Goal: Task Accomplishment & Management: Use online tool/utility

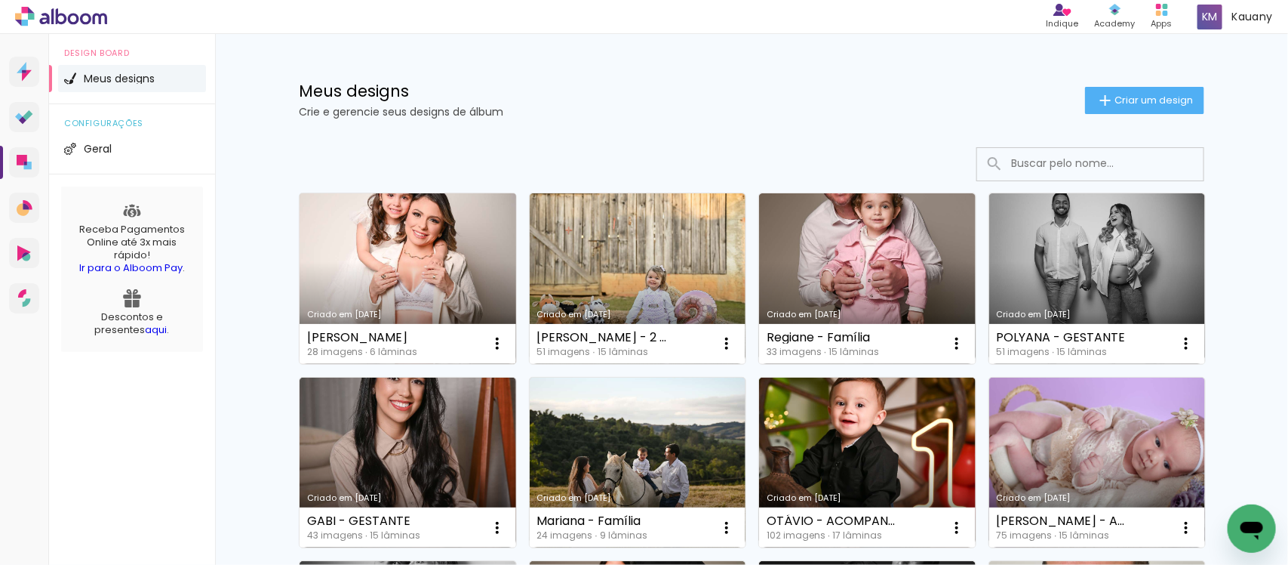
click at [391, 254] on link "Criado em [DATE]" at bounding box center [408, 278] width 217 height 171
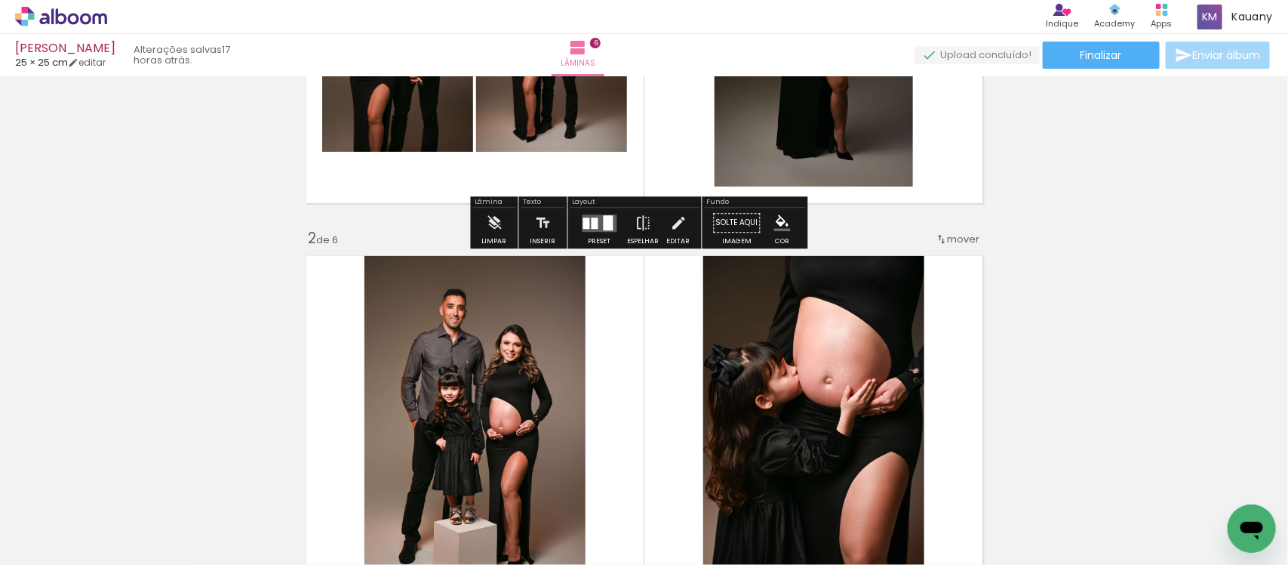
scroll to position [283, 0]
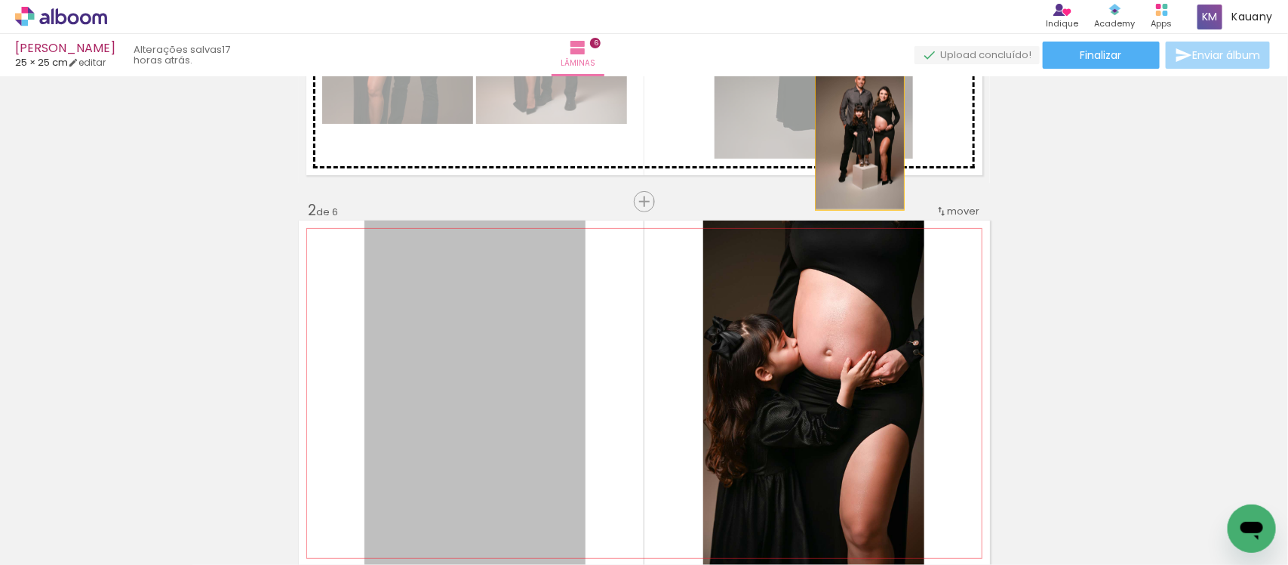
drag, startPoint x: 483, startPoint y: 365, endPoint x: 853, endPoint y: 140, distance: 432.4
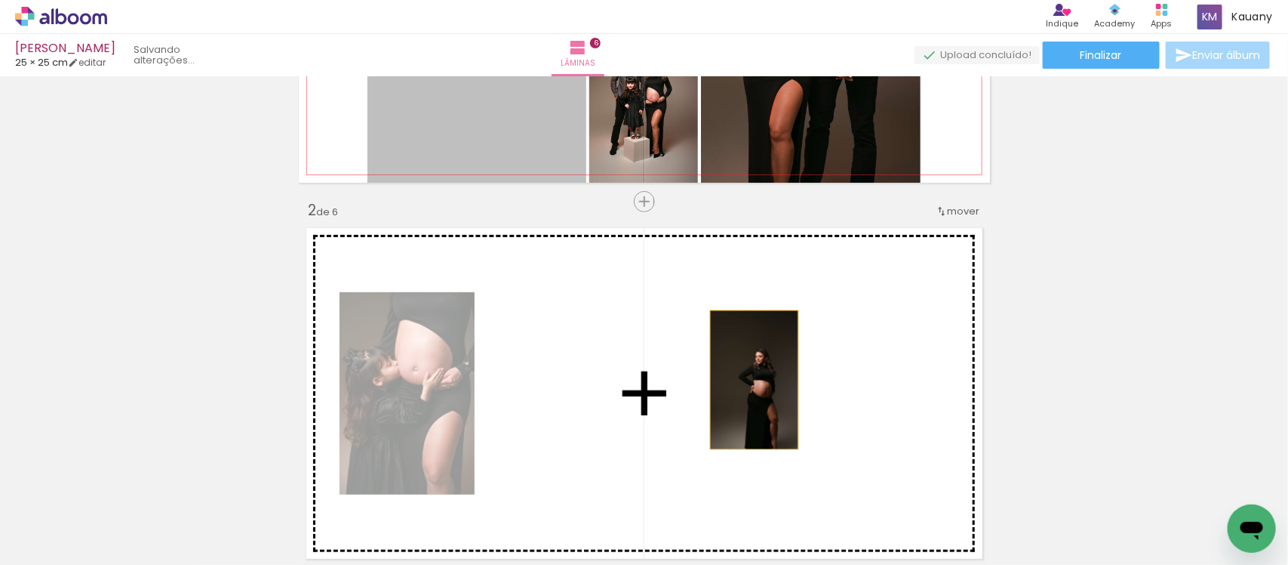
drag, startPoint x: 500, startPoint y: 99, endPoint x: 747, endPoint y: 380, distance: 373.8
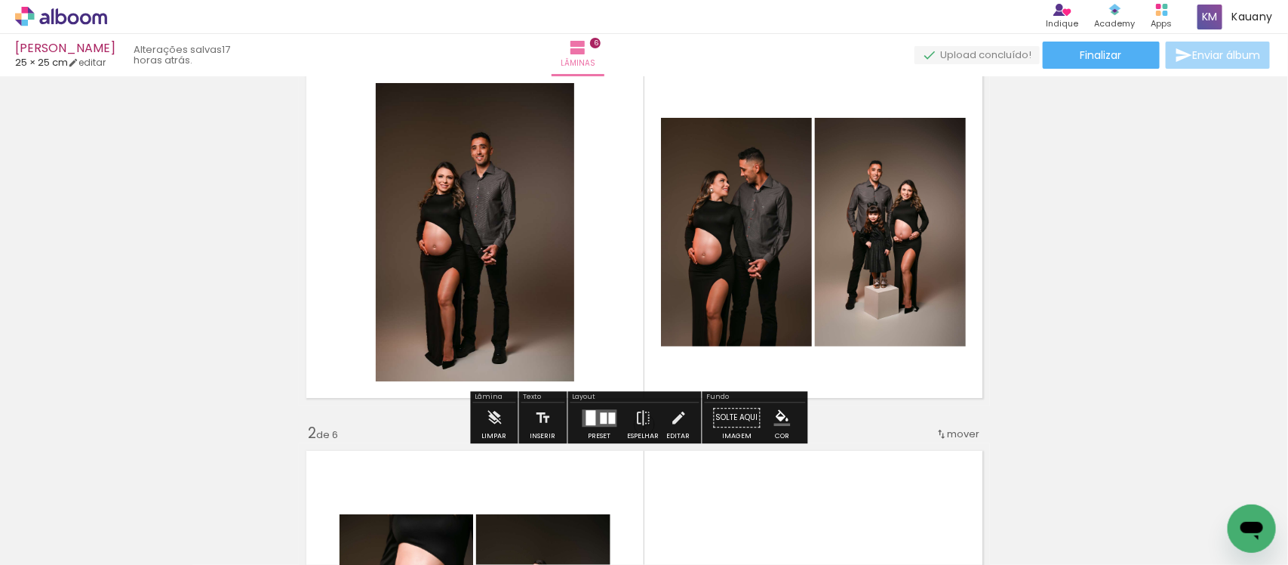
scroll to position [94, 0]
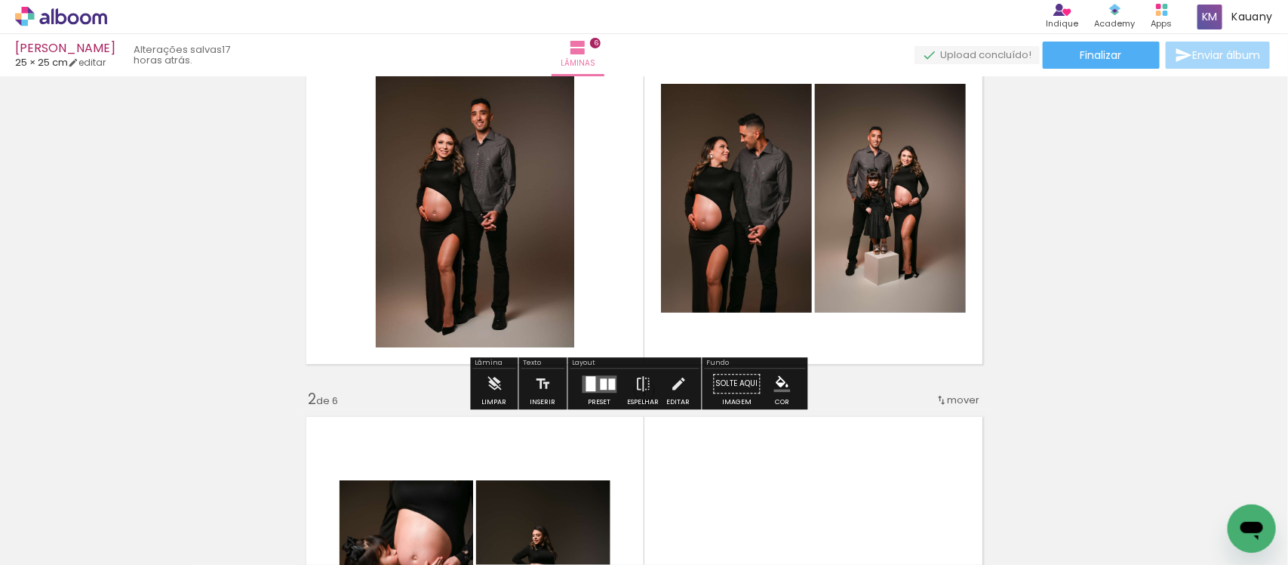
click at [590, 385] on div at bounding box center [591, 383] width 10 height 15
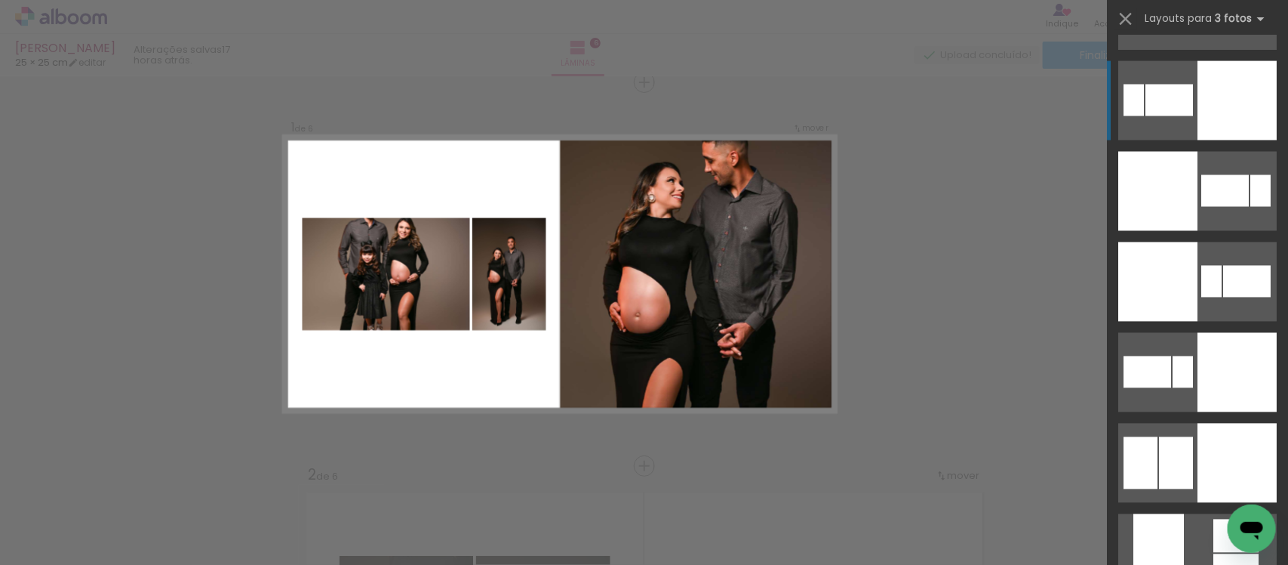
scroll to position [6510, 0]
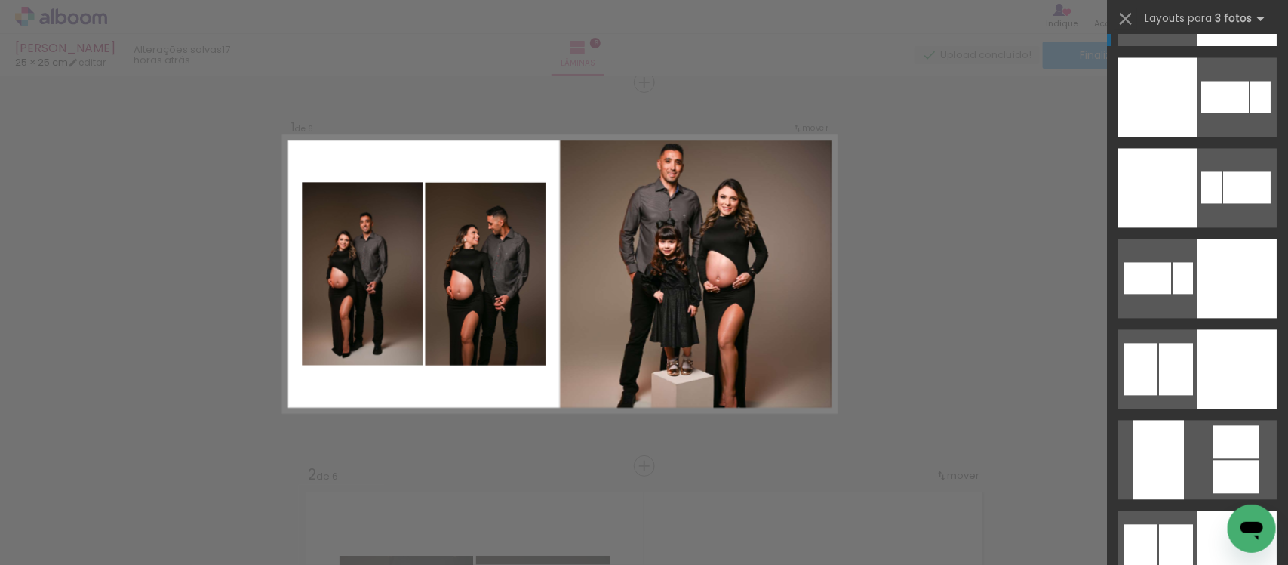
click at [1202, 318] on div at bounding box center [1237, 277] width 79 height 79
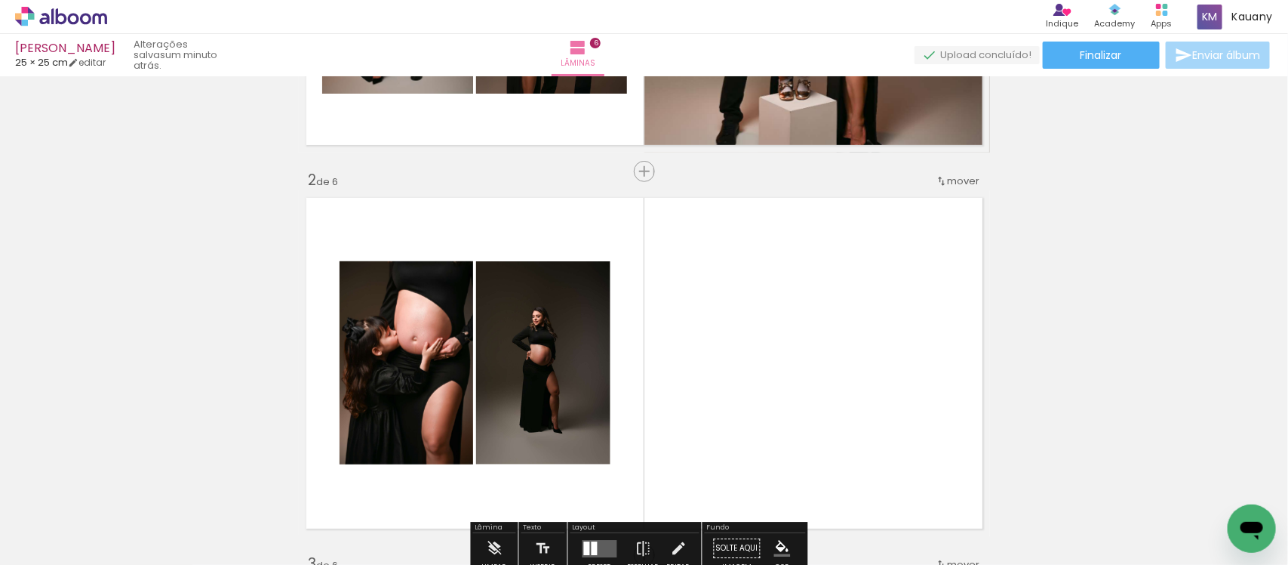
scroll to position [283, 0]
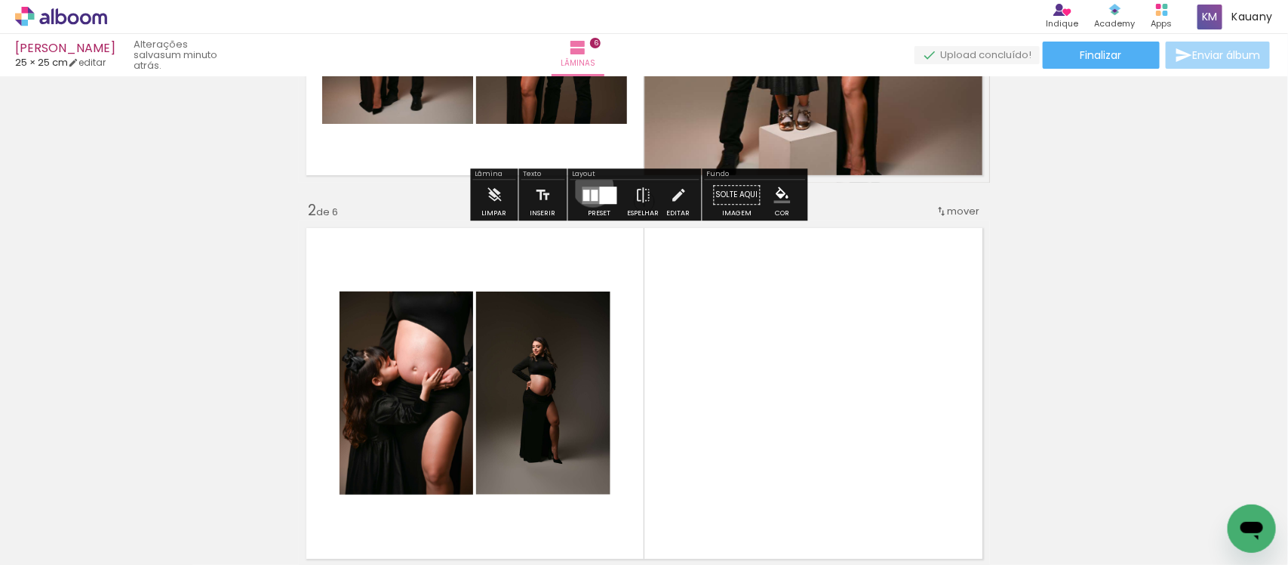
click at [589, 186] on quentale-layouter at bounding box center [600, 194] width 35 height 17
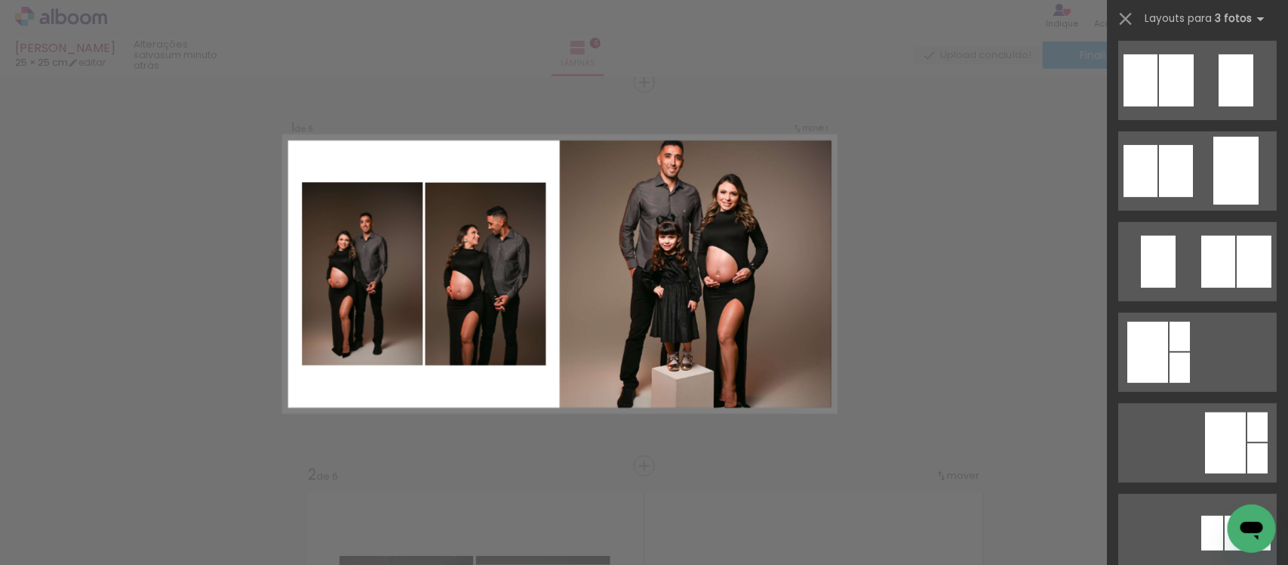
scroll to position [0, 0]
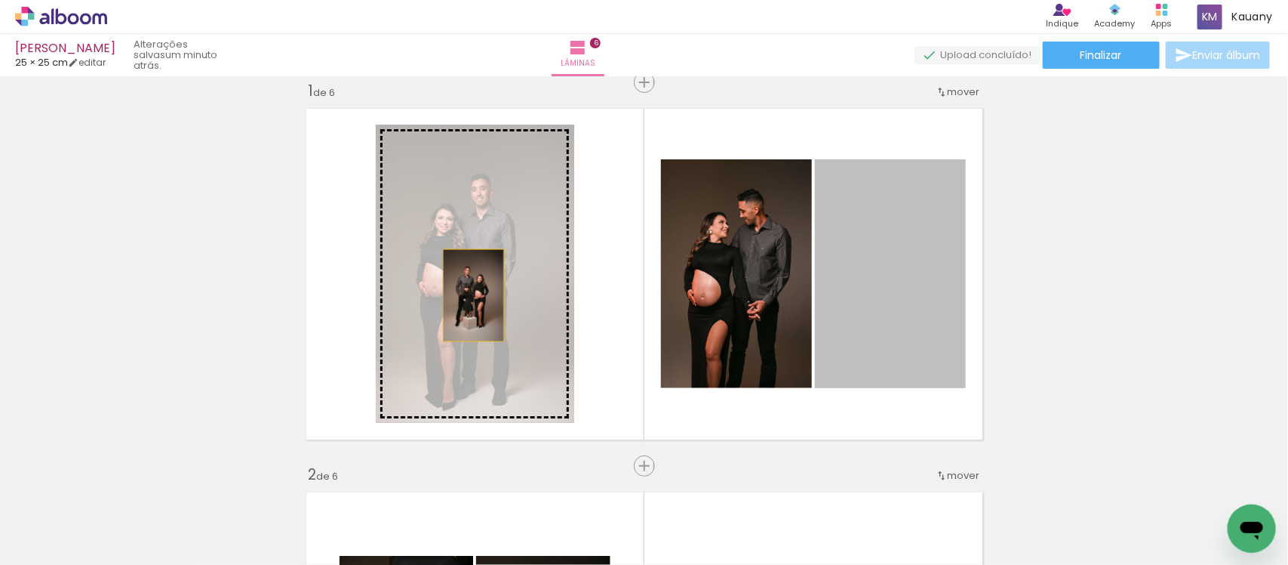
drag, startPoint x: 898, startPoint y: 294, endPoint x: 465, endPoint y: 295, distance: 433.2
click at [0, 0] on slot at bounding box center [0, 0] width 0 height 0
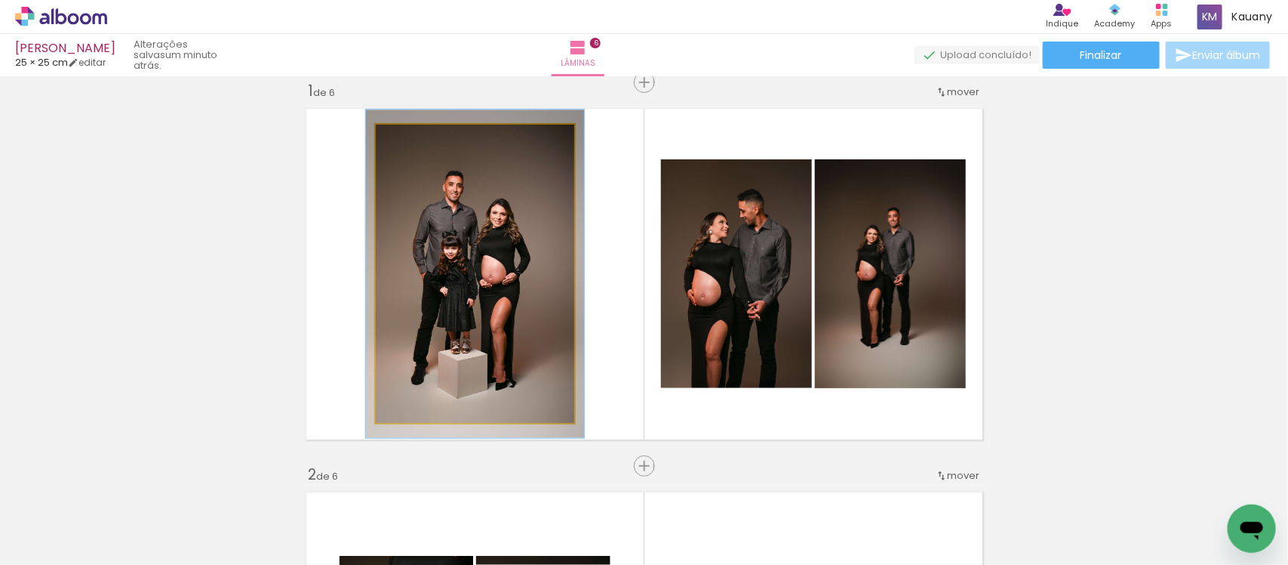
click at [417, 142] on div at bounding box center [416, 140] width 24 height 24
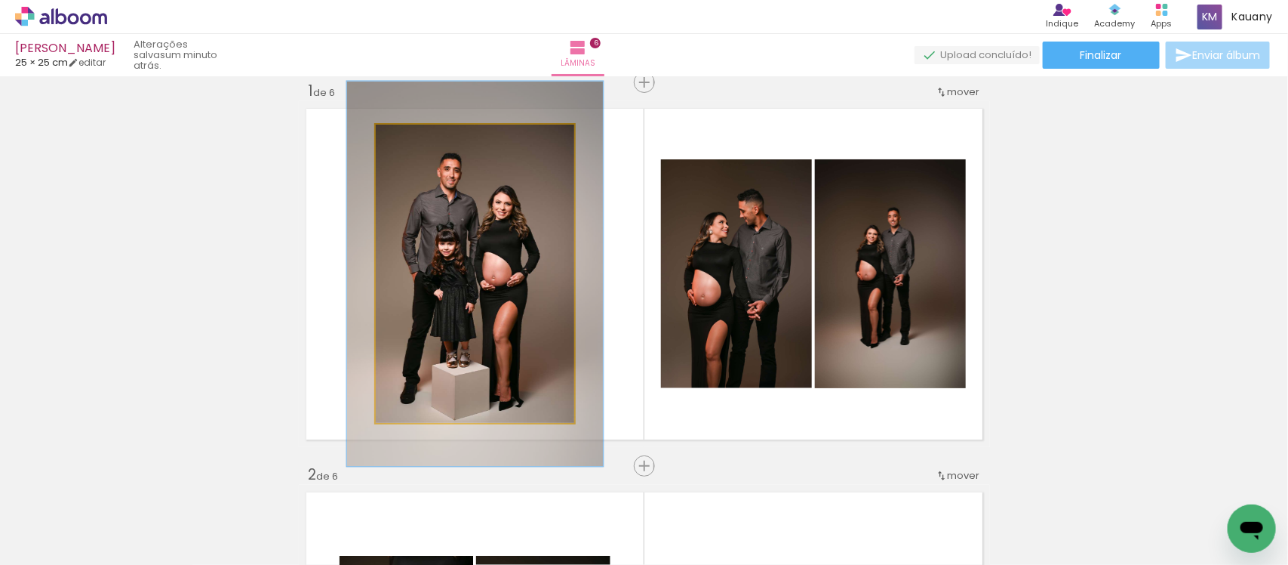
drag, startPoint x: 411, startPoint y: 140, endPoint x: 423, endPoint y: 142, distance: 11.4
type paper-slider "129"
click at [423, 142] on div at bounding box center [428, 141] width 14 height 14
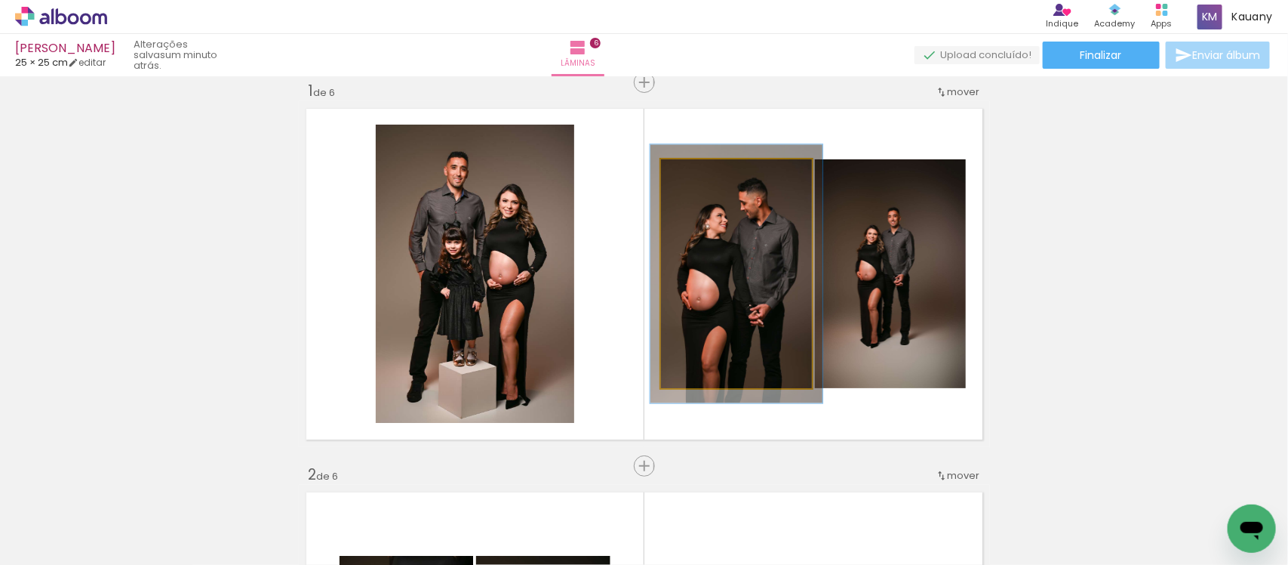
type paper-slider "113"
click at [698, 178] on div at bounding box center [703, 175] width 14 height 14
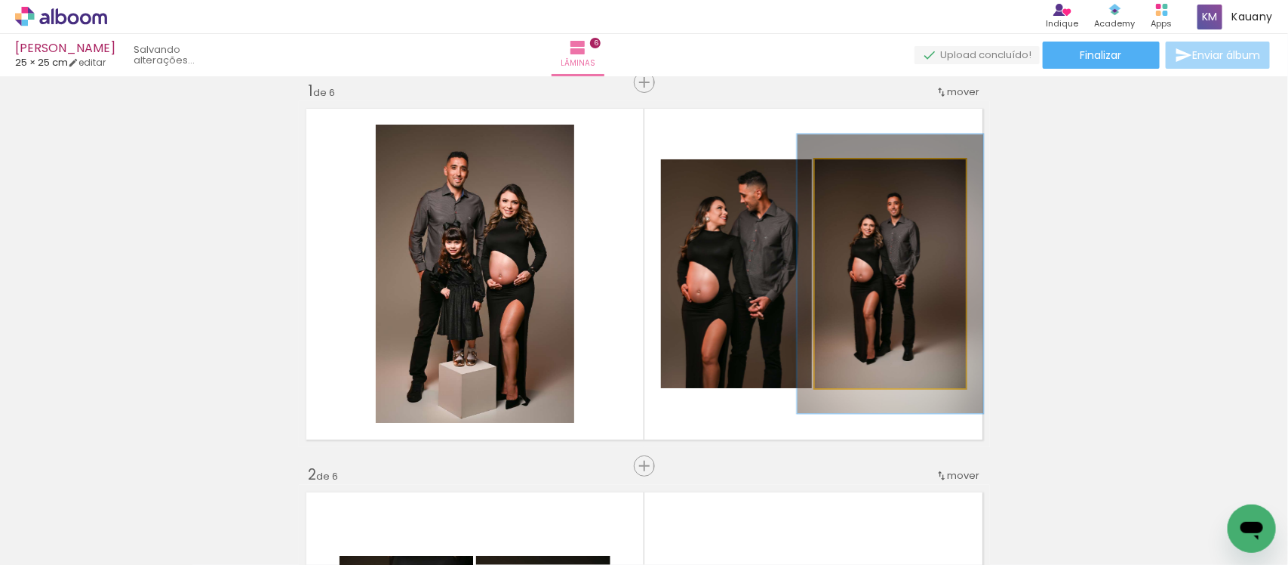
drag, startPoint x: 847, startPoint y: 171, endPoint x: 858, endPoint y: 171, distance: 11.3
type paper-slider "122"
click at [858, 171] on div at bounding box center [862, 175] width 24 height 24
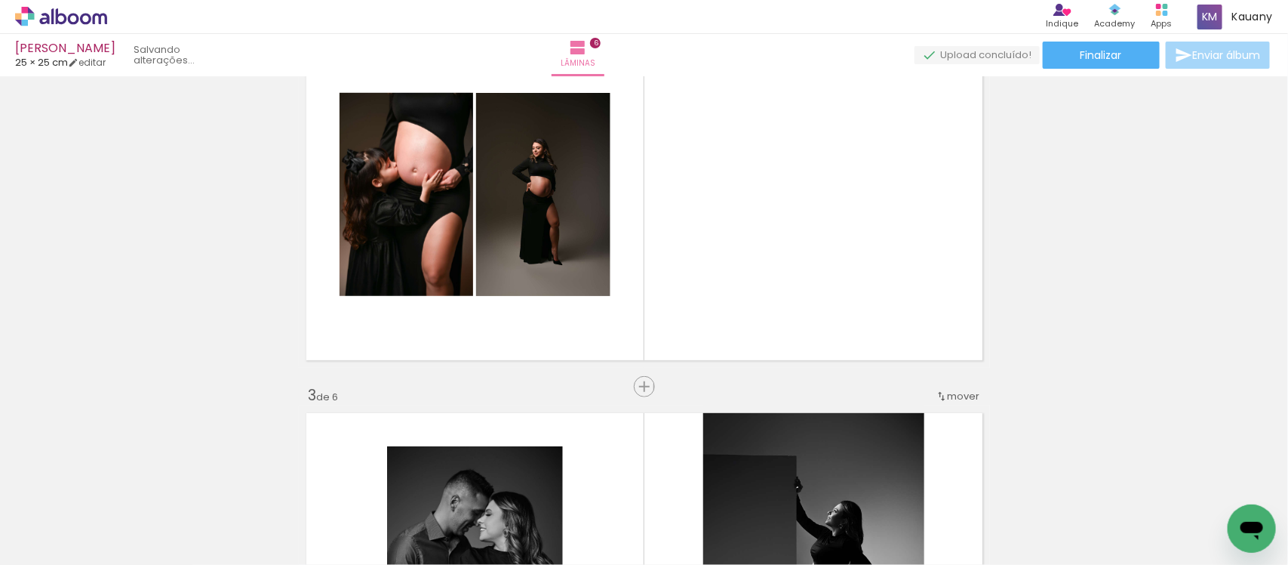
scroll to position [491, 0]
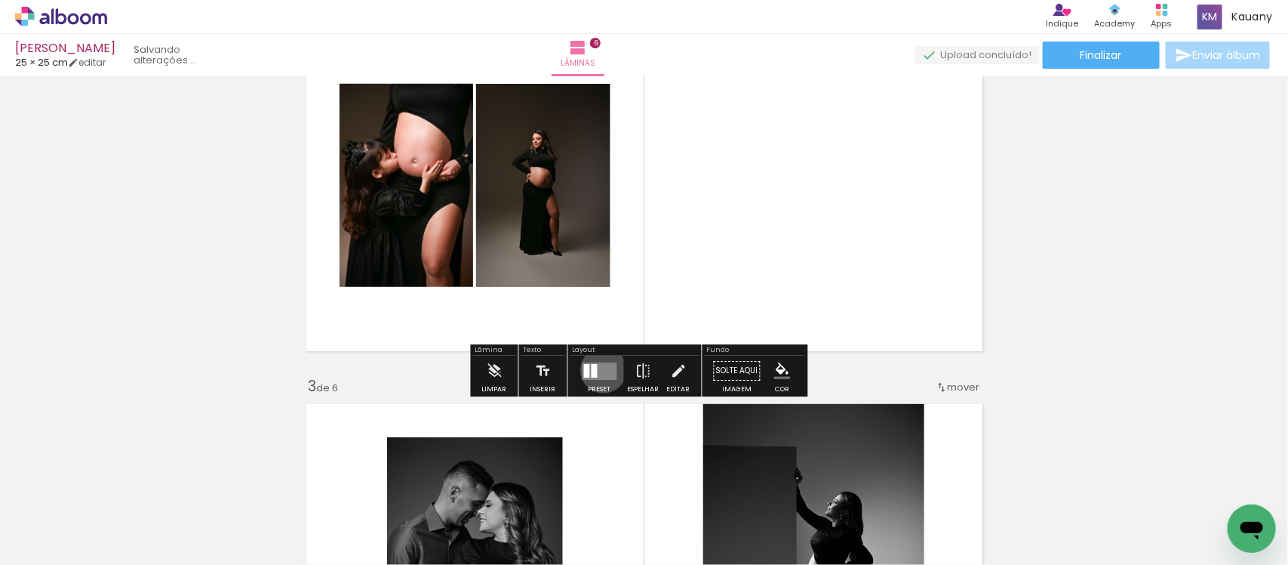
click at [600, 370] on quentale-layouter at bounding box center [600, 370] width 35 height 17
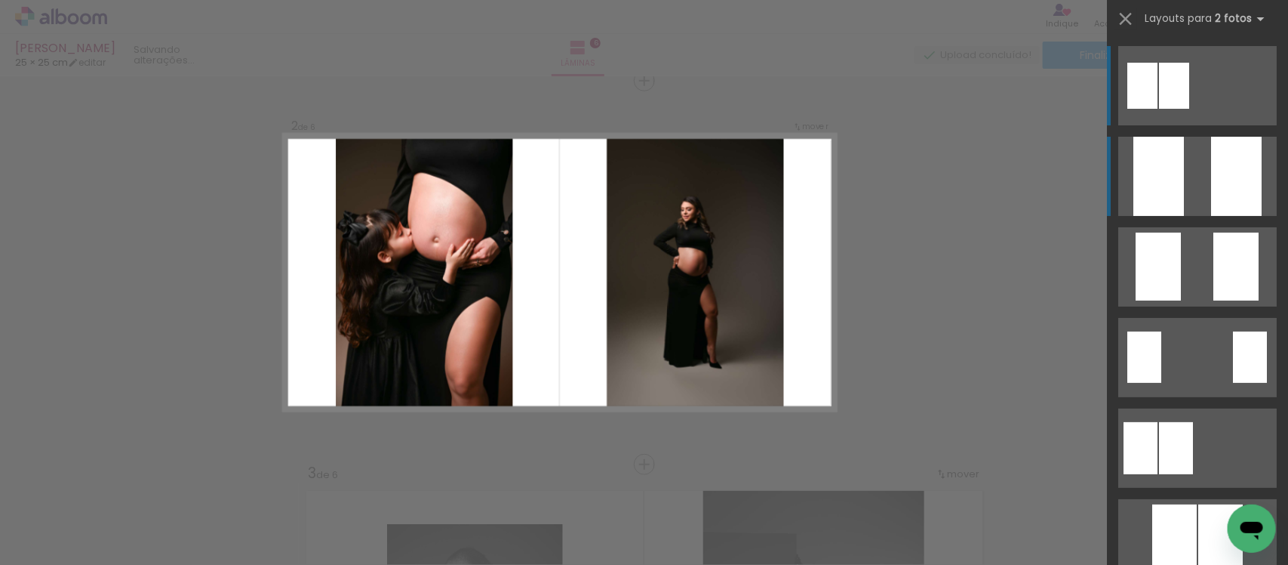
scroll to position [402, 0]
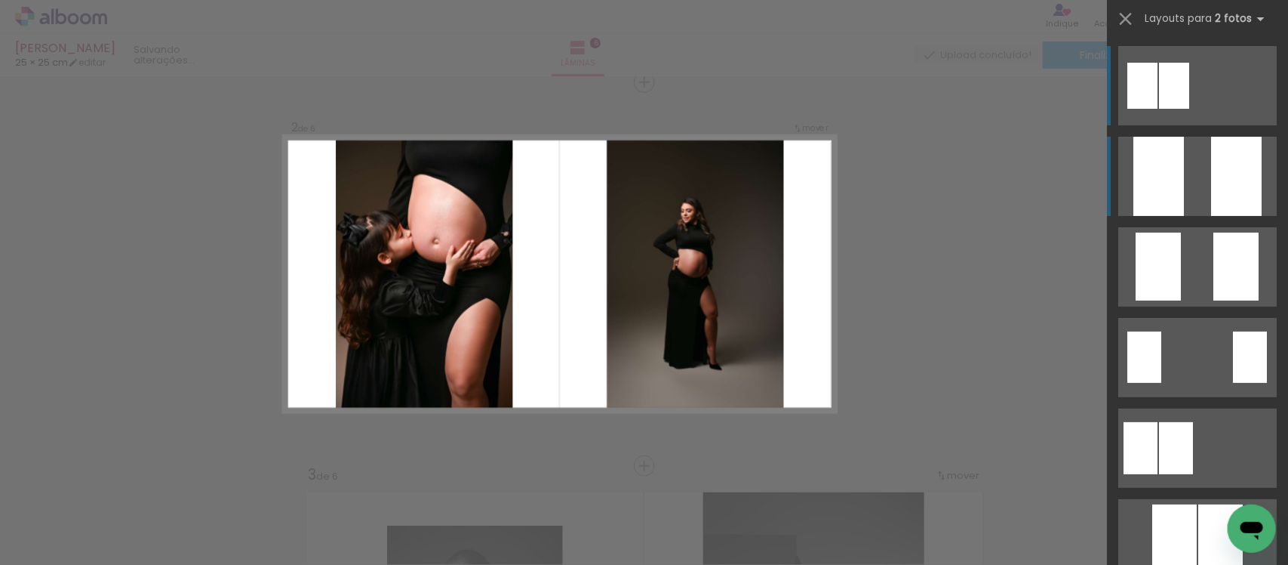
click at [1211, 187] on div at bounding box center [1236, 176] width 51 height 79
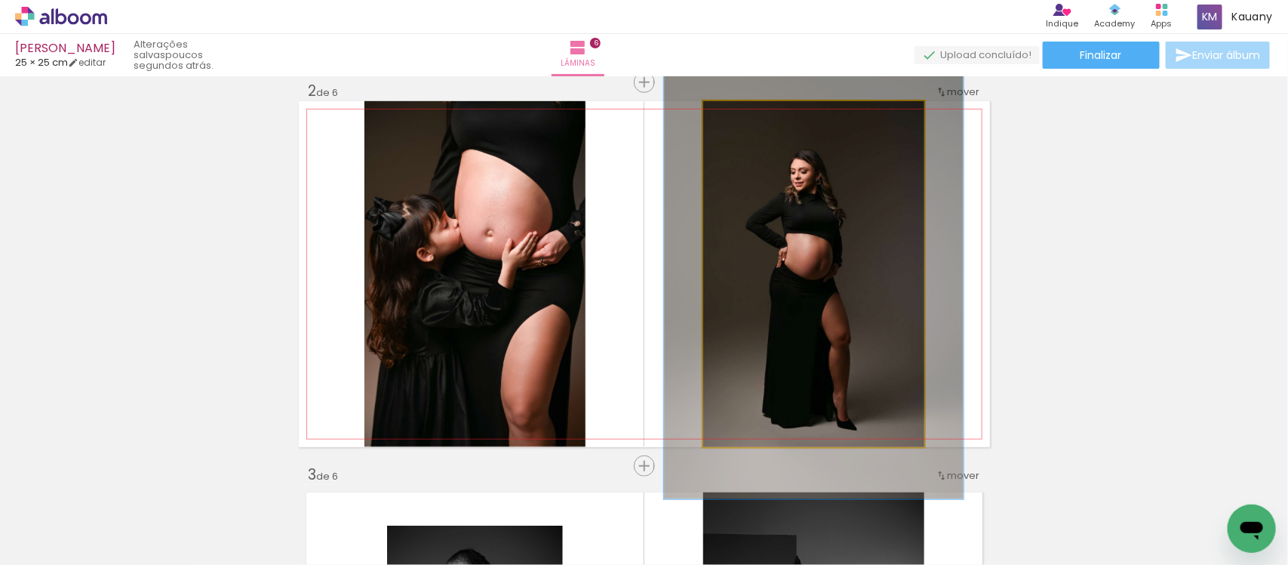
drag, startPoint x: 737, startPoint y: 115, endPoint x: 753, endPoint y: 118, distance: 16.0
type paper-slider "130"
click at [753, 118] on div at bounding box center [754, 117] width 24 height 24
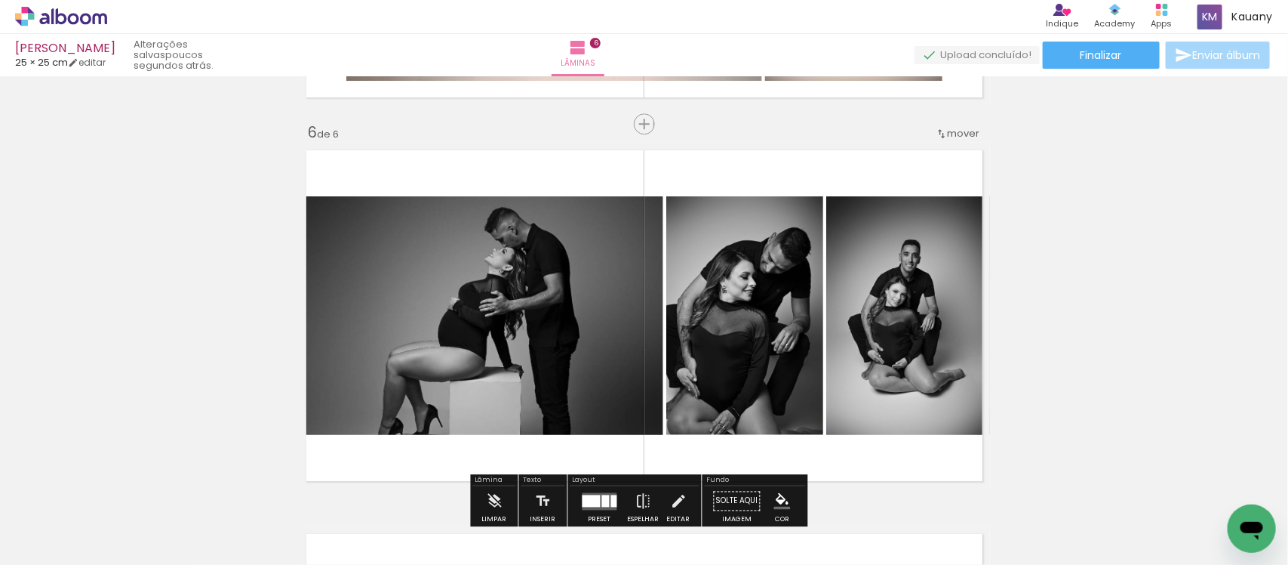
scroll to position [1912, 0]
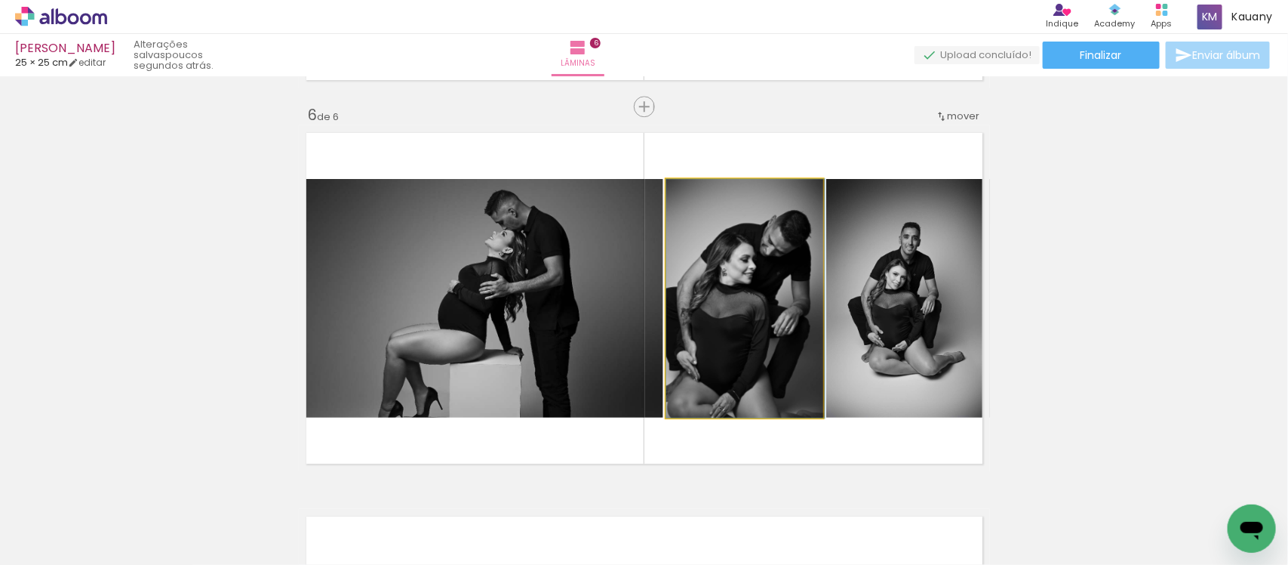
drag, startPoint x: 737, startPoint y: 334, endPoint x: 771, endPoint y: 297, distance: 50.8
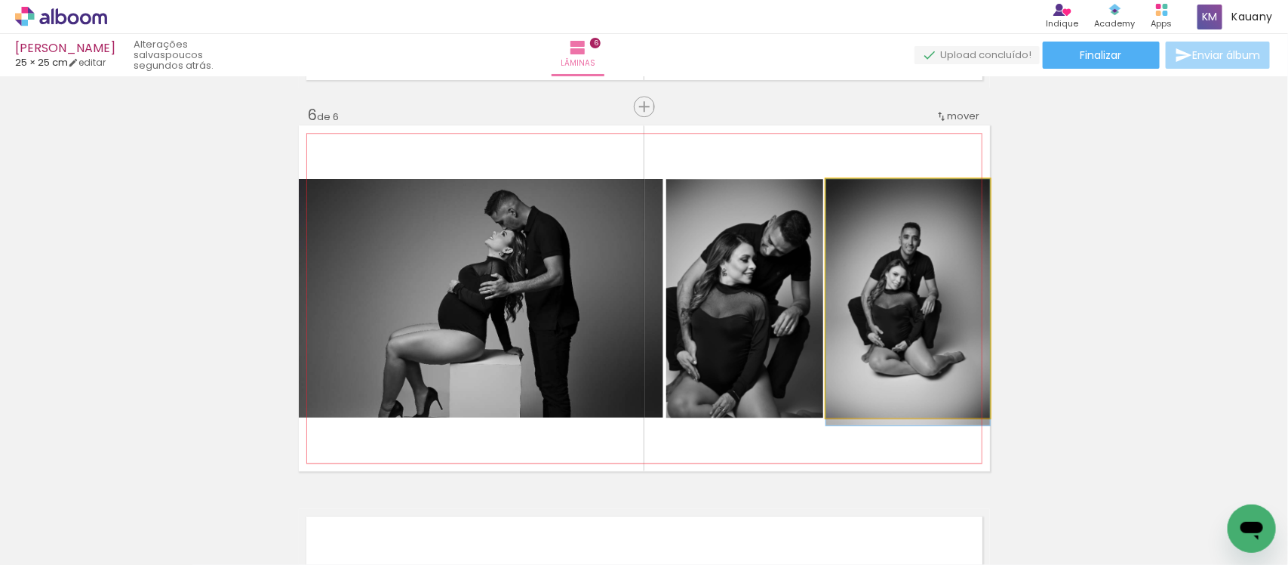
drag, startPoint x: 922, startPoint y: 334, endPoint x: 898, endPoint y: 334, distance: 23.4
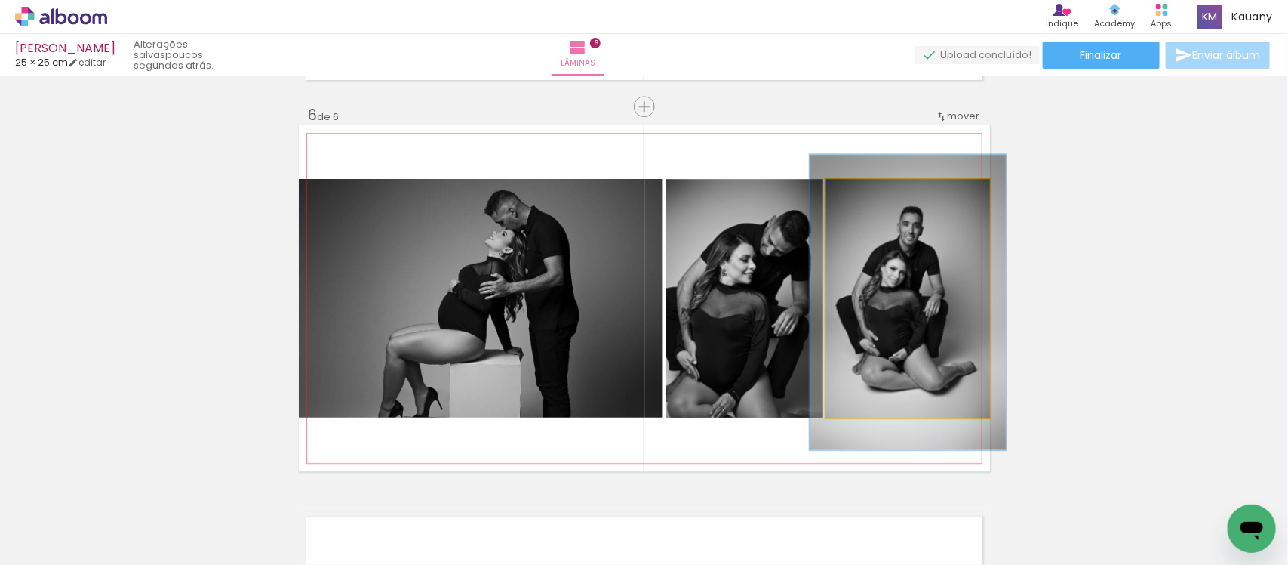
drag, startPoint x: 863, startPoint y: 195, endPoint x: 873, endPoint y: 196, distance: 10.7
type paper-slider "120"
click at [873, 196] on div at bounding box center [872, 195] width 24 height 24
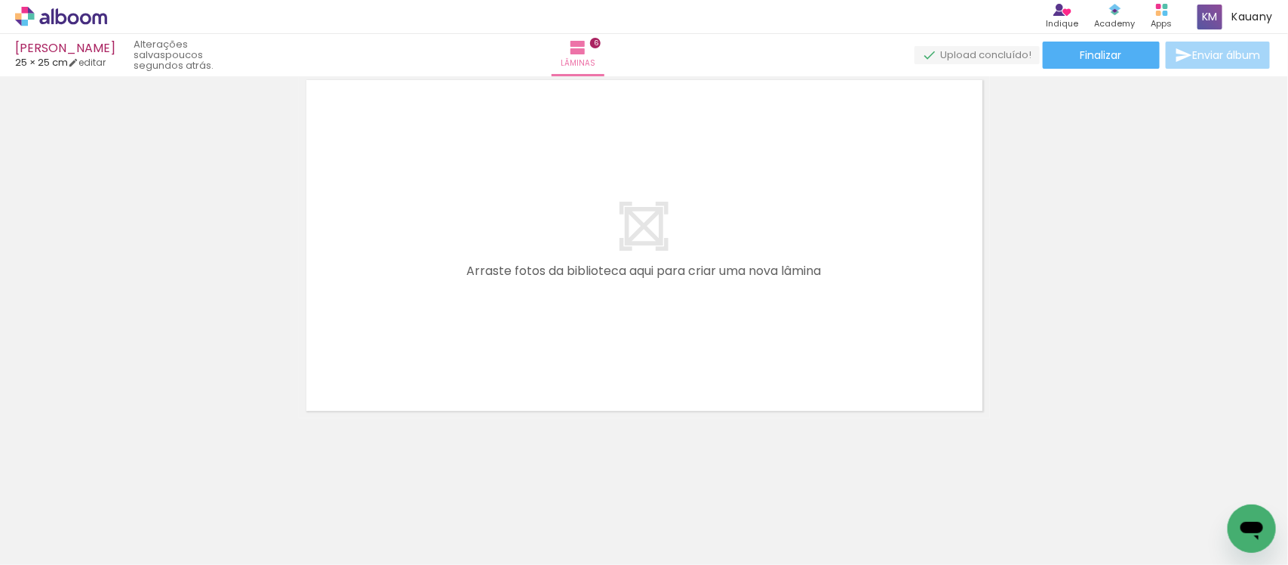
scroll to position [0, 1125]
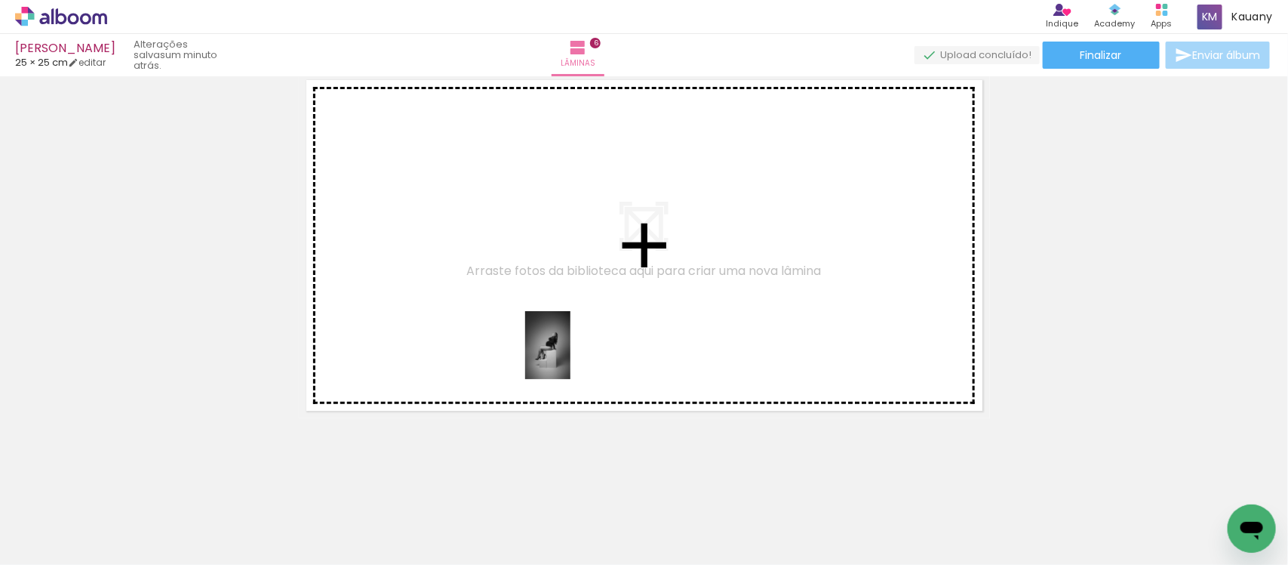
drag, startPoint x: 561, startPoint y: 510, endPoint x: 571, endPoint y: 356, distance: 154.3
click at [571, 356] on quentale-workspace at bounding box center [644, 282] width 1288 height 565
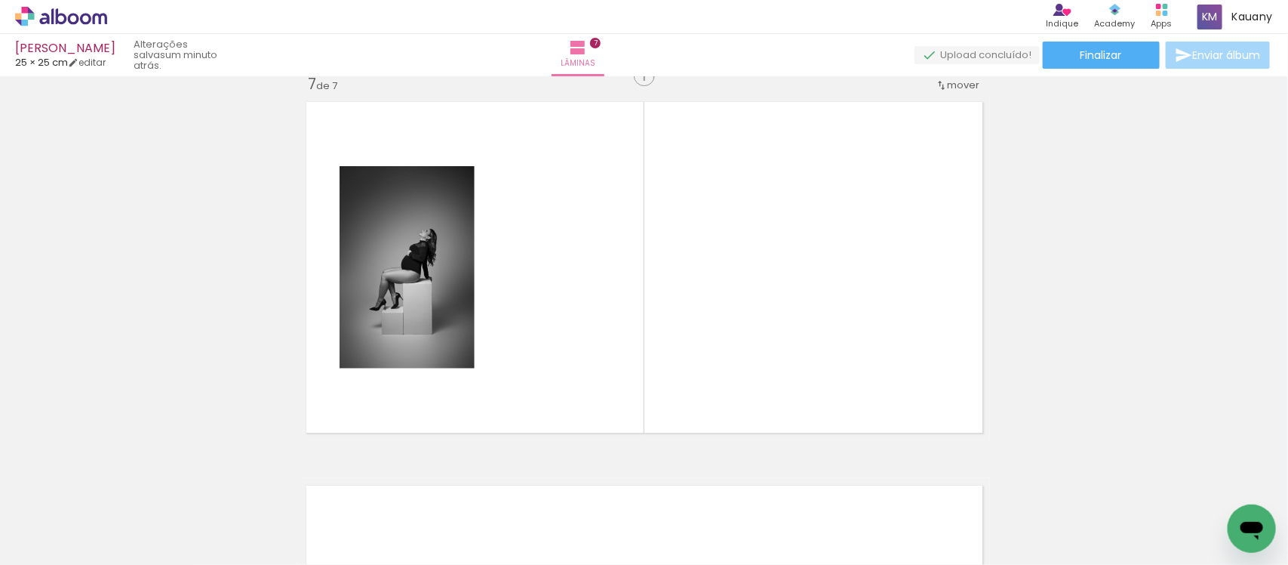
scroll to position [2319, 0]
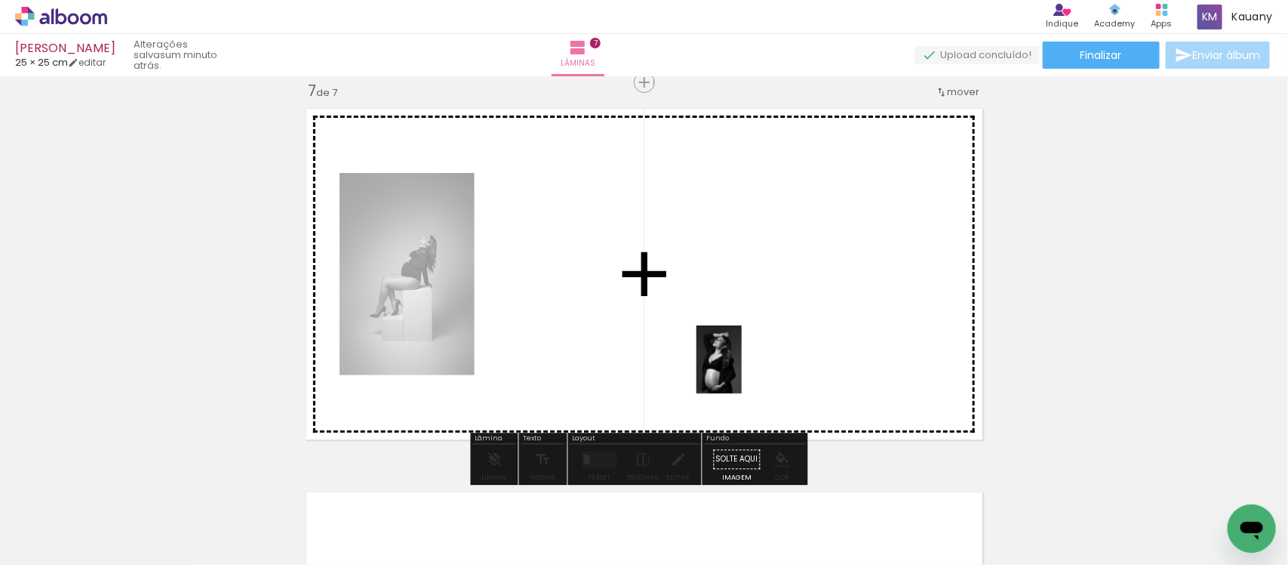
drag, startPoint x: 726, startPoint y: 517, endPoint x: 744, endPoint y: 355, distance: 162.5
click at [744, 355] on quentale-workspace at bounding box center [644, 282] width 1288 height 565
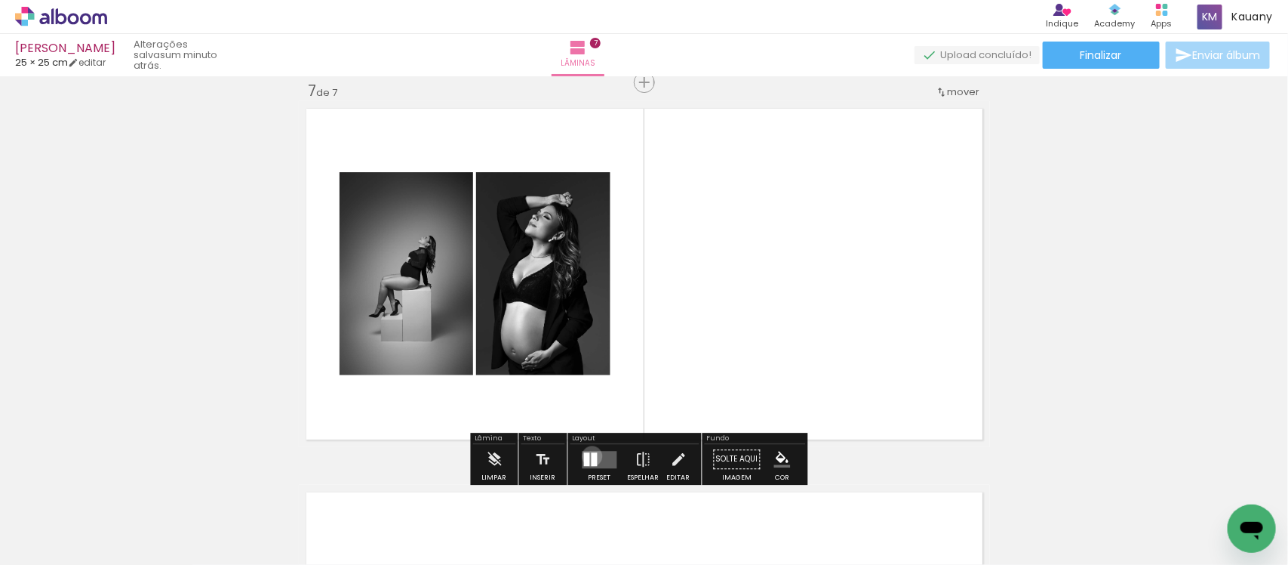
click at [592, 455] on div at bounding box center [595, 459] width 6 height 14
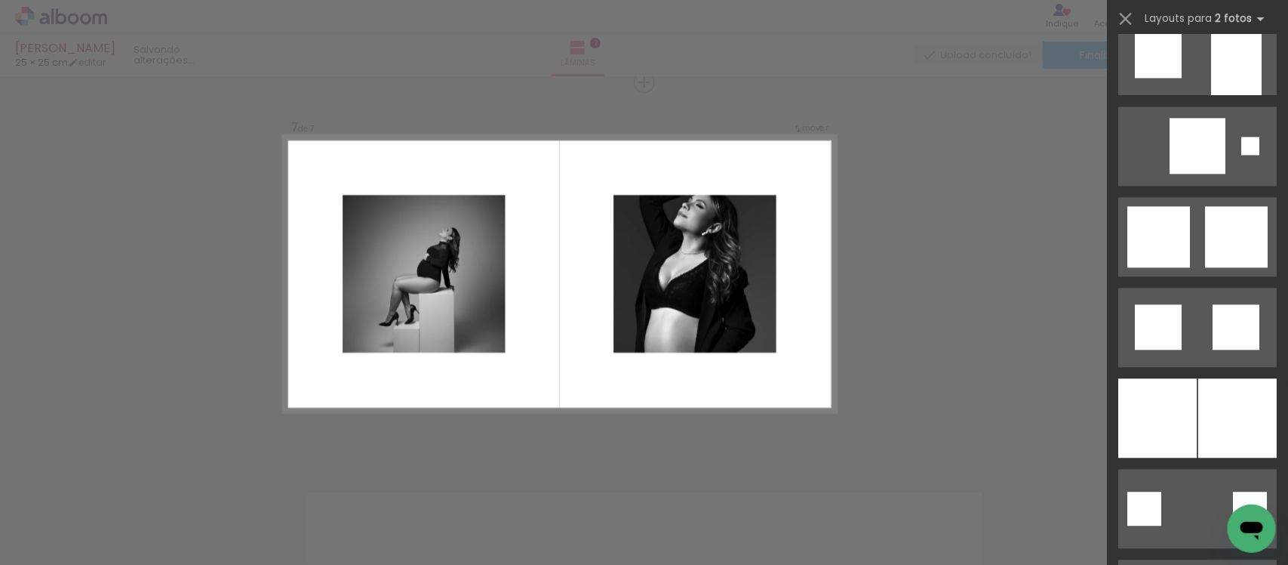
scroll to position [1509, 0]
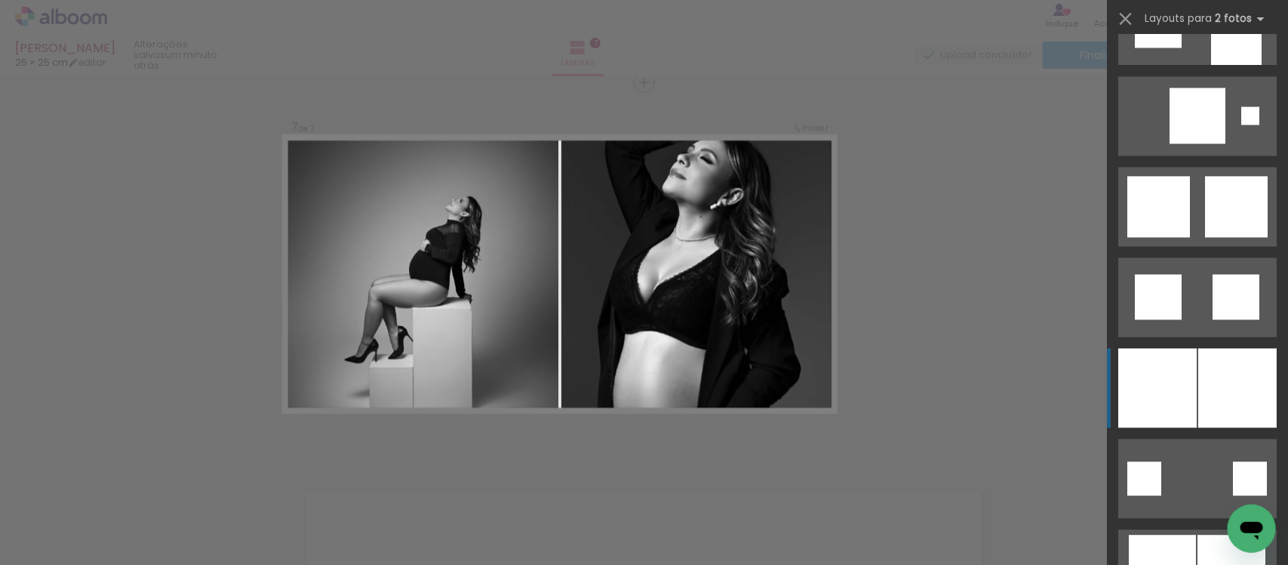
click at [1208, 378] on div at bounding box center [1238, 387] width 78 height 79
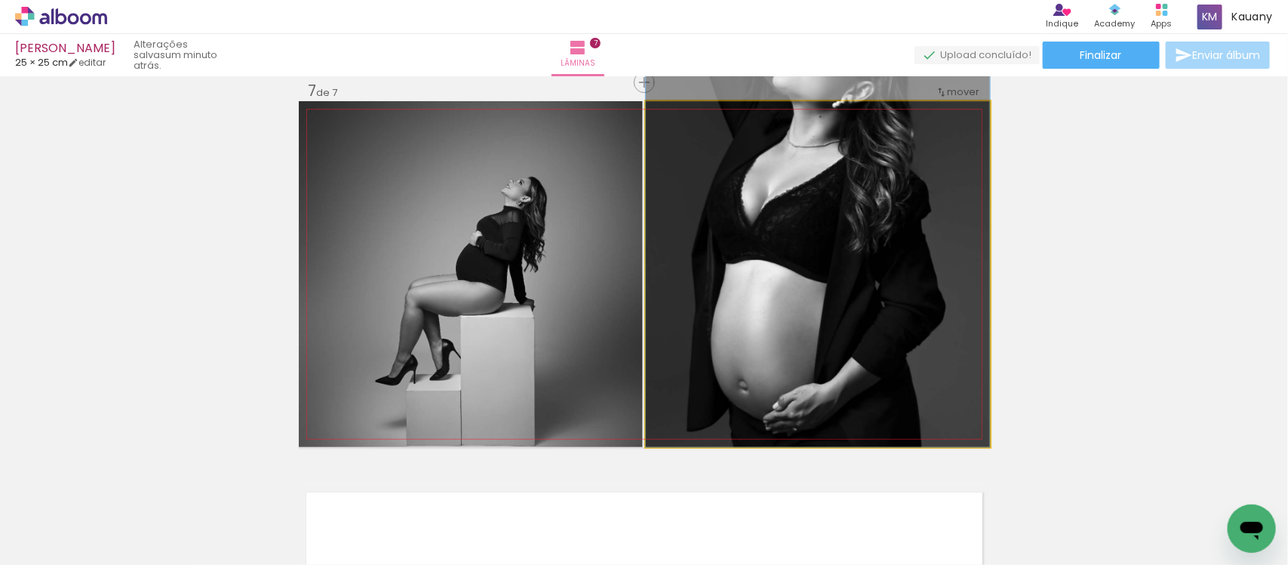
drag, startPoint x: 859, startPoint y: 238, endPoint x: 825, endPoint y: 100, distance: 141.5
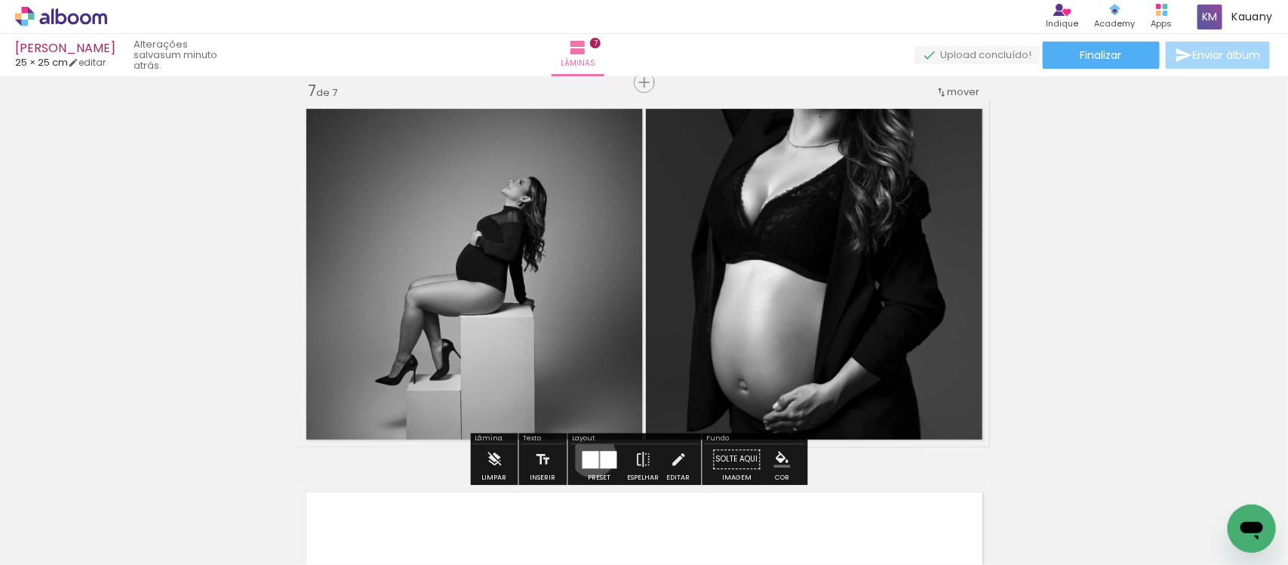
click at [589, 454] on div at bounding box center [591, 459] width 17 height 17
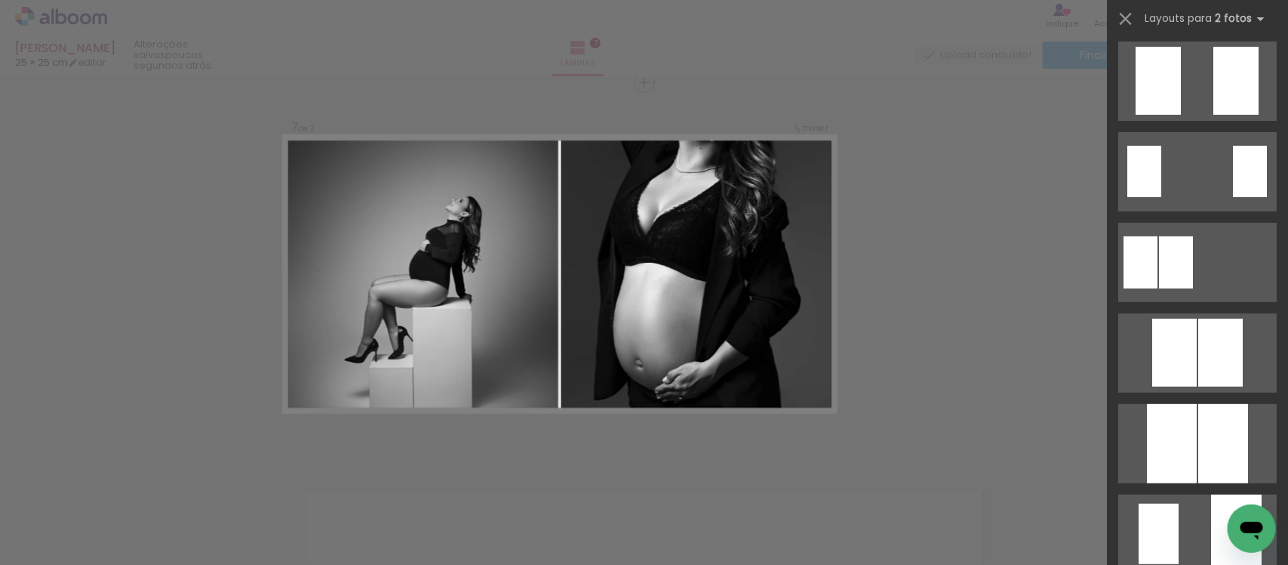
scroll to position [0, 0]
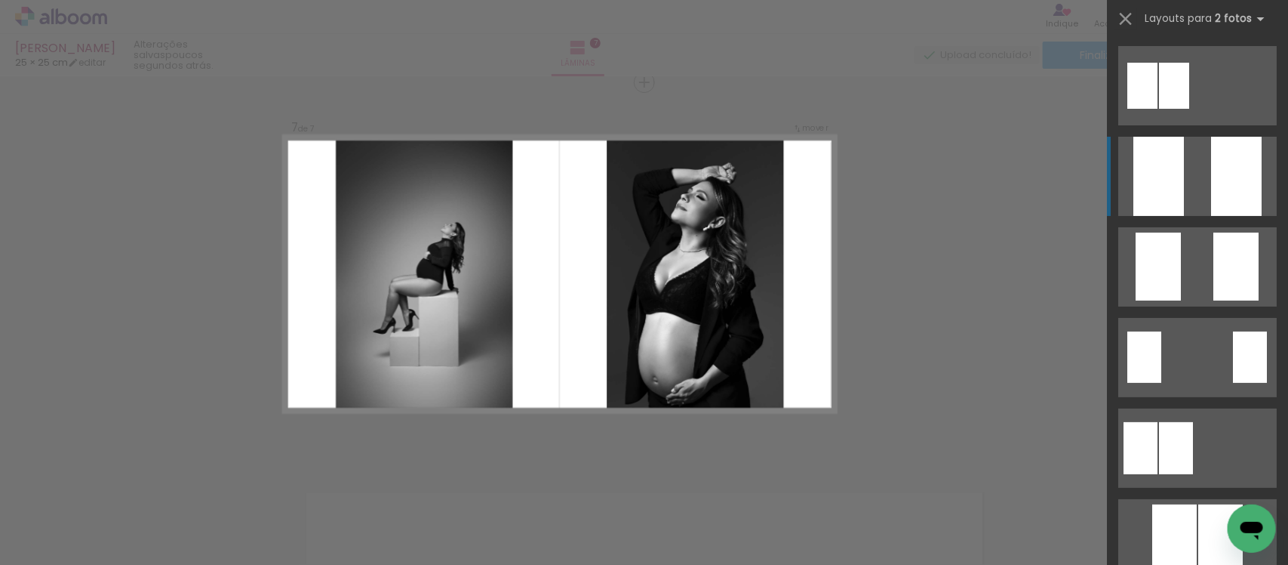
click at [1201, 182] on quentale-layouter at bounding box center [1198, 176] width 158 height 79
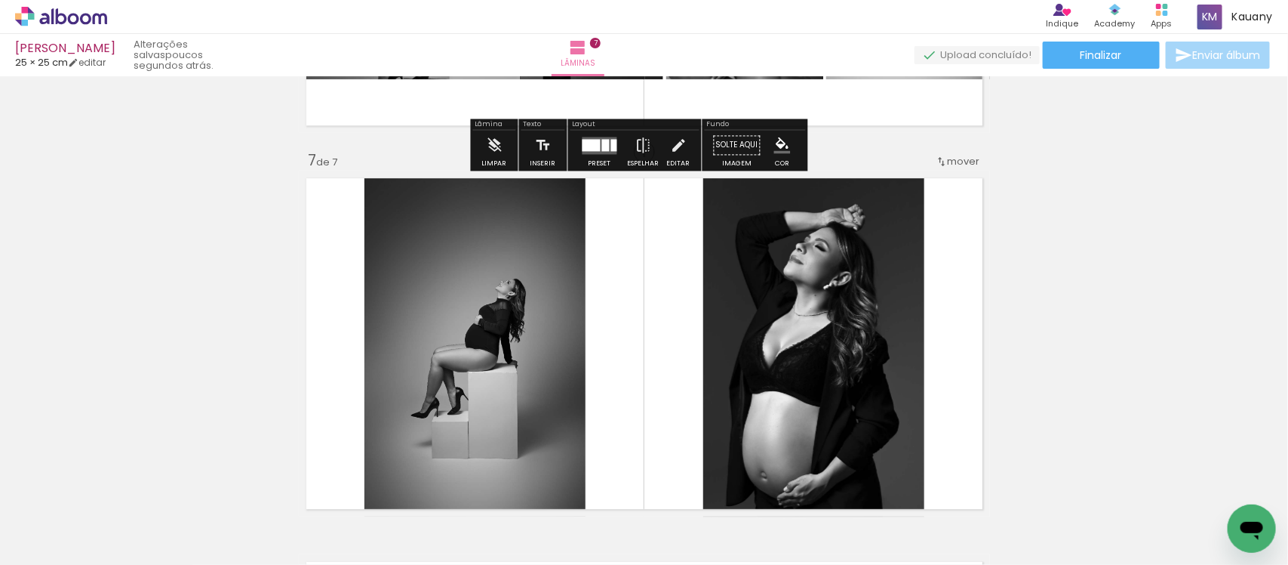
scroll to position [2319, 0]
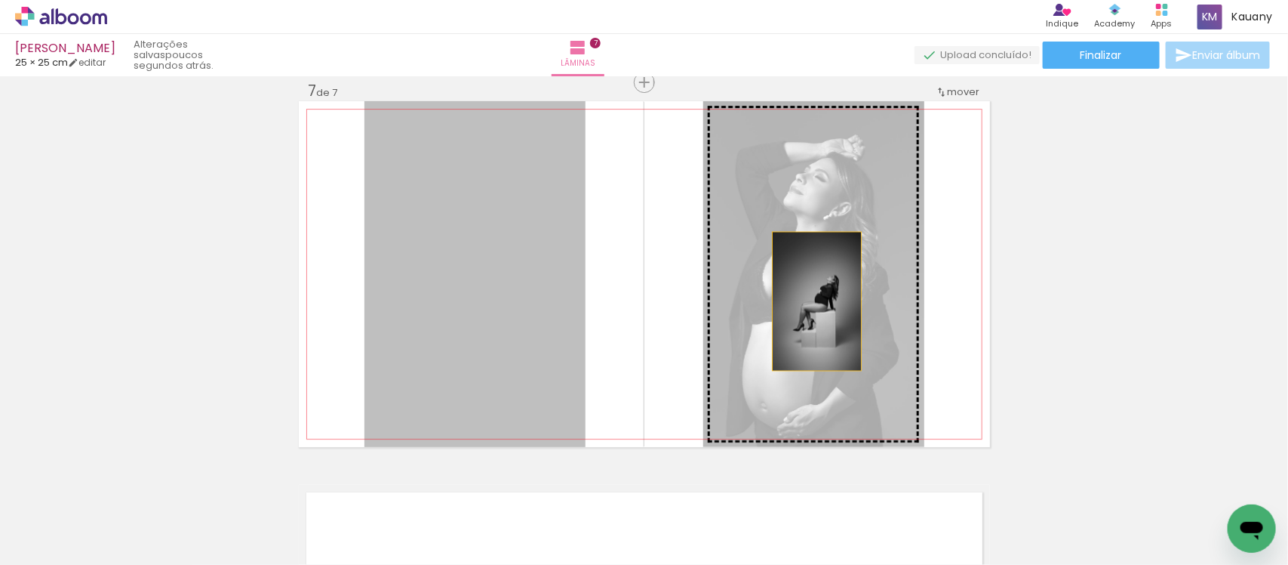
drag, startPoint x: 497, startPoint y: 294, endPoint x: 810, endPoint y: 300, distance: 313.3
click at [0, 0] on slot at bounding box center [0, 0] width 0 height 0
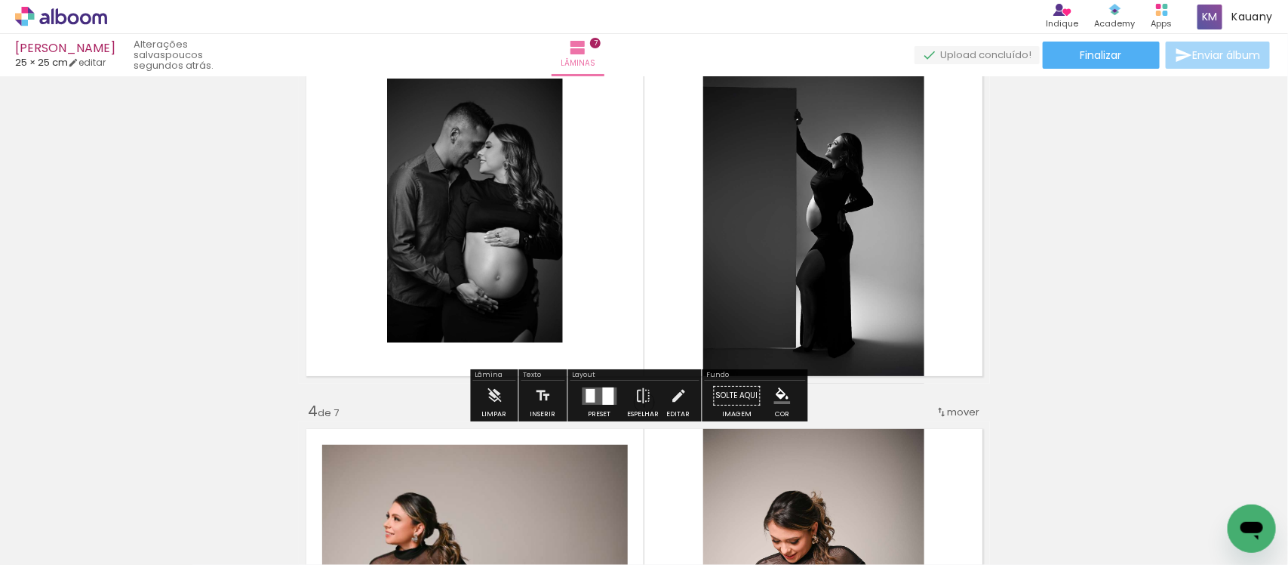
scroll to position [755, 0]
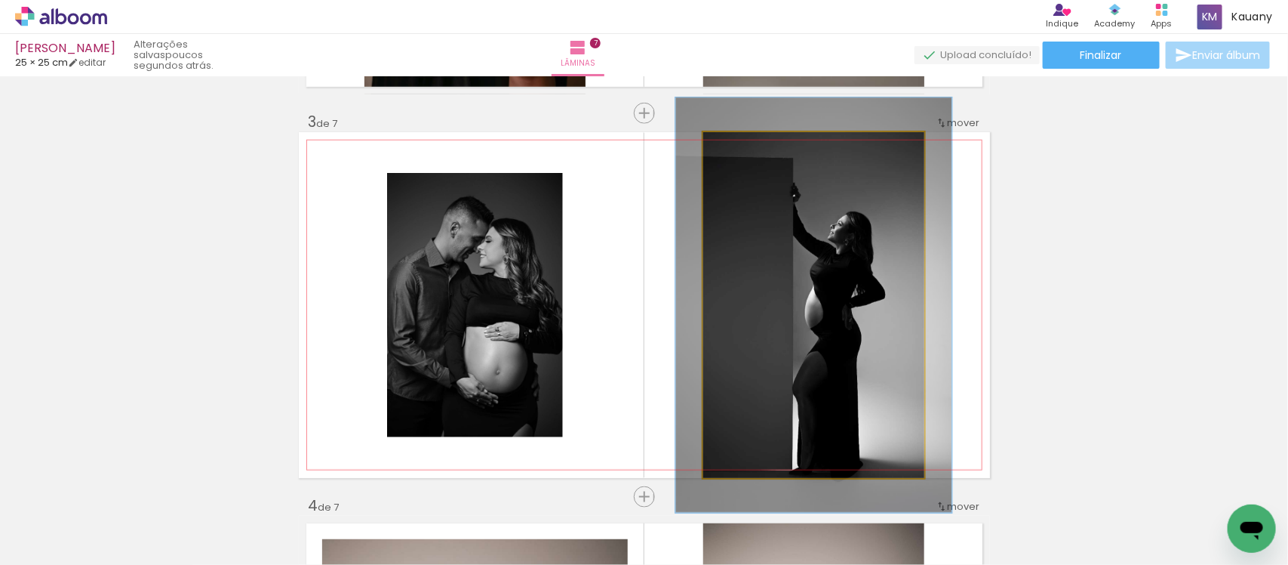
drag, startPoint x: 737, startPoint y: 149, endPoint x: 748, endPoint y: 156, distance: 12.6
type paper-slider "120"
click at [748, 156] on div at bounding box center [749, 148] width 24 height 24
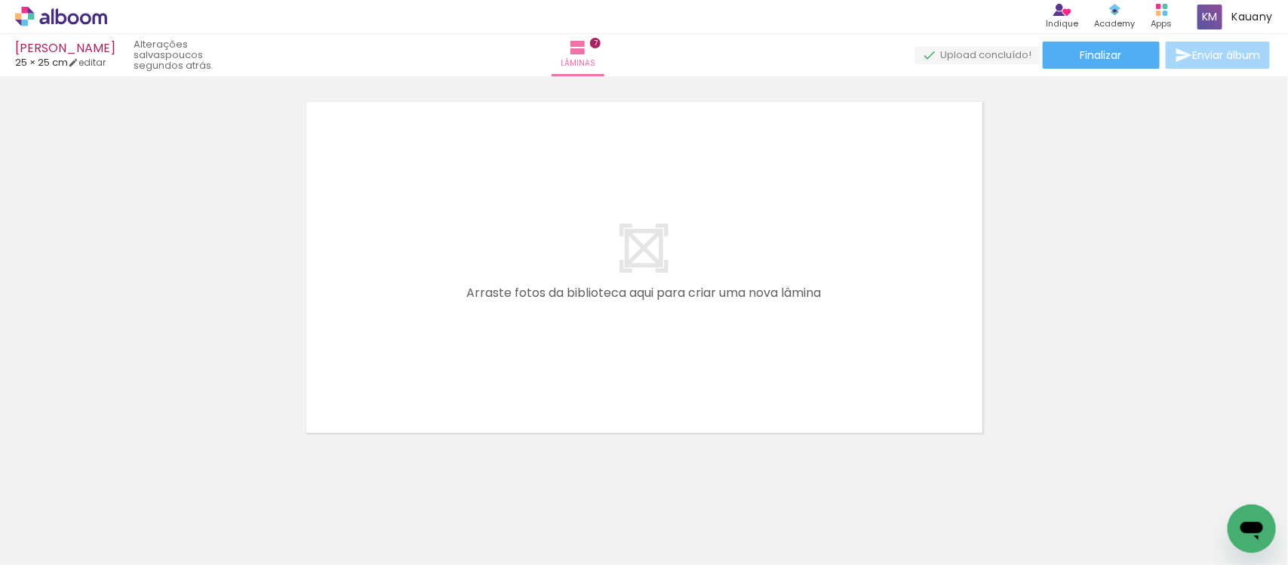
scroll to position [2731, 0]
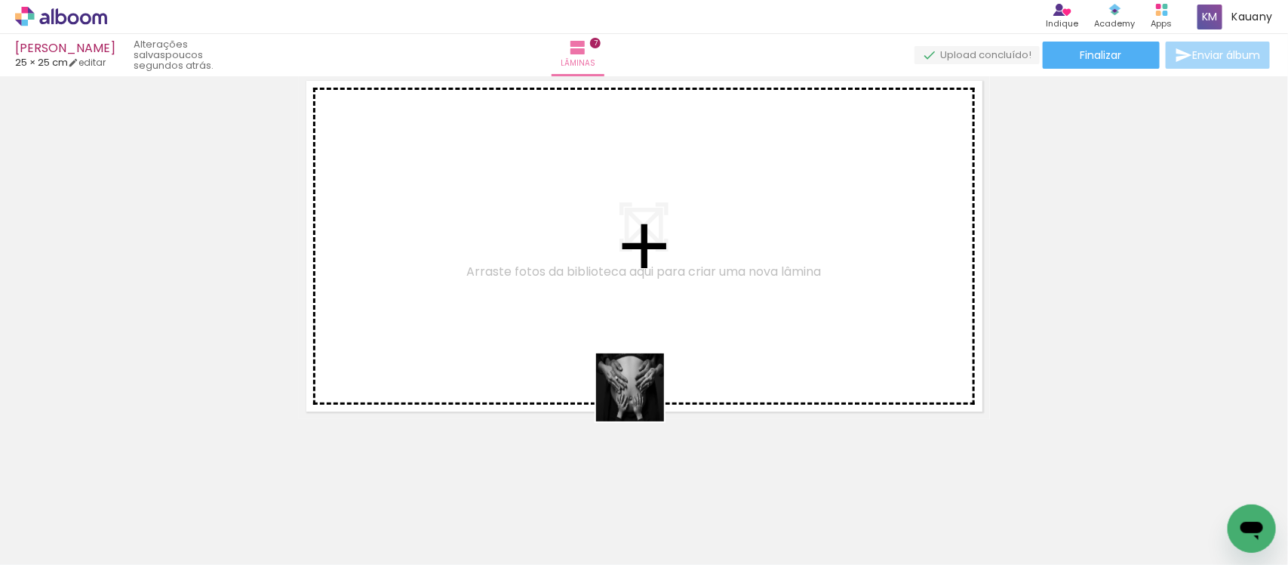
drag, startPoint x: 642, startPoint y: 518, endPoint x: 642, endPoint y: 366, distance: 152.5
click at [642, 366] on quentale-workspace at bounding box center [644, 282] width 1288 height 565
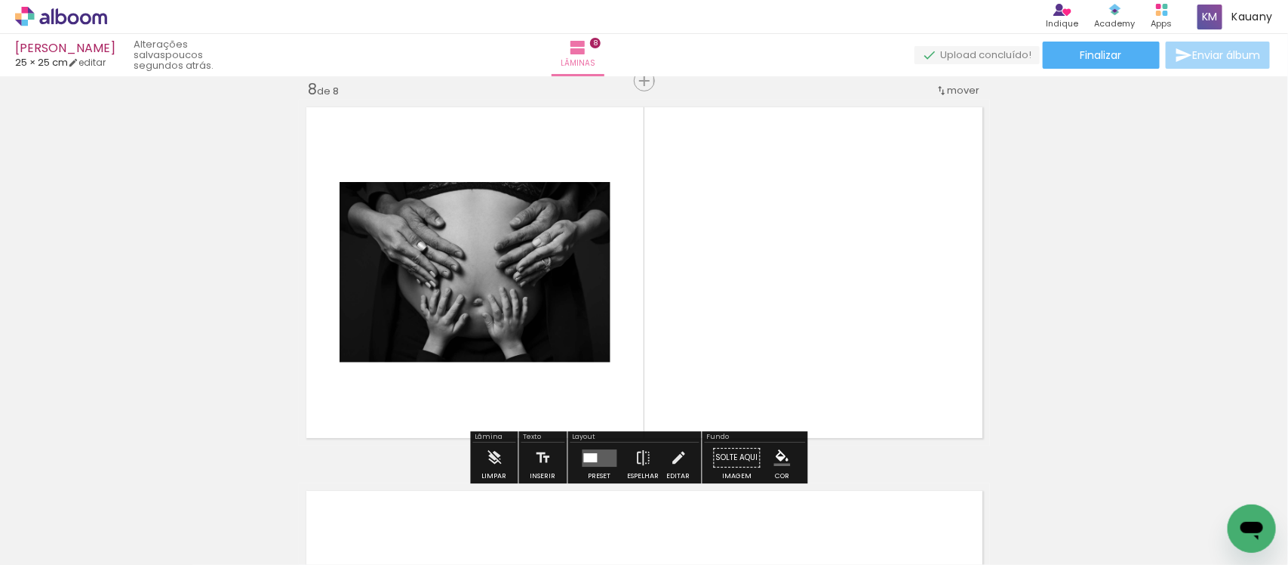
scroll to position [2703, 0]
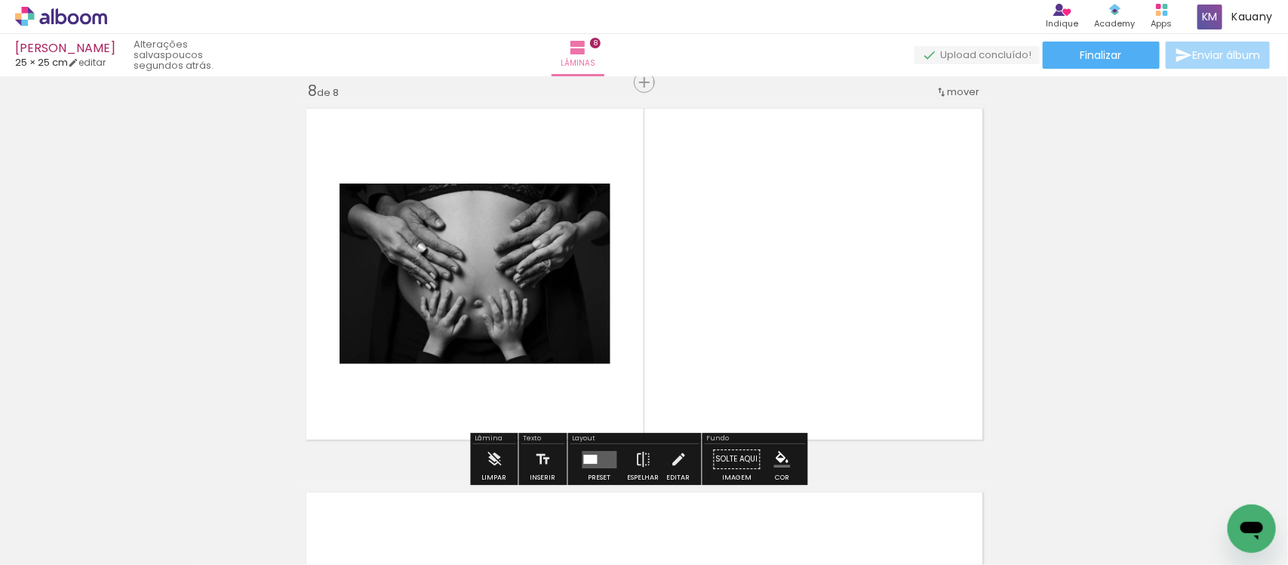
click at [589, 460] on div at bounding box center [591, 458] width 14 height 9
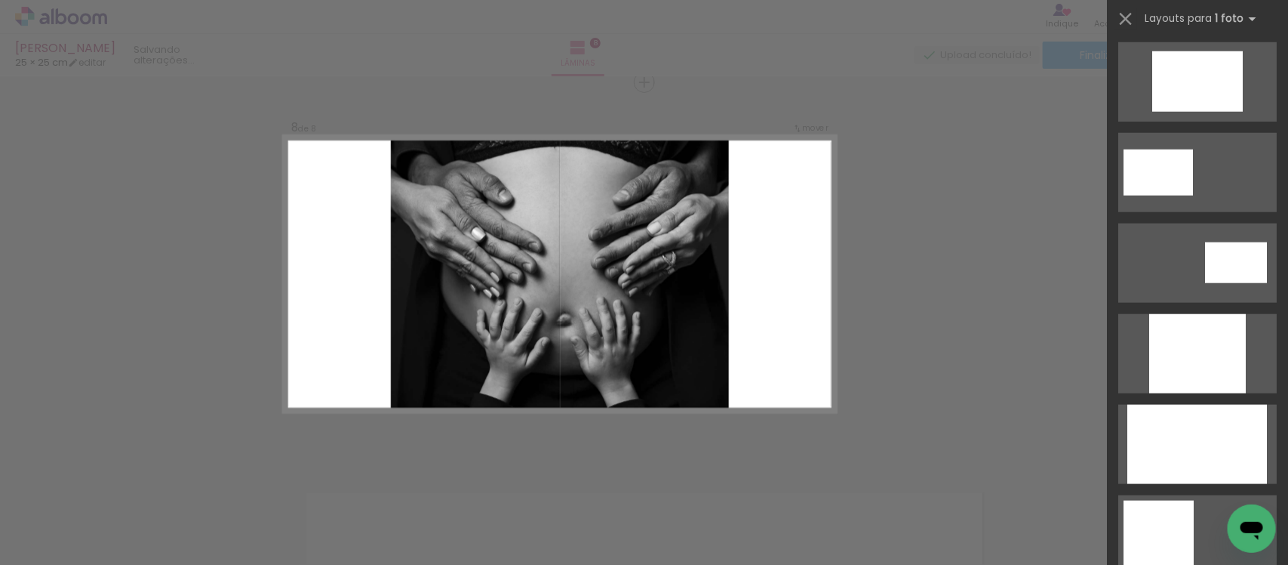
scroll to position [755, 0]
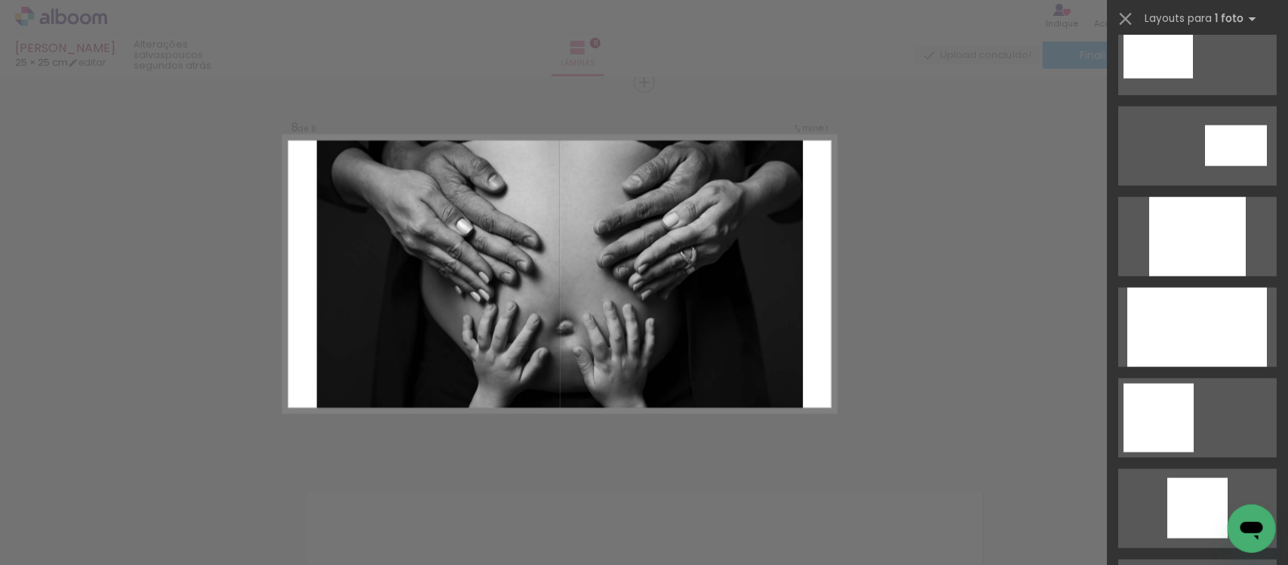
click at [1197, 276] on div at bounding box center [1197, 236] width 97 height 79
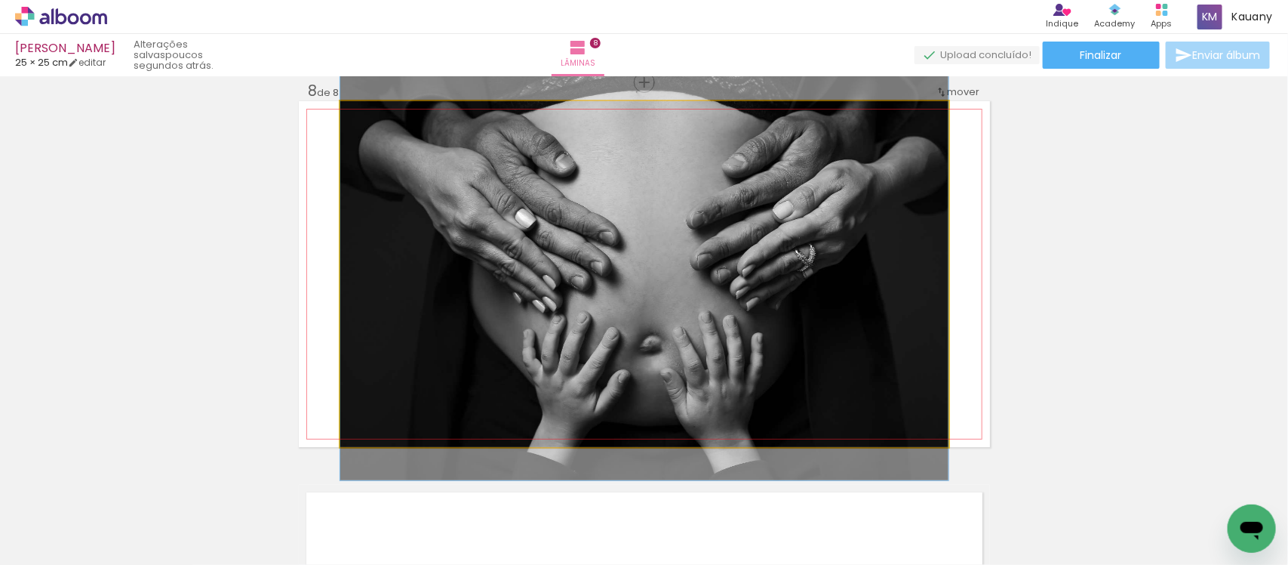
drag, startPoint x: 745, startPoint y: 318, endPoint x: 738, endPoint y: 322, distance: 7.8
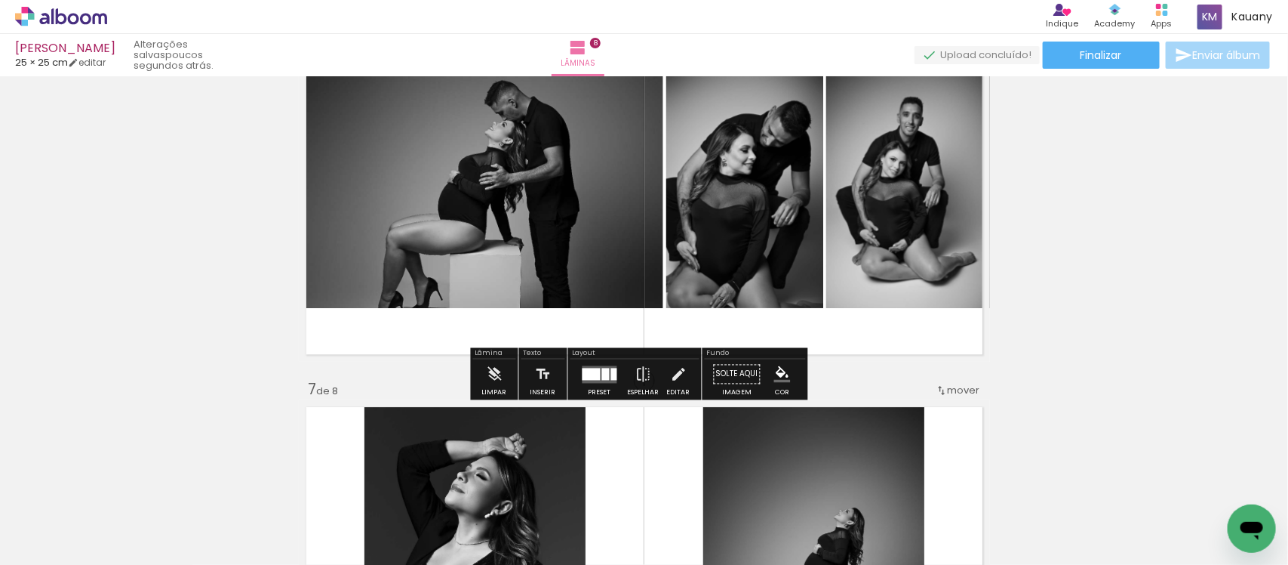
scroll to position [2075, 0]
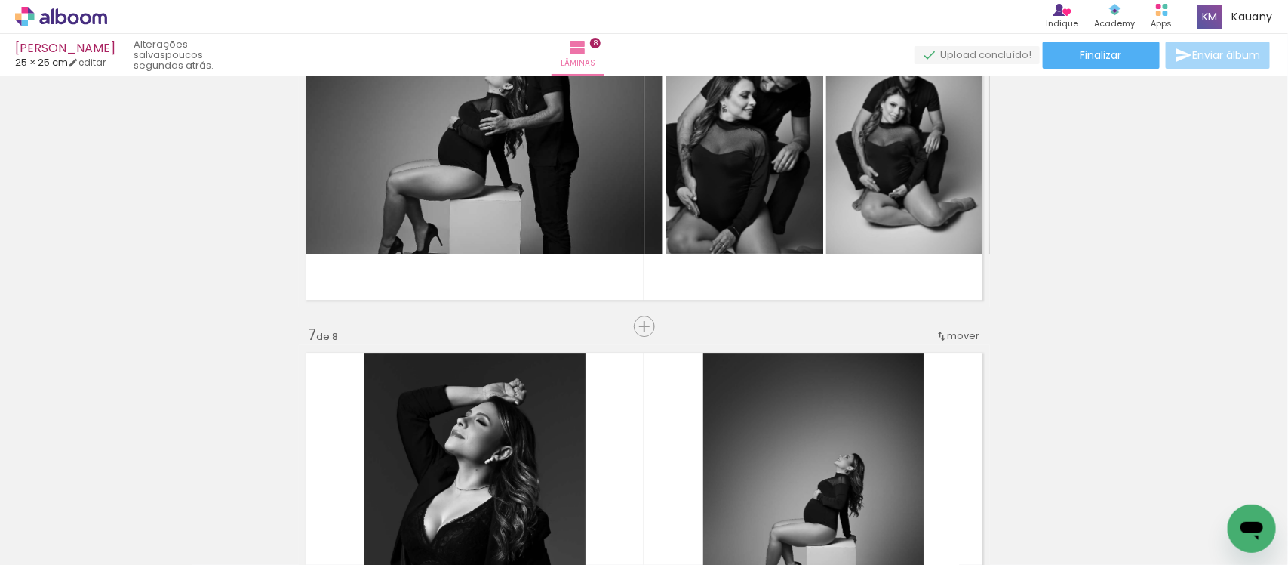
click at [956, 338] on span "mover" at bounding box center [964, 335] width 32 height 14
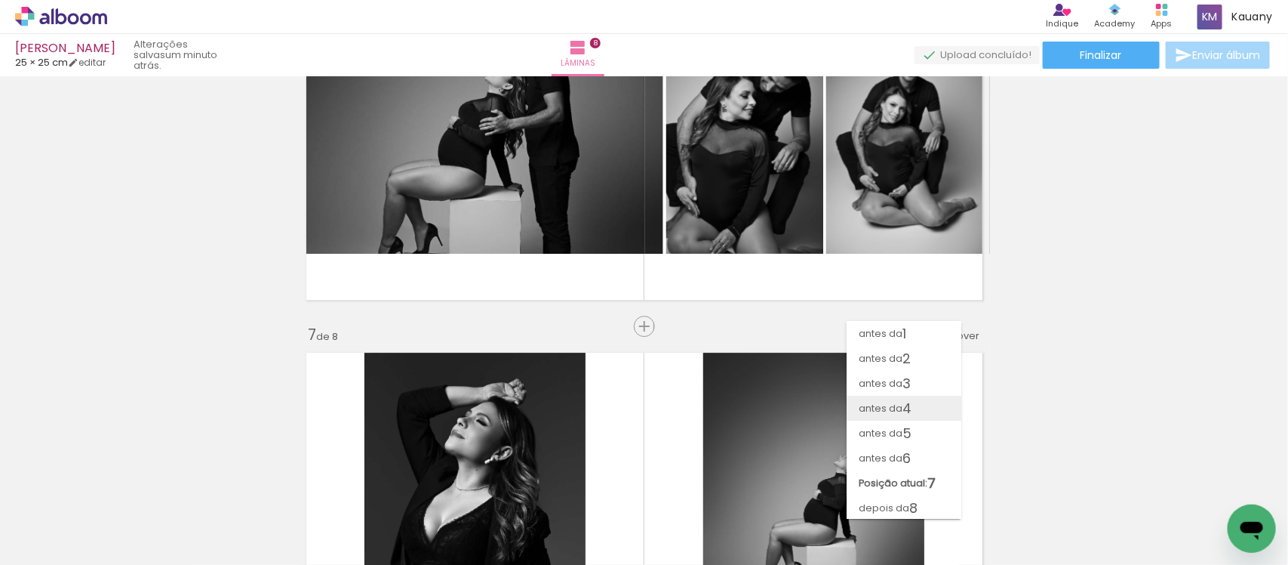
scroll to position [1, 0]
click at [885, 445] on span "antes da" at bounding box center [881, 457] width 44 height 25
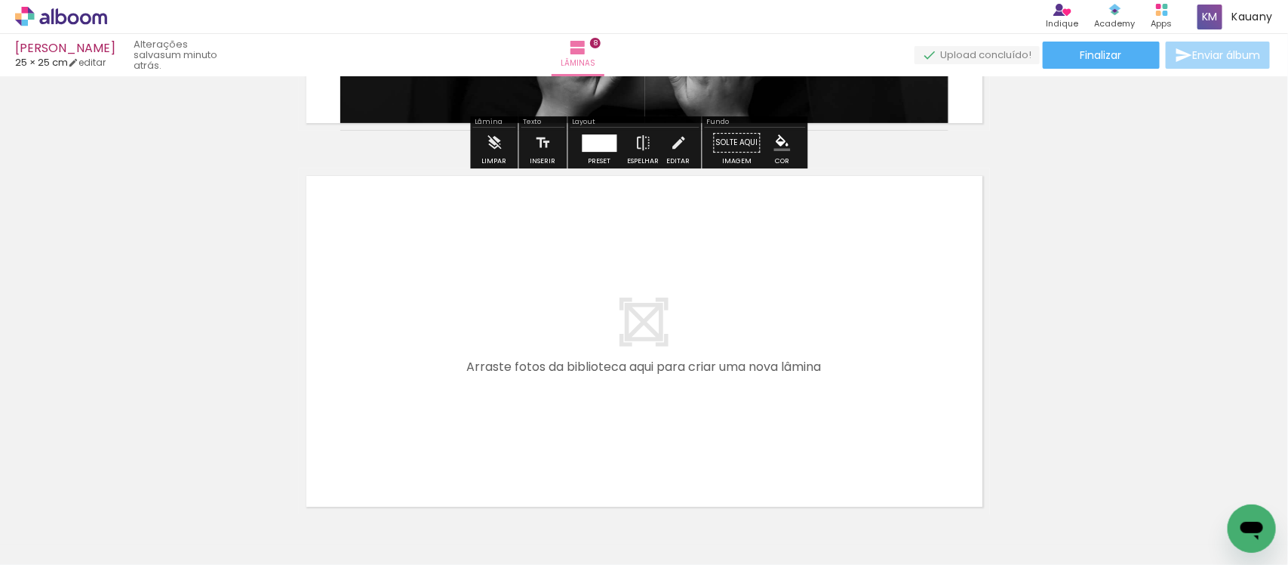
scroll to position [3113, 0]
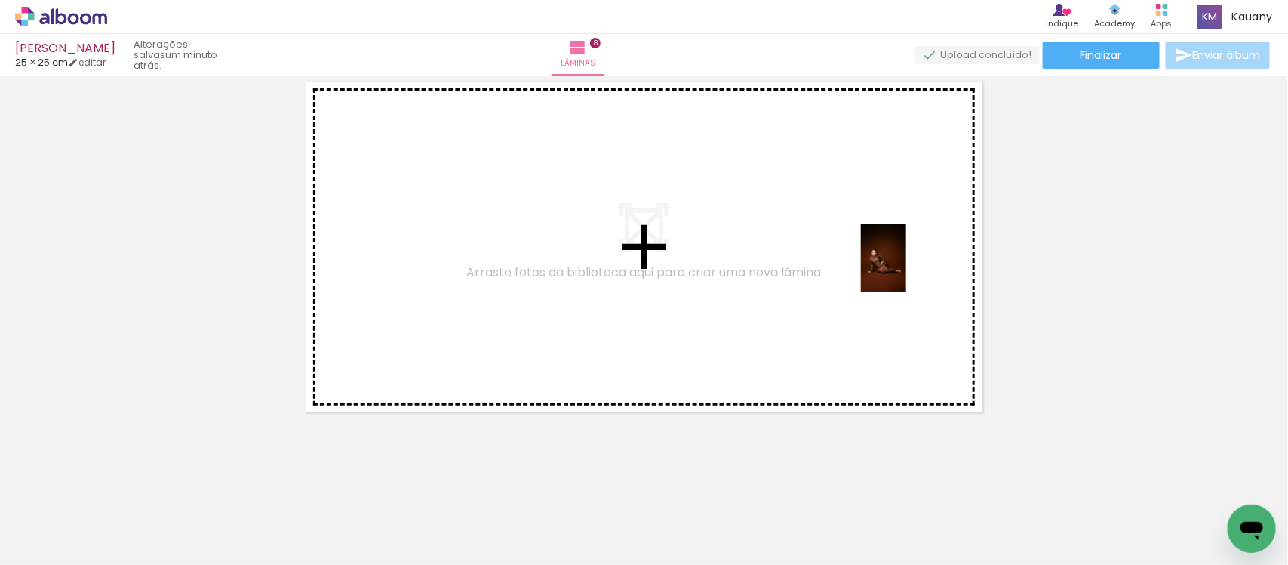
drag, startPoint x: 985, startPoint y: 519, endPoint x: 902, endPoint y: 263, distance: 269.7
click at [902, 263] on quentale-workspace at bounding box center [644, 282] width 1288 height 565
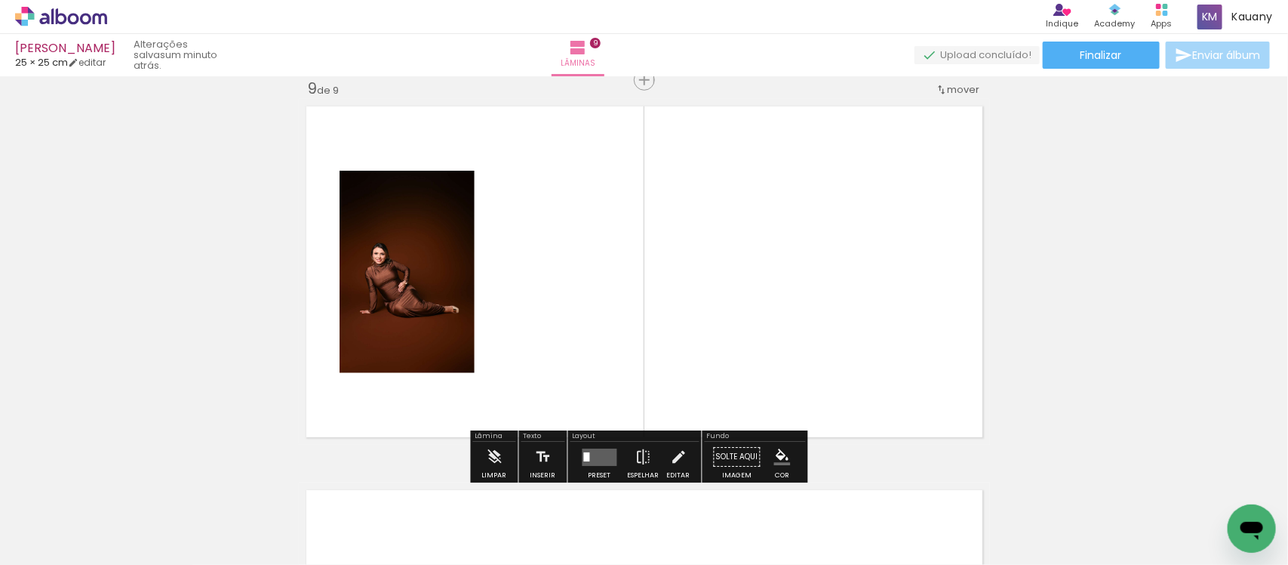
scroll to position [3087, 0]
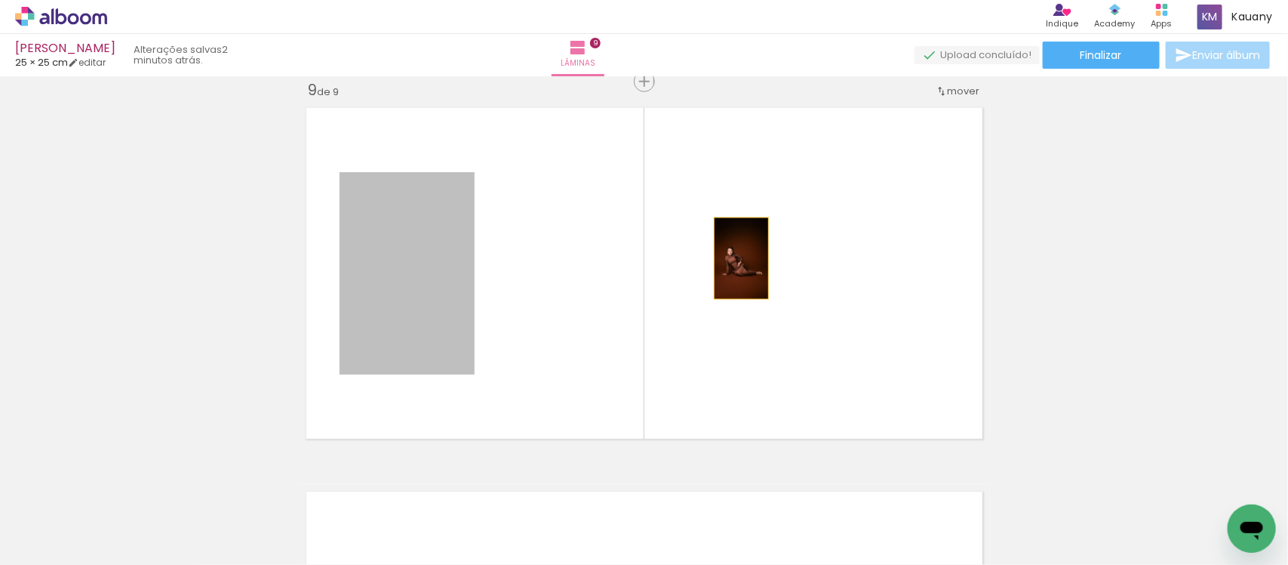
drag, startPoint x: 419, startPoint y: 285, endPoint x: 748, endPoint y: 254, distance: 330.5
click at [748, 254] on quentale-layouter at bounding box center [644, 273] width 691 height 346
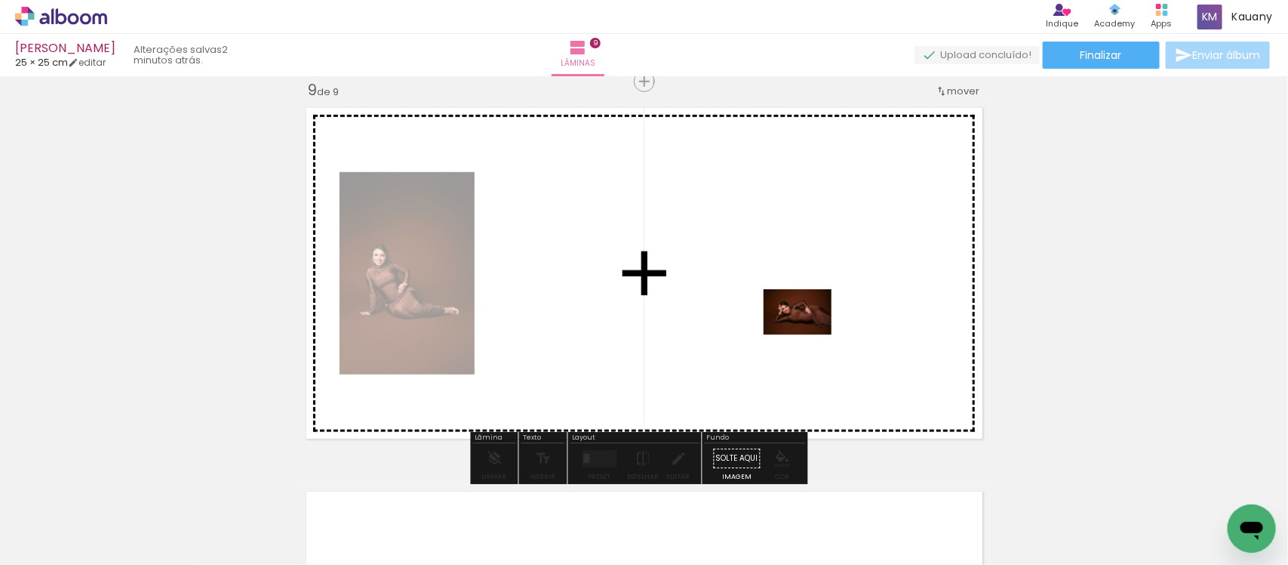
drag, startPoint x: 819, startPoint y: 522, endPoint x: 809, endPoint y: 333, distance: 189.7
click at [809, 333] on quentale-workspace at bounding box center [644, 282] width 1288 height 565
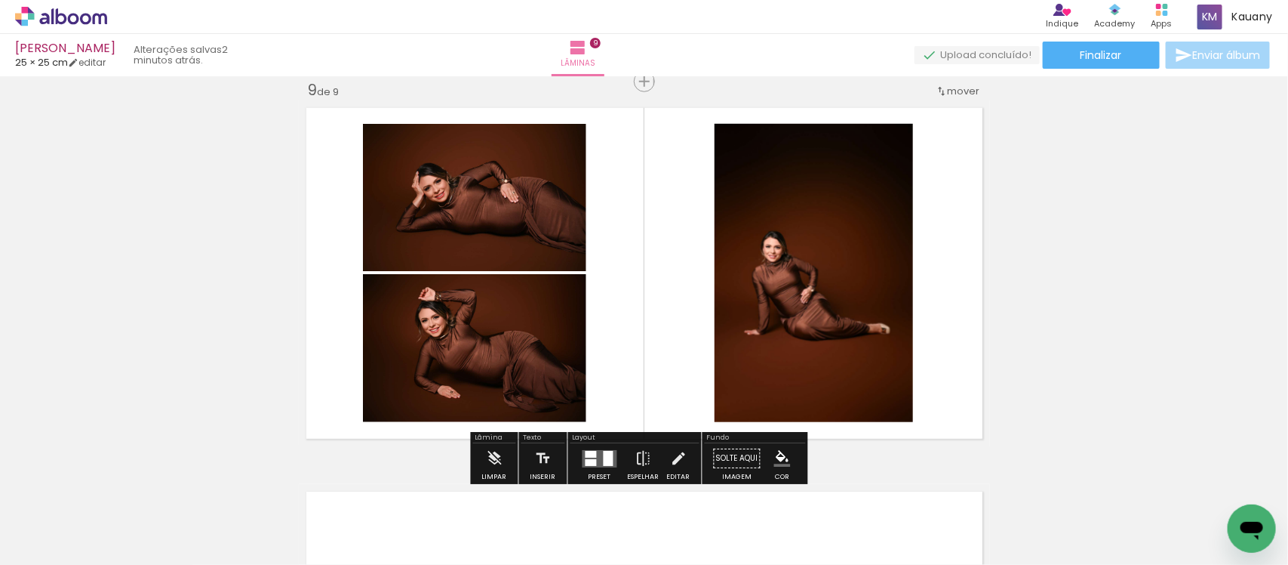
scroll to position [0, 1206]
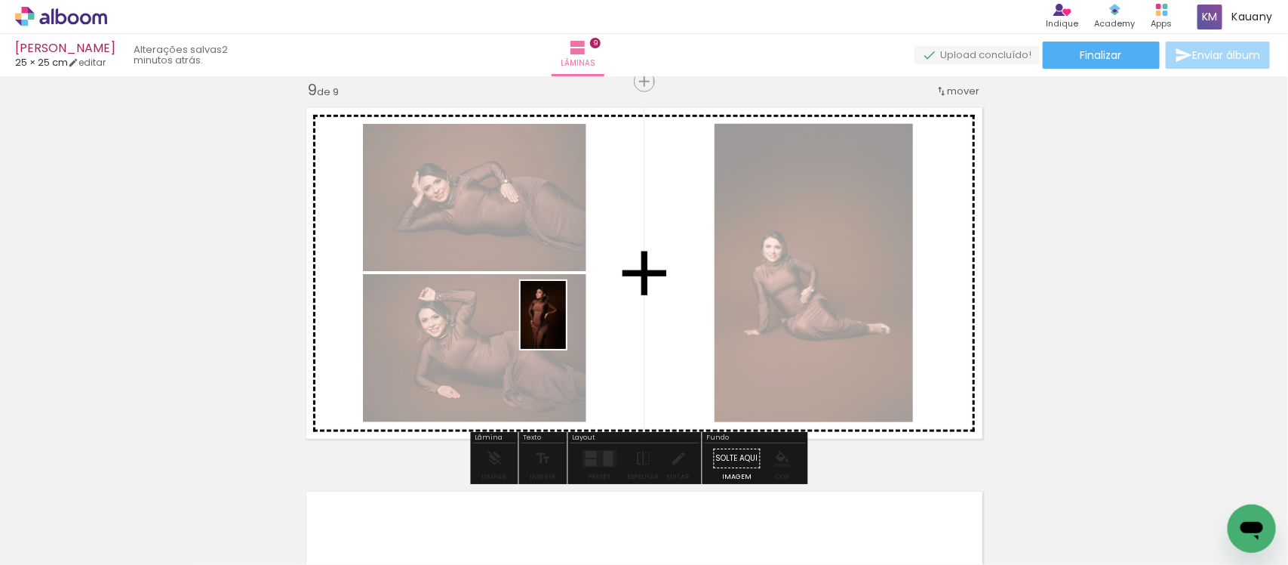
drag, startPoint x: 727, startPoint y: 513, endPoint x: 556, endPoint y: 319, distance: 258.3
click at [556, 319] on quentale-workspace at bounding box center [644, 282] width 1288 height 565
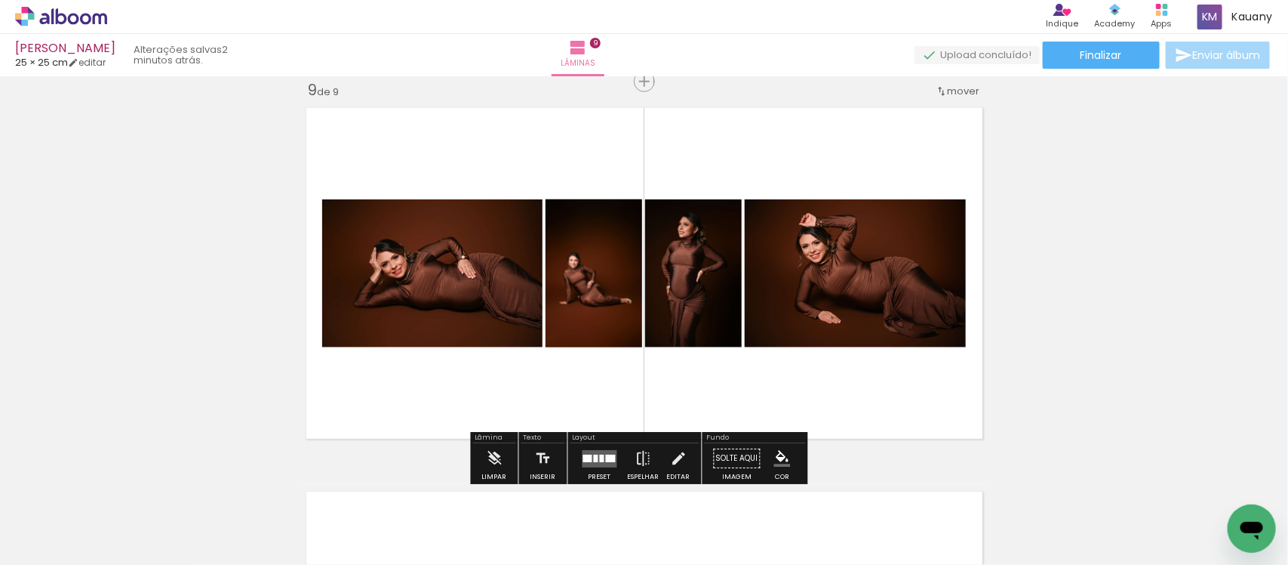
click at [605, 453] on quentale-layouter at bounding box center [600, 458] width 35 height 17
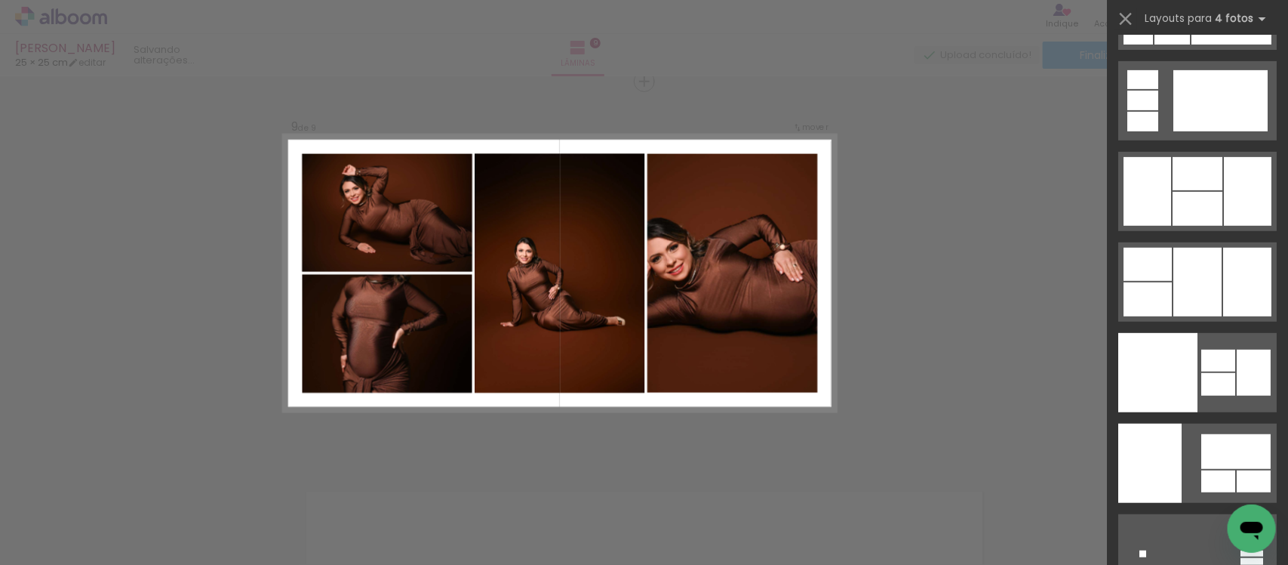
scroll to position [31175, 0]
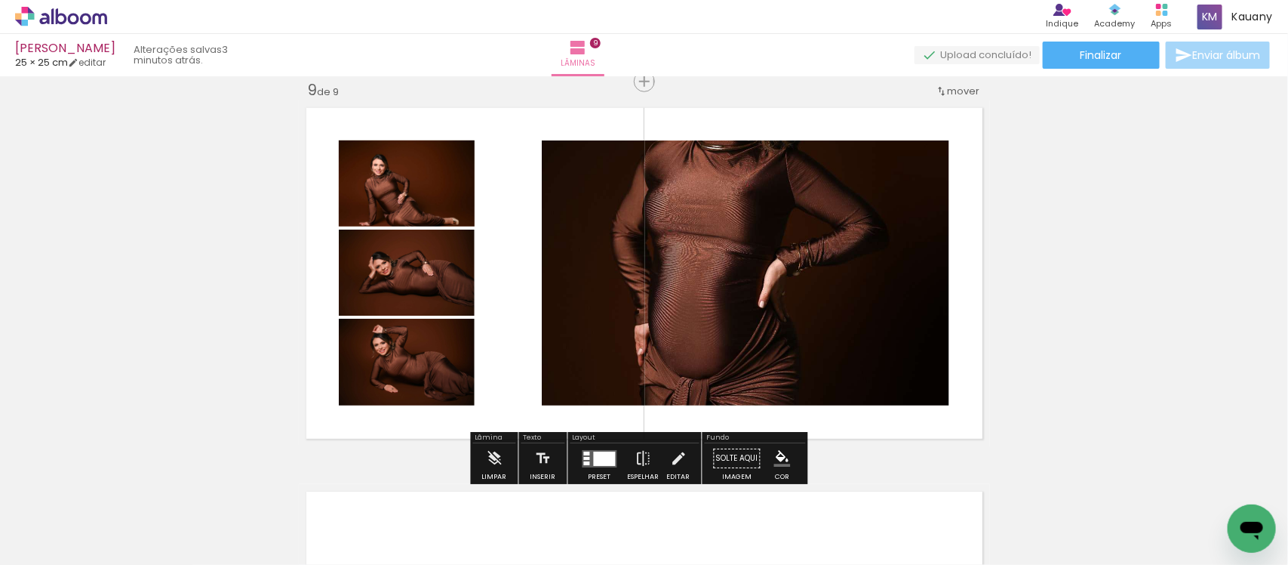
click at [584, 453] on div at bounding box center [587, 453] width 6 height 4
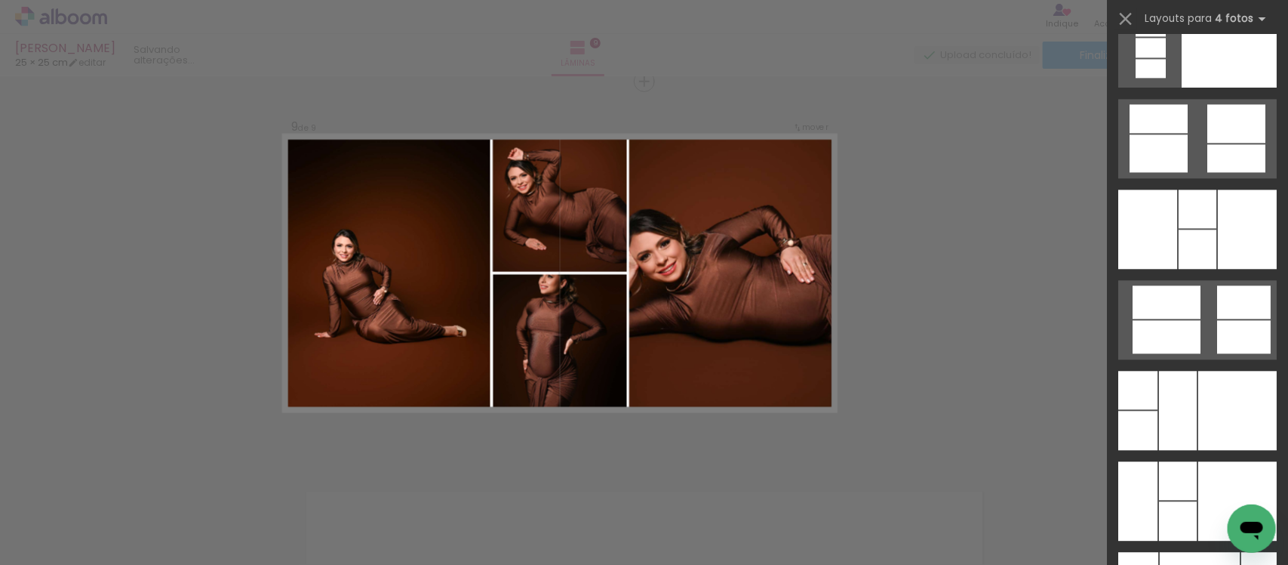
scroll to position [29831, 0]
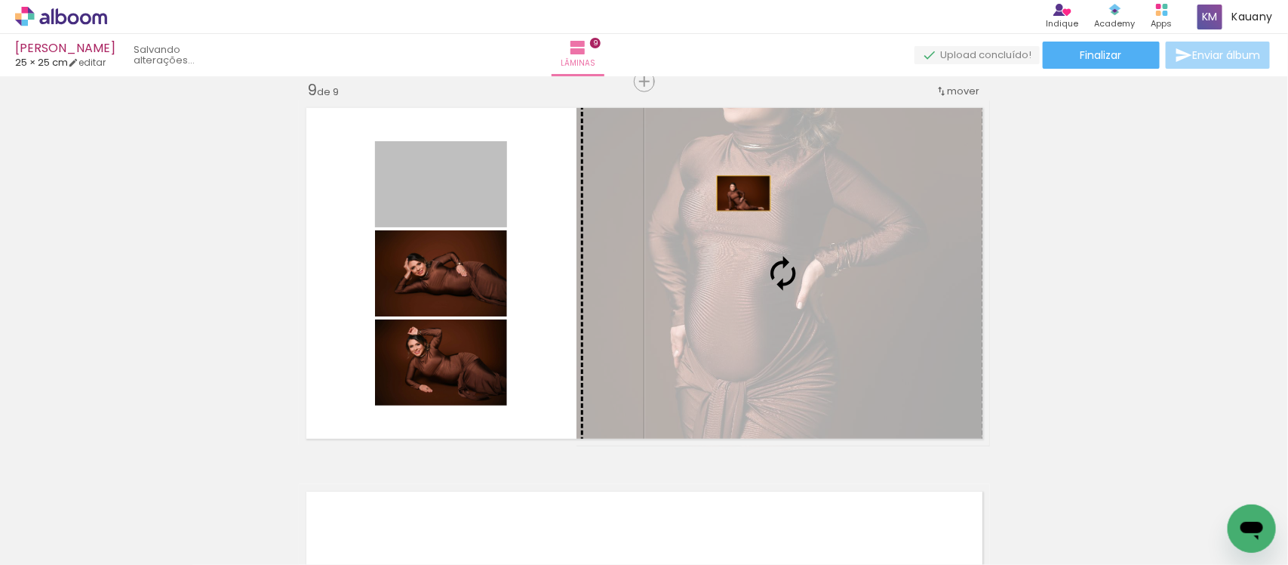
drag, startPoint x: 430, startPoint y: 197, endPoint x: 737, endPoint y: 193, distance: 306.4
click at [0, 0] on slot at bounding box center [0, 0] width 0 height 0
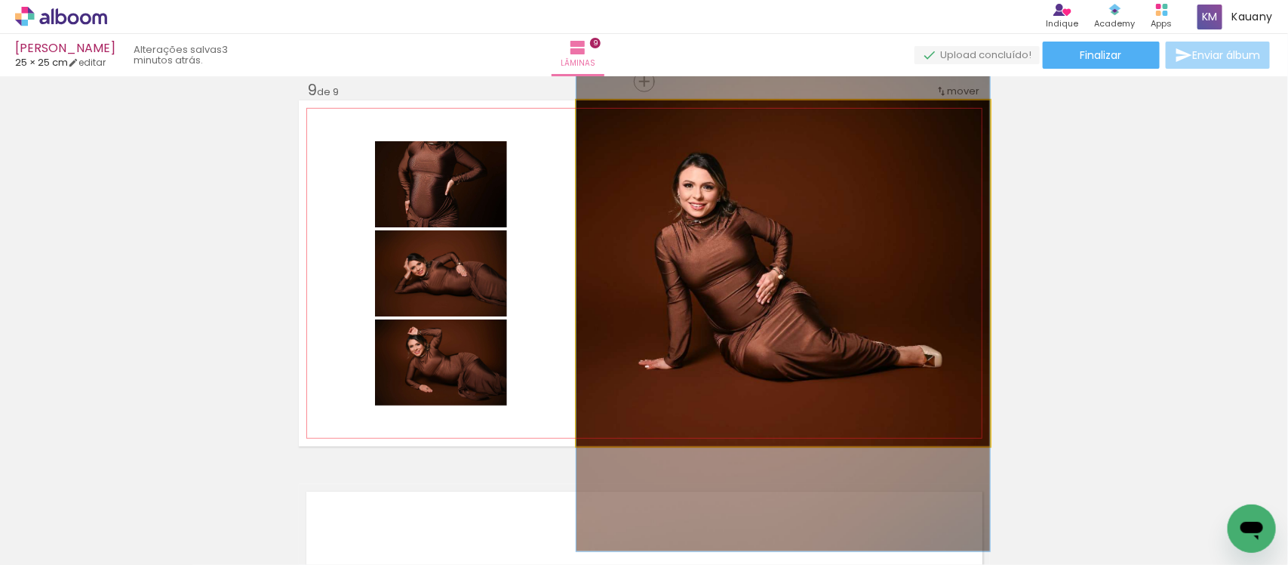
drag, startPoint x: 812, startPoint y: 321, endPoint x: 806, endPoint y: 288, distance: 33.8
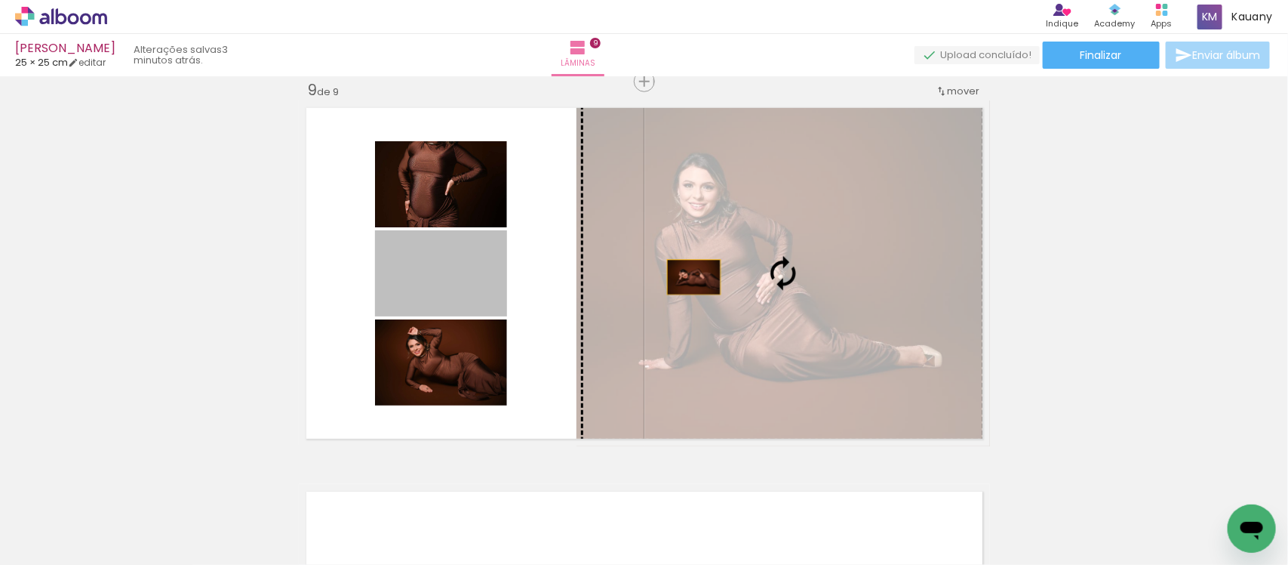
drag, startPoint x: 447, startPoint y: 277, endPoint x: 699, endPoint y: 270, distance: 252.2
click at [0, 0] on slot at bounding box center [0, 0] width 0 height 0
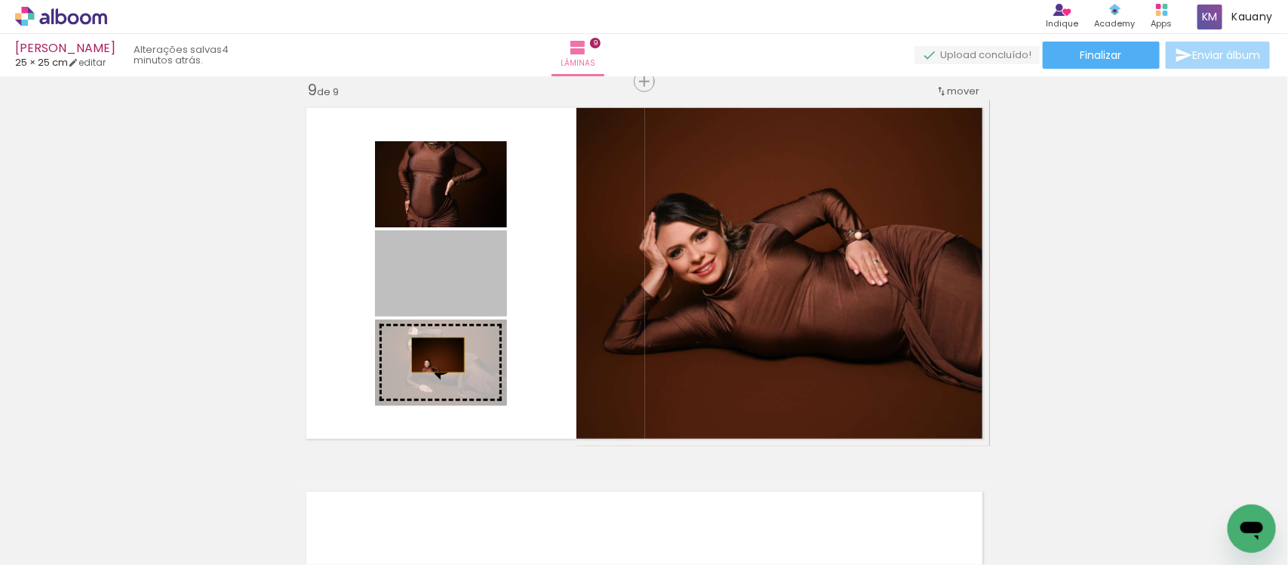
drag, startPoint x: 439, startPoint y: 281, endPoint x: 431, endPoint y: 355, distance: 74.4
click at [0, 0] on slot at bounding box center [0, 0] width 0 height 0
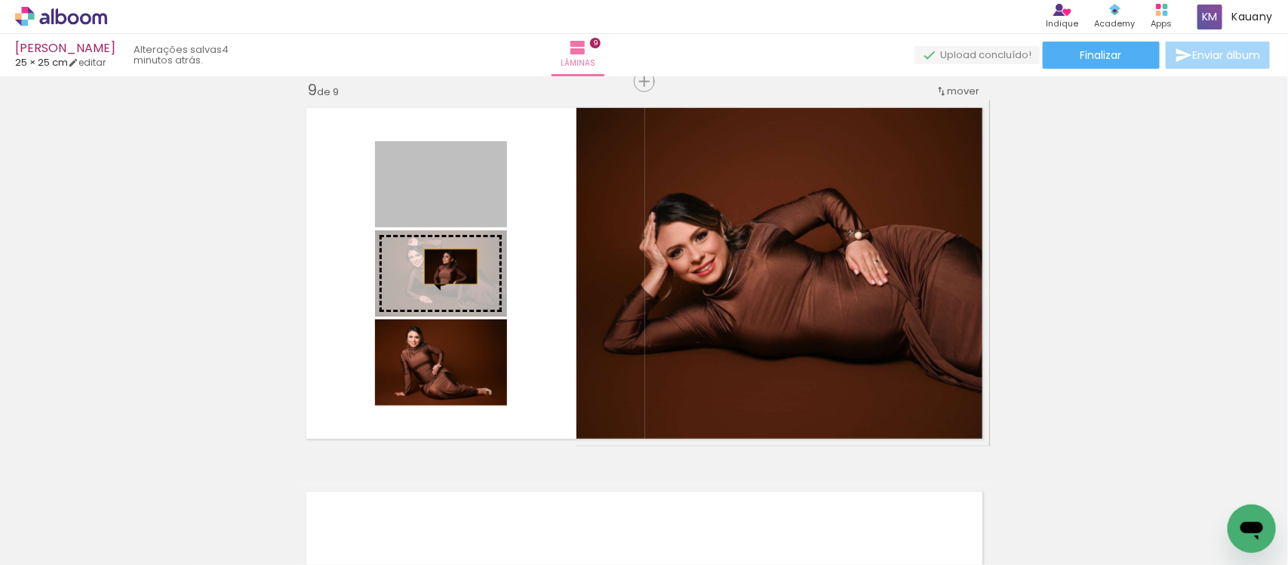
drag, startPoint x: 454, startPoint y: 192, endPoint x: 444, endPoint y: 268, distance: 76.1
click at [0, 0] on slot at bounding box center [0, 0] width 0 height 0
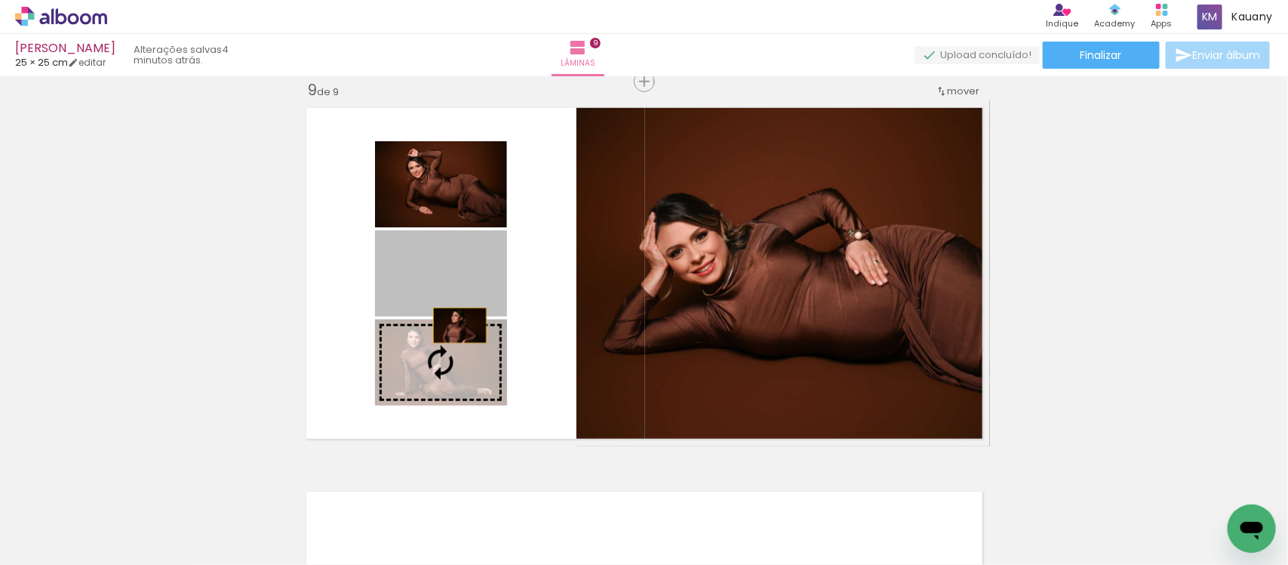
drag, startPoint x: 454, startPoint y: 282, endPoint x: 453, endPoint y: 325, distance: 43.8
click at [0, 0] on slot at bounding box center [0, 0] width 0 height 0
drag, startPoint x: 453, startPoint y: 296, endPoint x: 451, endPoint y: 338, distance: 42.3
click at [0, 0] on slot at bounding box center [0, 0] width 0 height 0
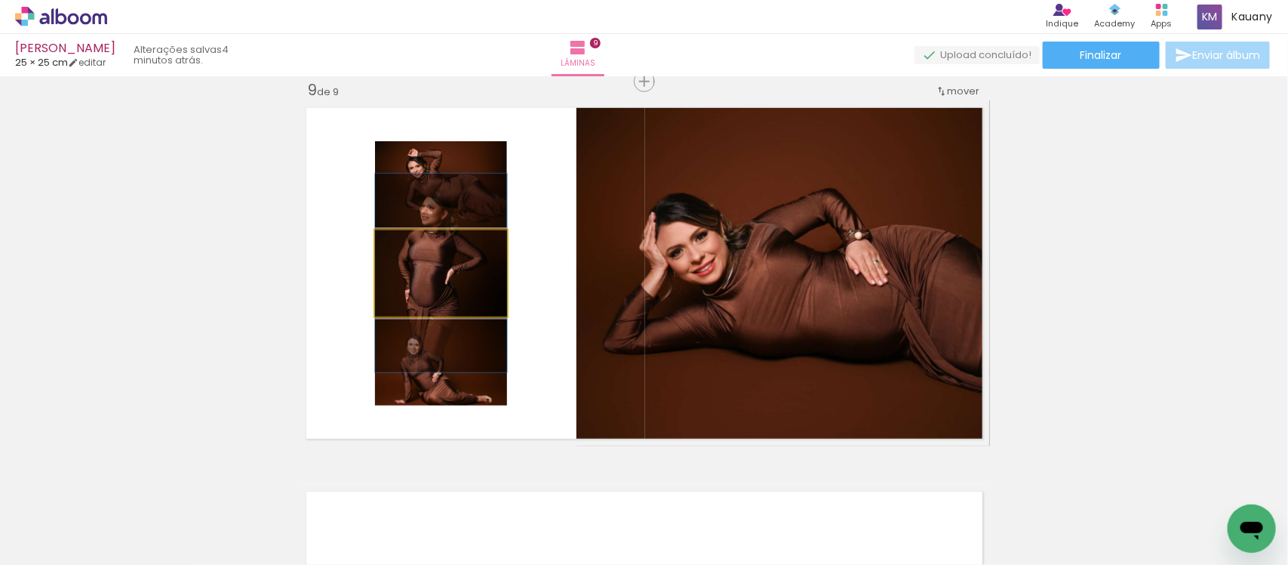
drag, startPoint x: 459, startPoint y: 268, endPoint x: 472, endPoint y: 266, distance: 13.8
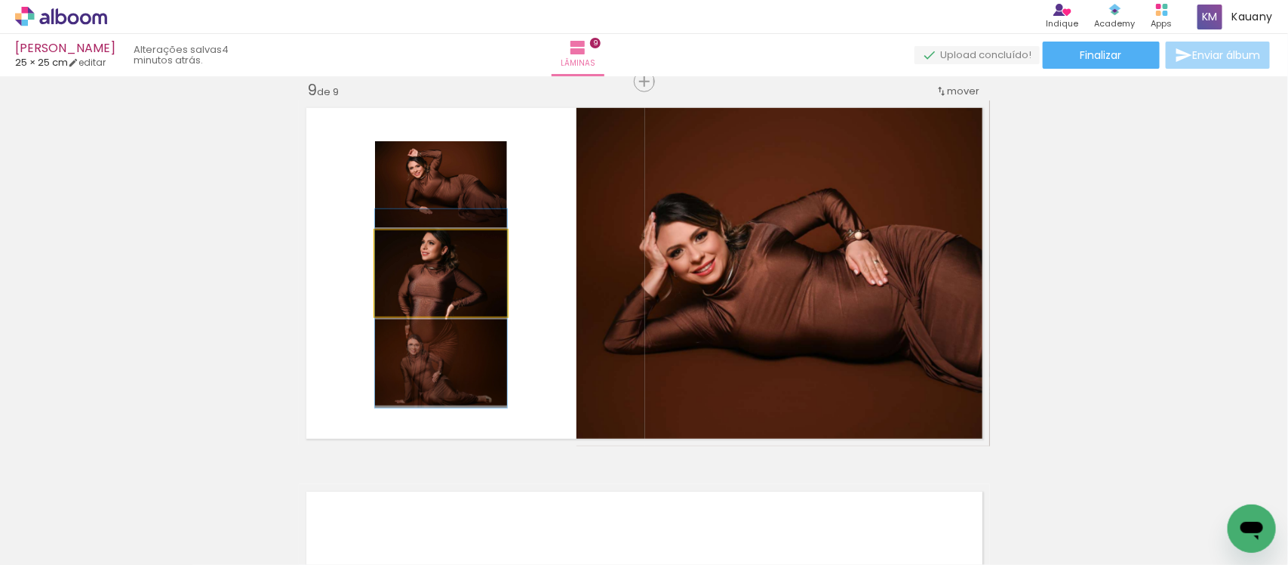
drag, startPoint x: 475, startPoint y: 265, endPoint x: 466, endPoint y: 302, distance: 38.1
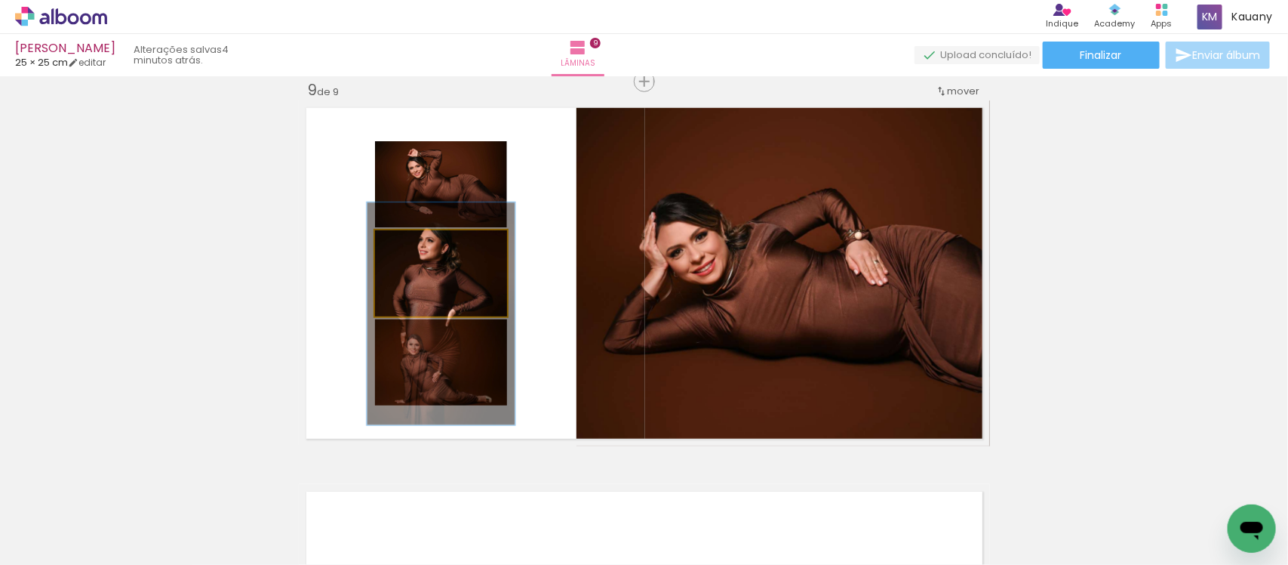
type paper-slider "112"
click at [410, 248] on div at bounding box center [417, 246] width 14 height 14
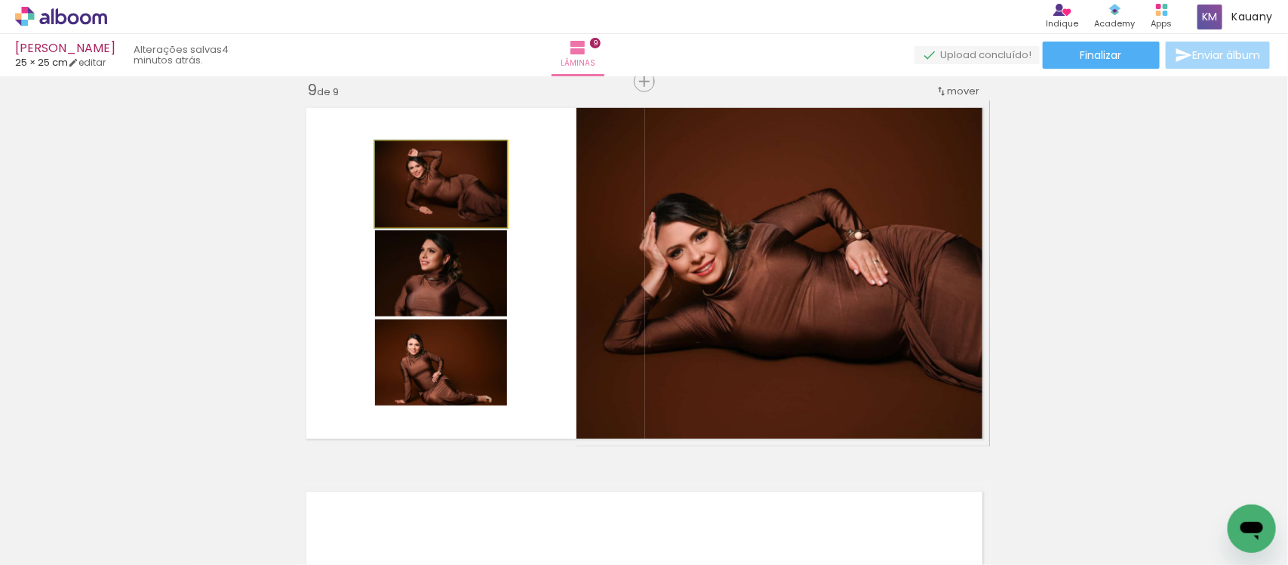
drag, startPoint x: 480, startPoint y: 187, endPoint x: 458, endPoint y: 187, distance: 21.9
click at [462, 195] on quentale-photo at bounding box center [441, 184] width 132 height 86
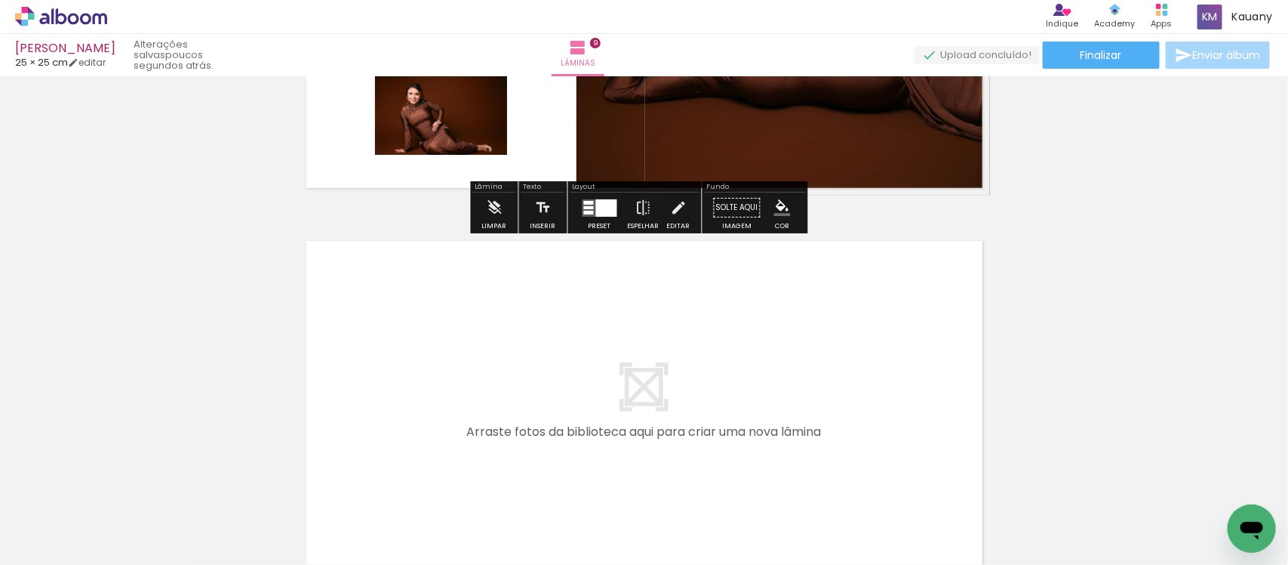
scroll to position [3370, 0]
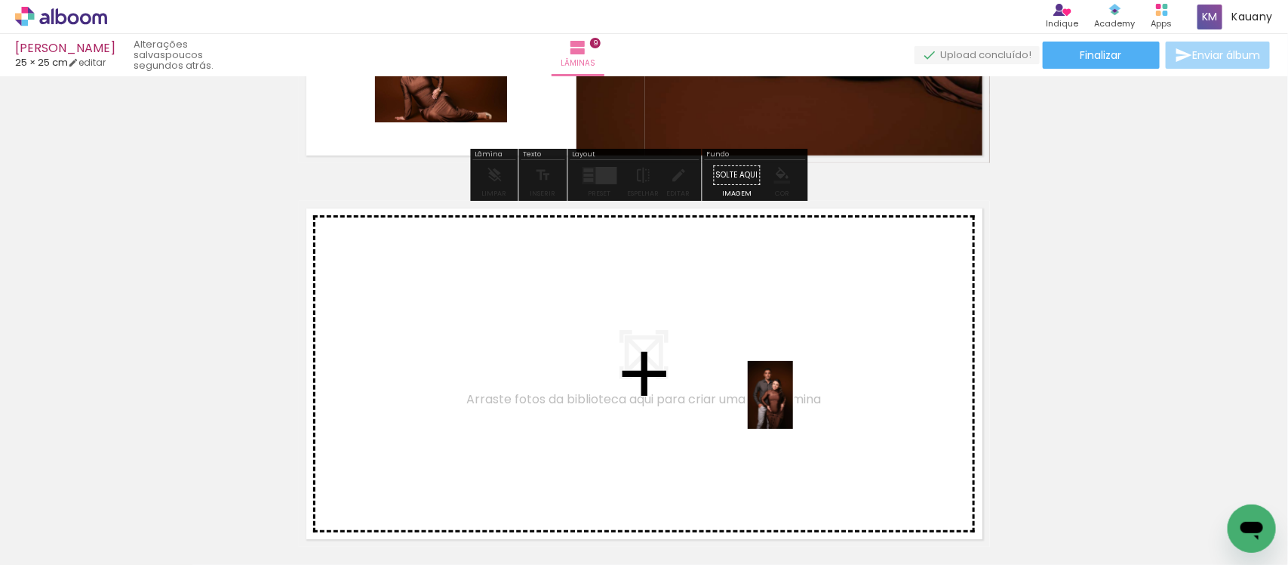
drag, startPoint x: 1058, startPoint y: 522, endPoint x: 730, endPoint y: 394, distance: 352.2
click at [730, 394] on quentale-workspace at bounding box center [644, 282] width 1288 height 565
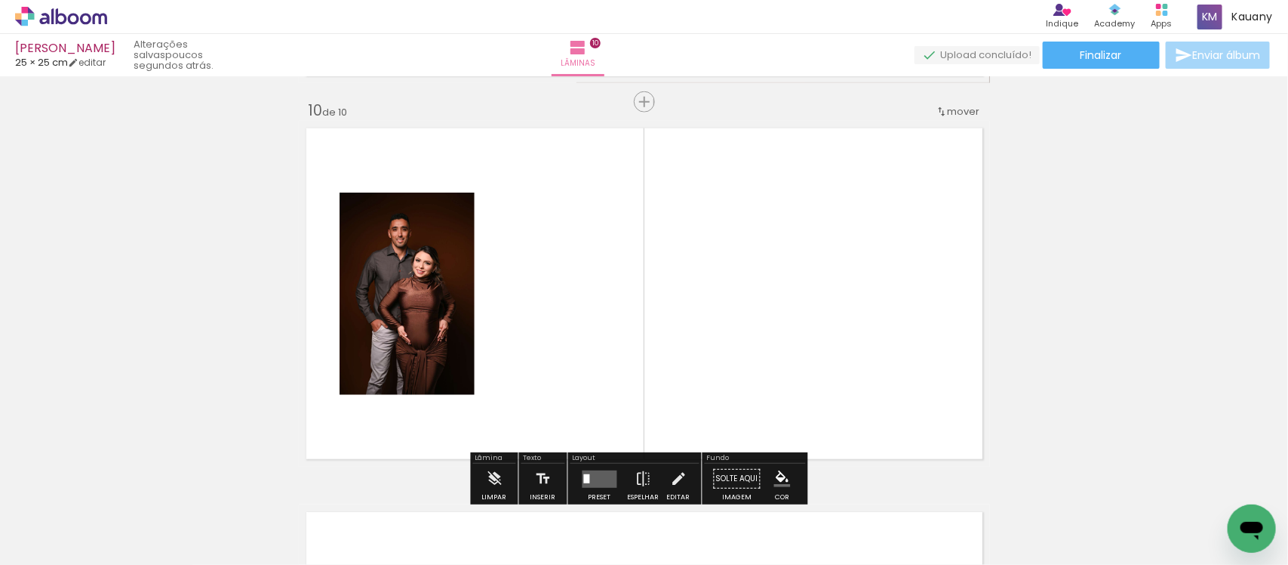
scroll to position [3469, 0]
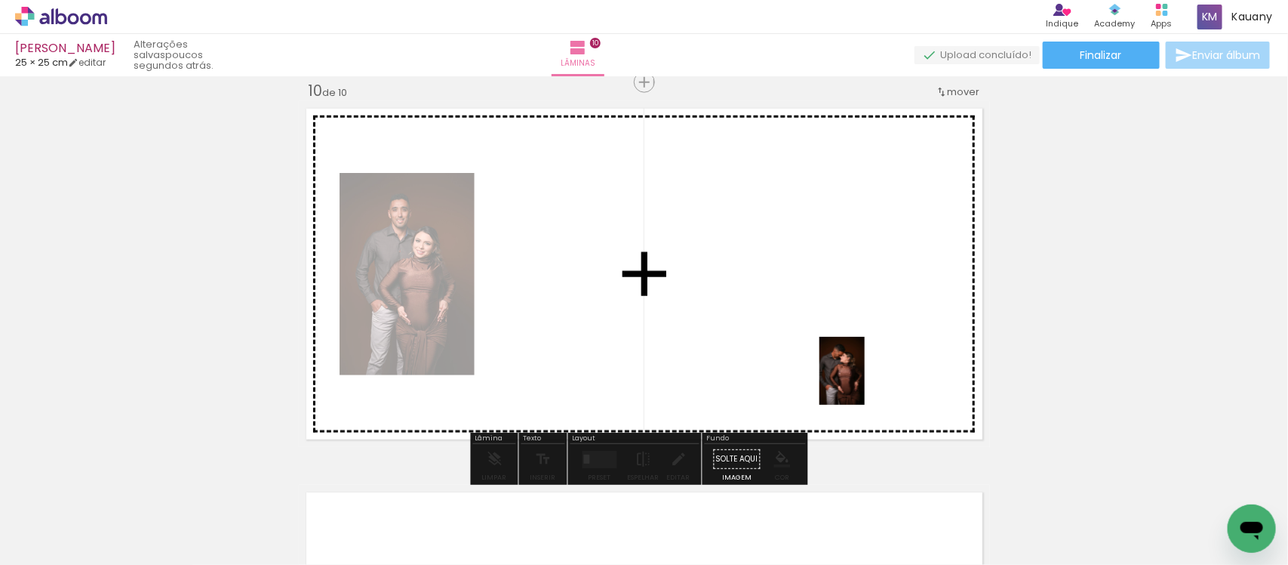
drag, startPoint x: 1144, startPoint y: 518, endPoint x: 865, endPoint y: 382, distance: 310.5
click at [865, 382] on quentale-workspace at bounding box center [644, 282] width 1288 height 565
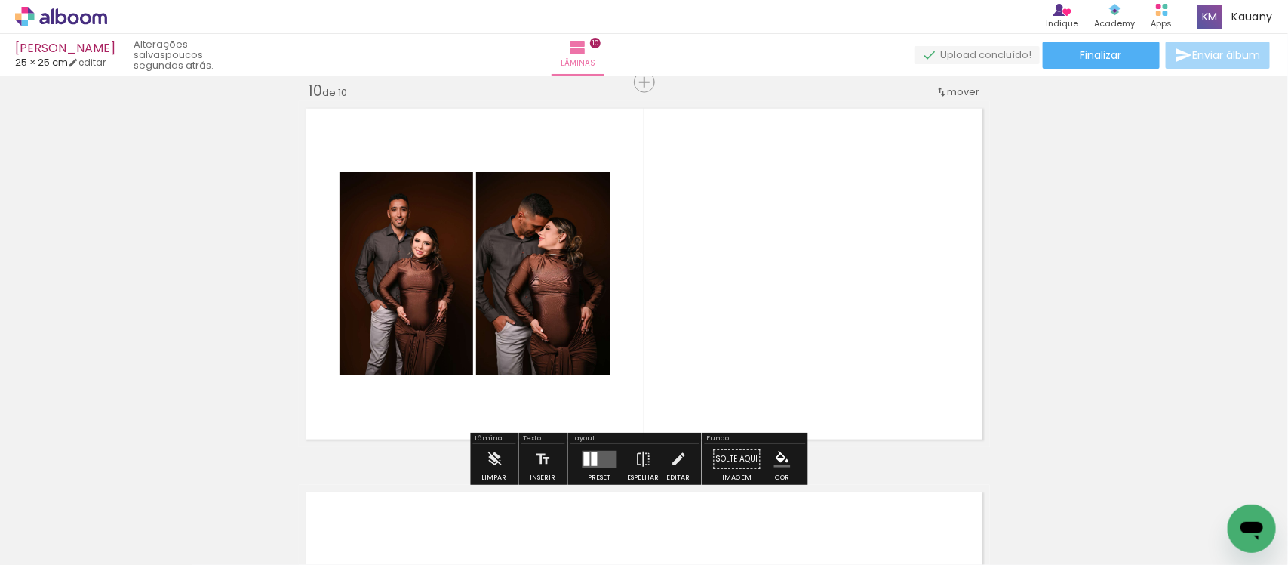
scroll to position [3564, 0]
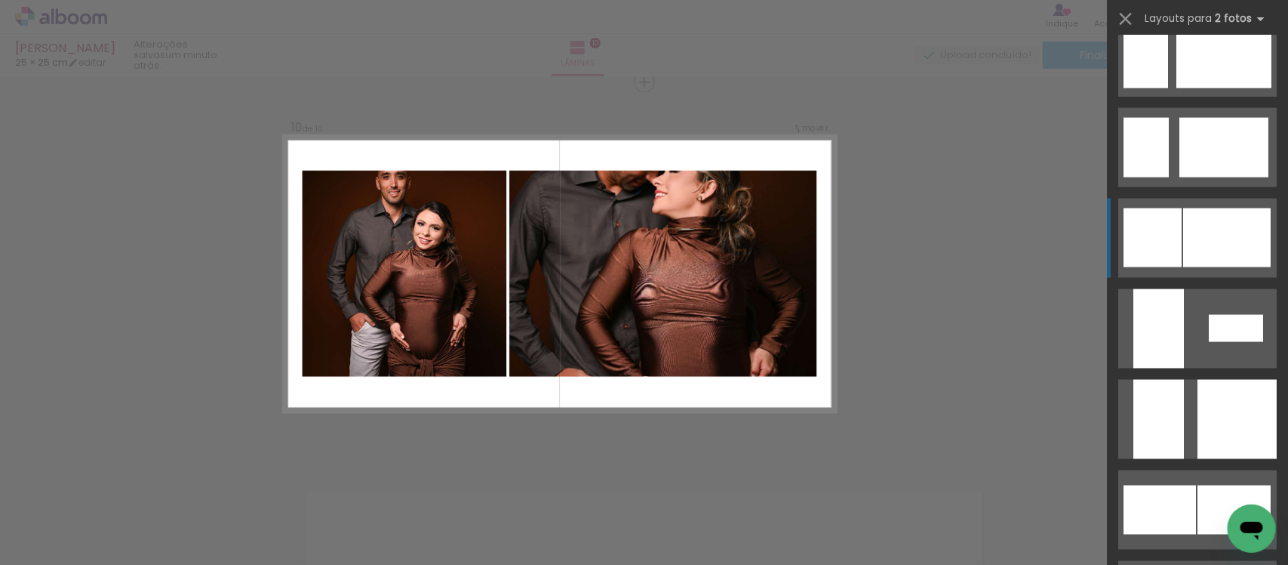
scroll to position [3585, 0]
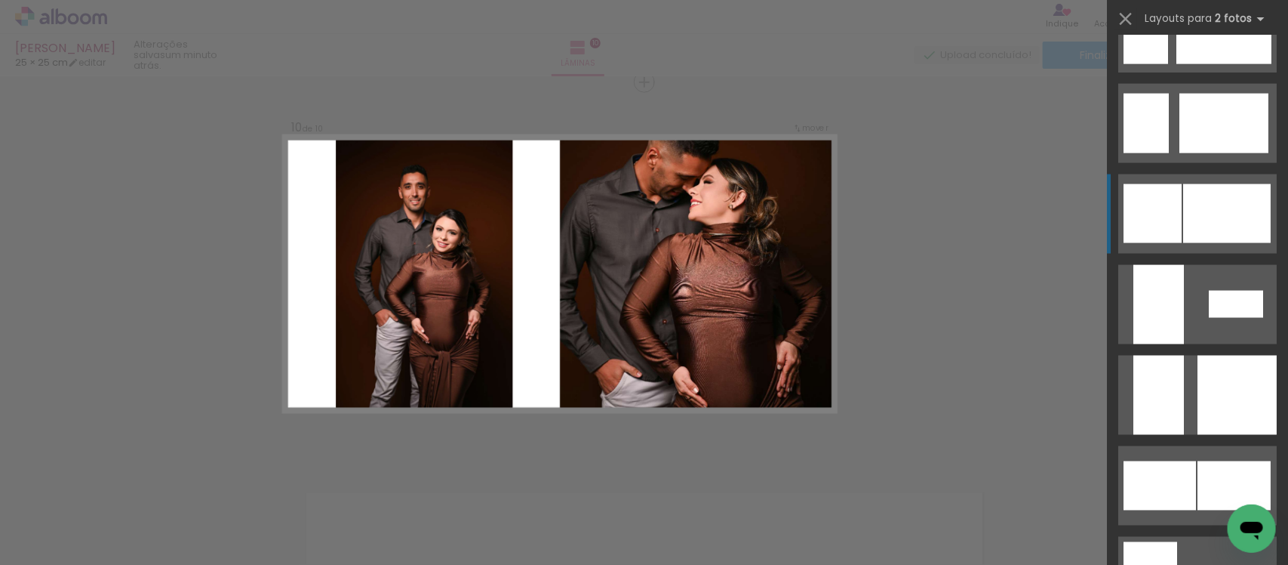
click at [1177, 344] on div at bounding box center [1159, 304] width 51 height 79
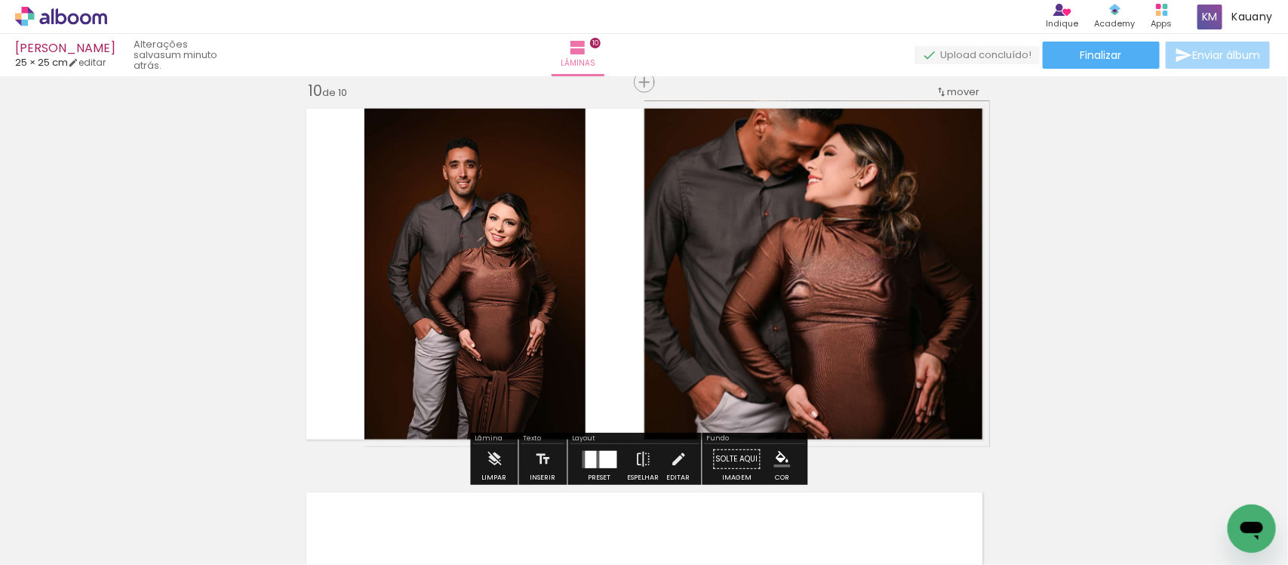
click at [605, 451] on div at bounding box center [608, 459] width 17 height 17
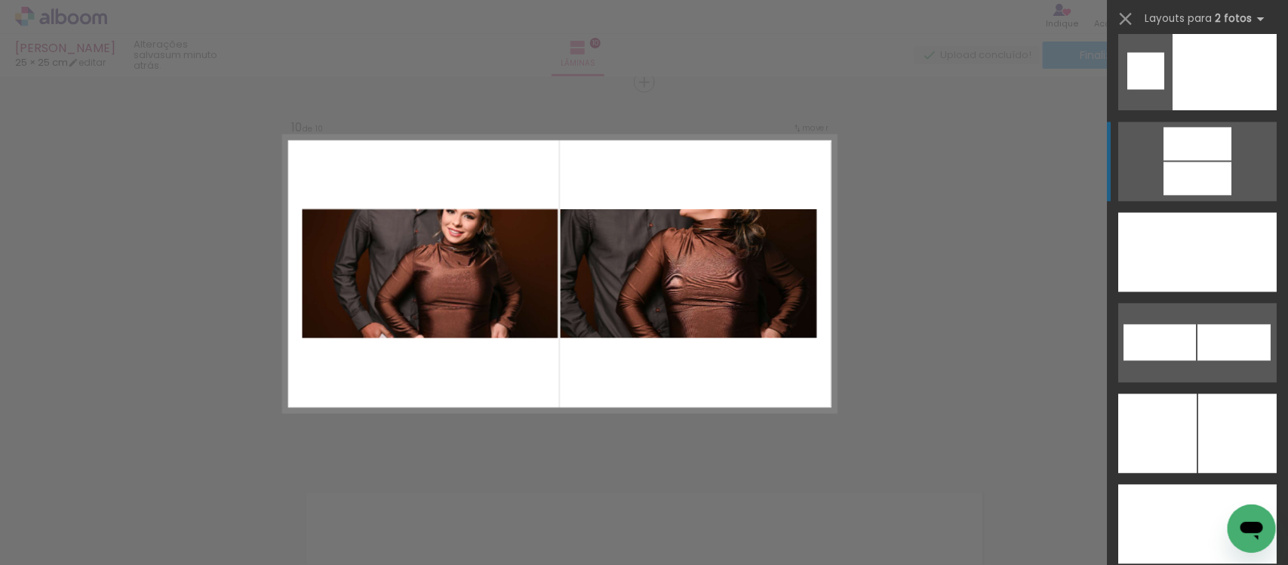
scroll to position [6442, 0]
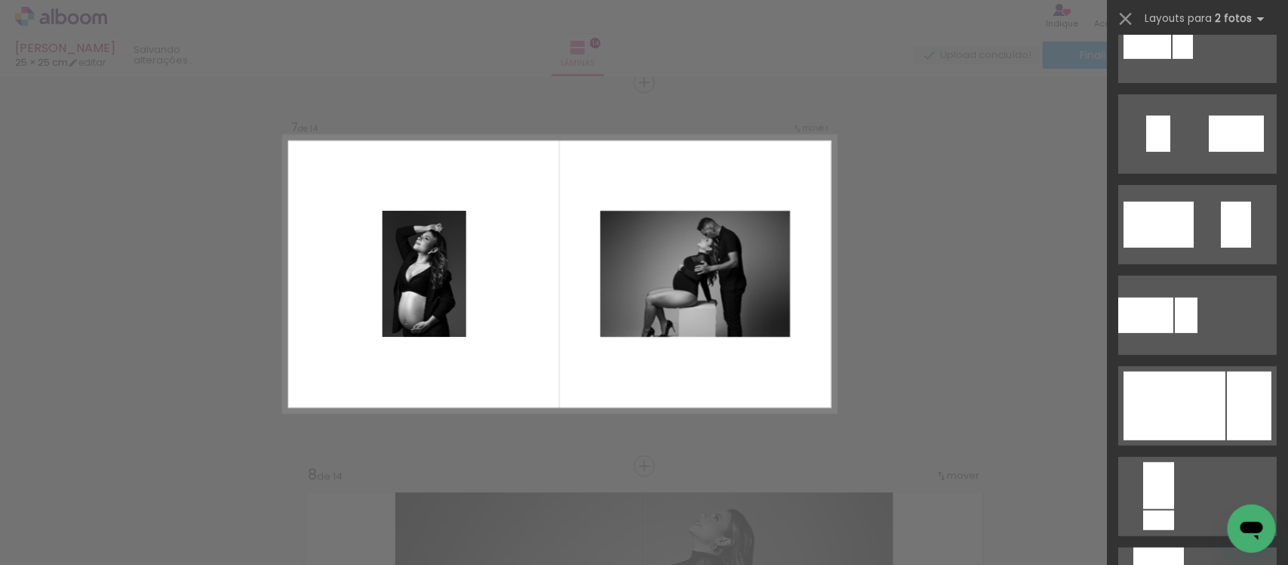
scroll to position [2830, 0]
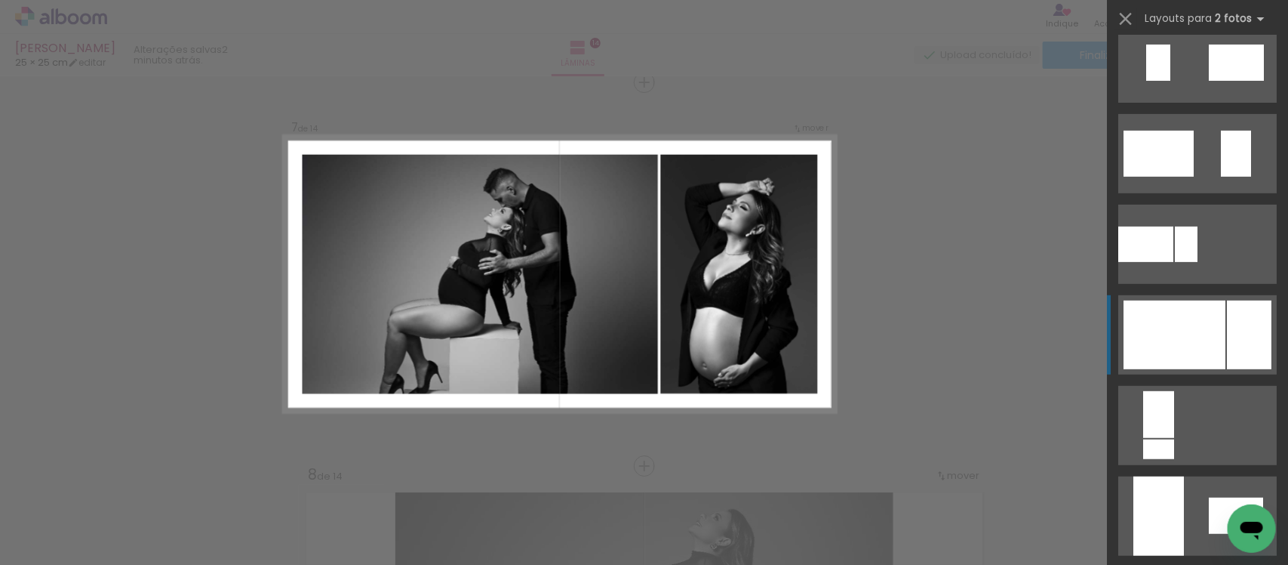
click at [1194, 177] on div at bounding box center [1159, 154] width 70 height 46
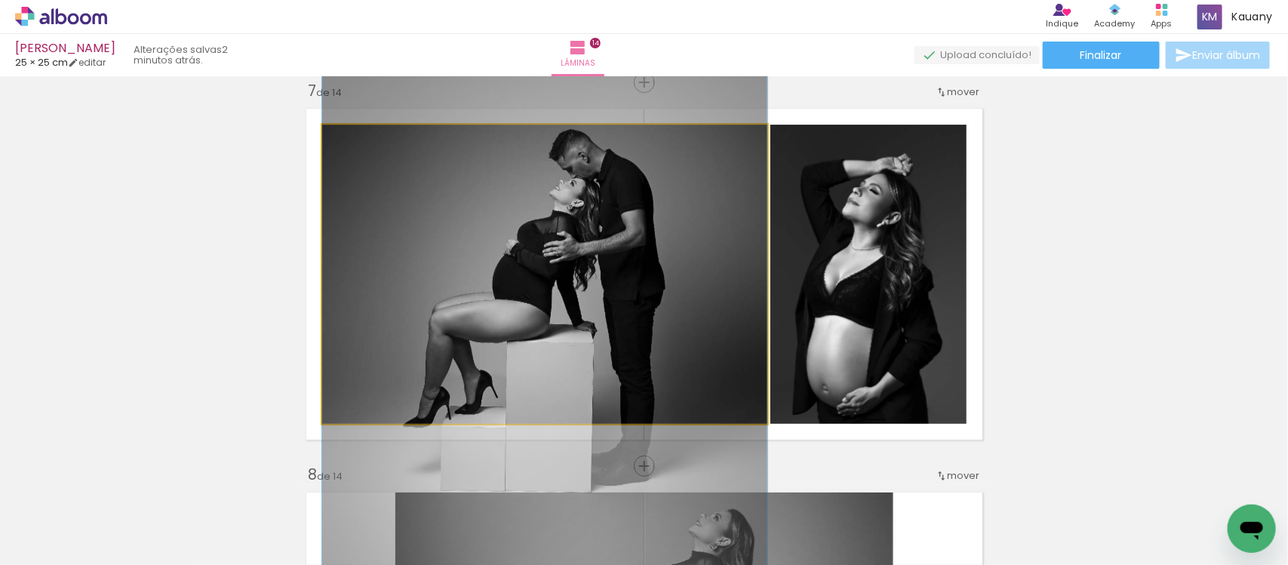
drag, startPoint x: 675, startPoint y: 334, endPoint x: 658, endPoint y: 322, distance: 21.1
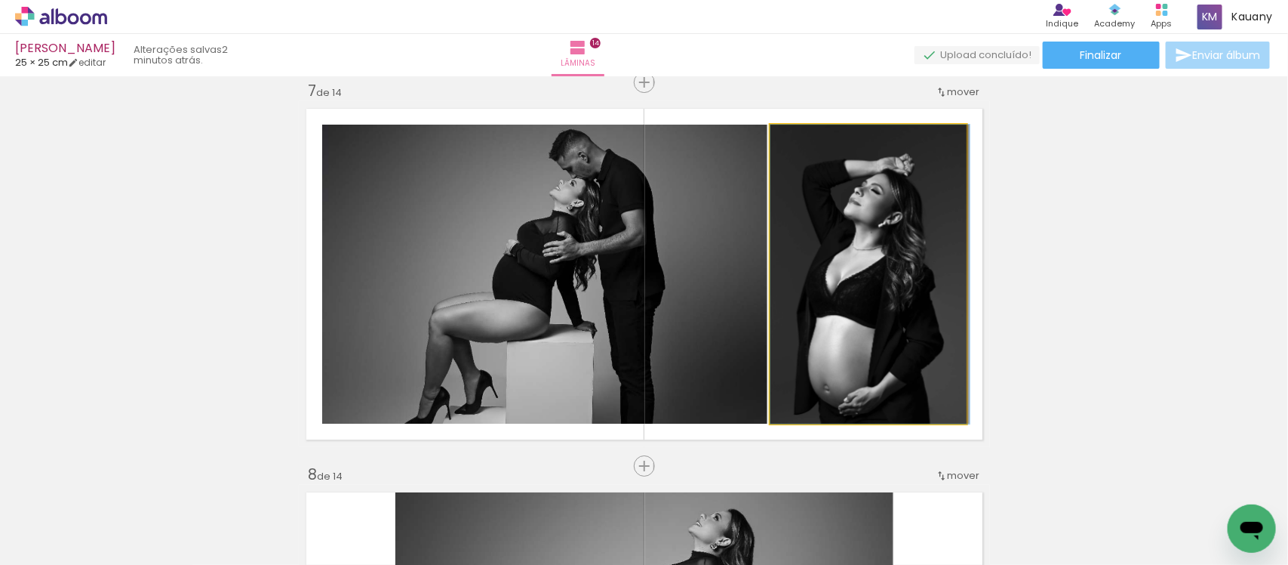
drag, startPoint x: 882, startPoint y: 303, endPoint x: 897, endPoint y: 269, distance: 36.5
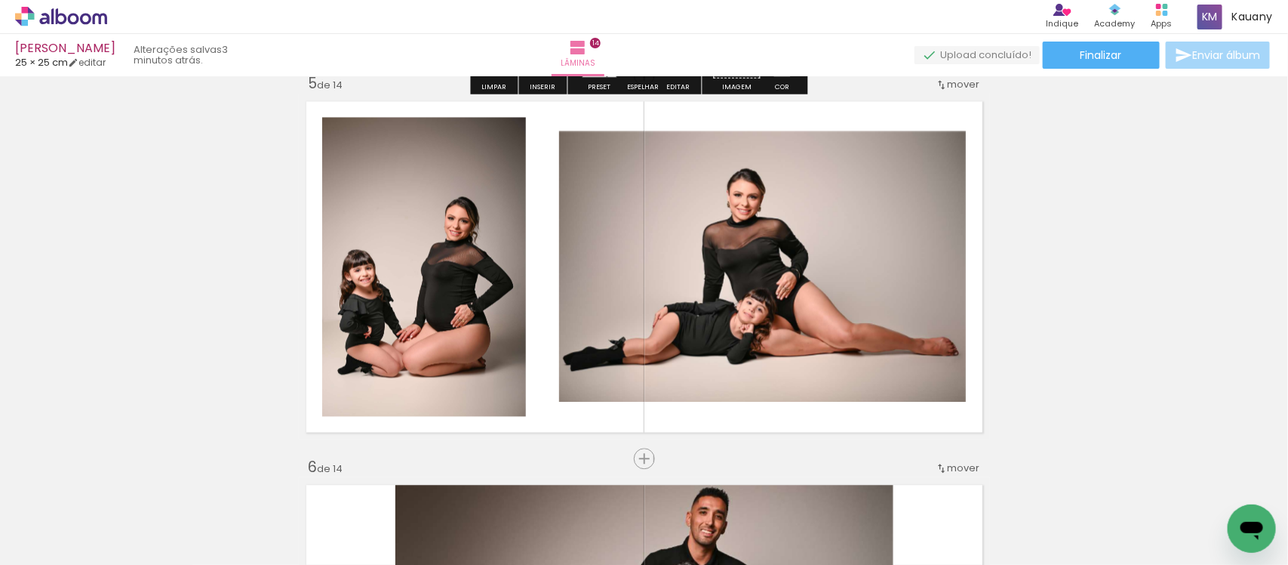
scroll to position [1604, 0]
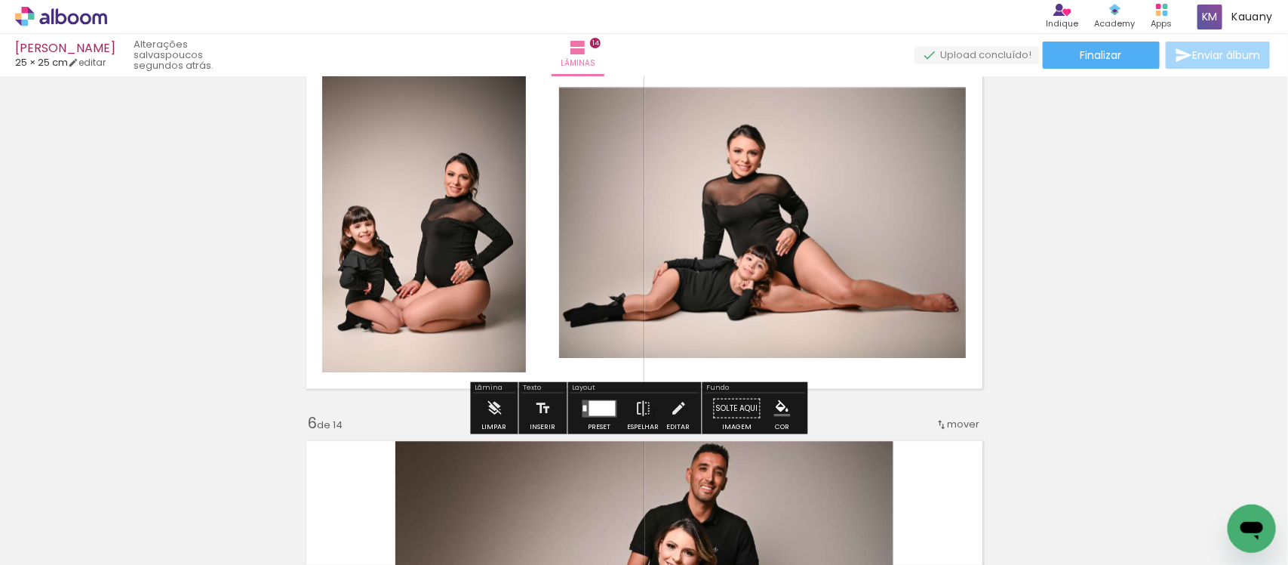
click at [602, 409] on div at bounding box center [602, 407] width 26 height 15
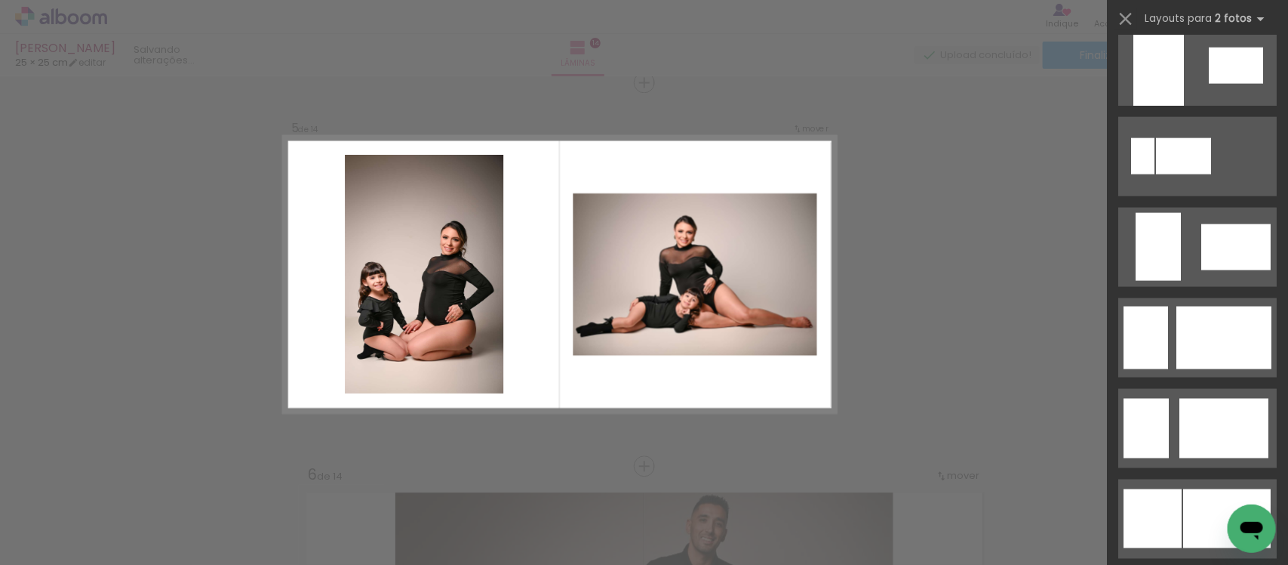
scroll to position [943, 0]
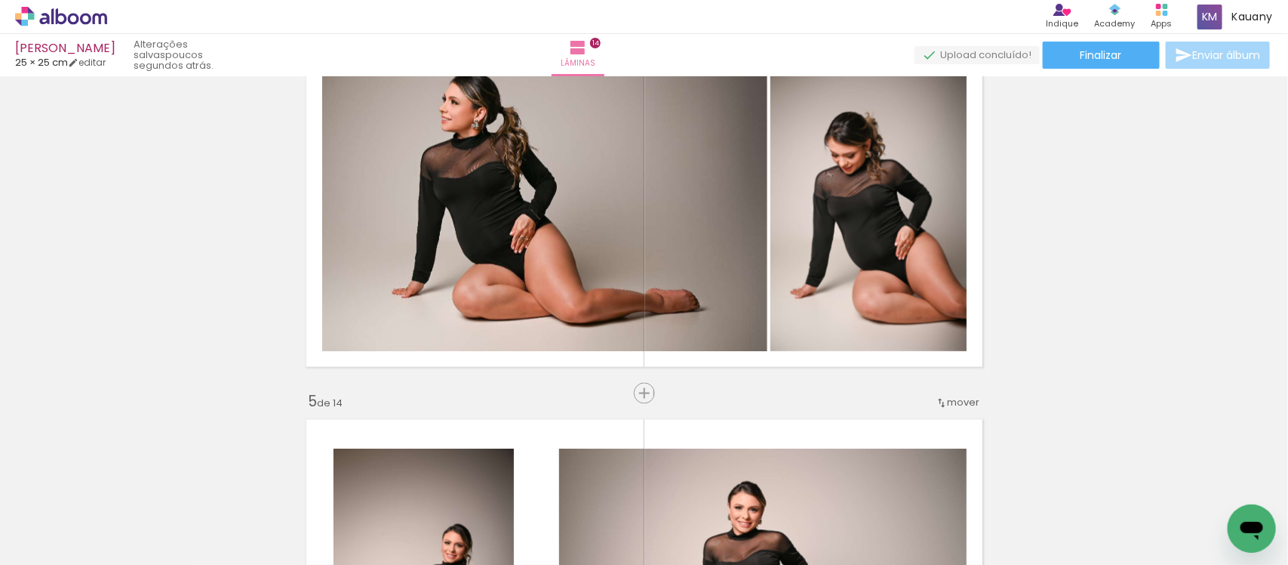
scroll to position [1226, 0]
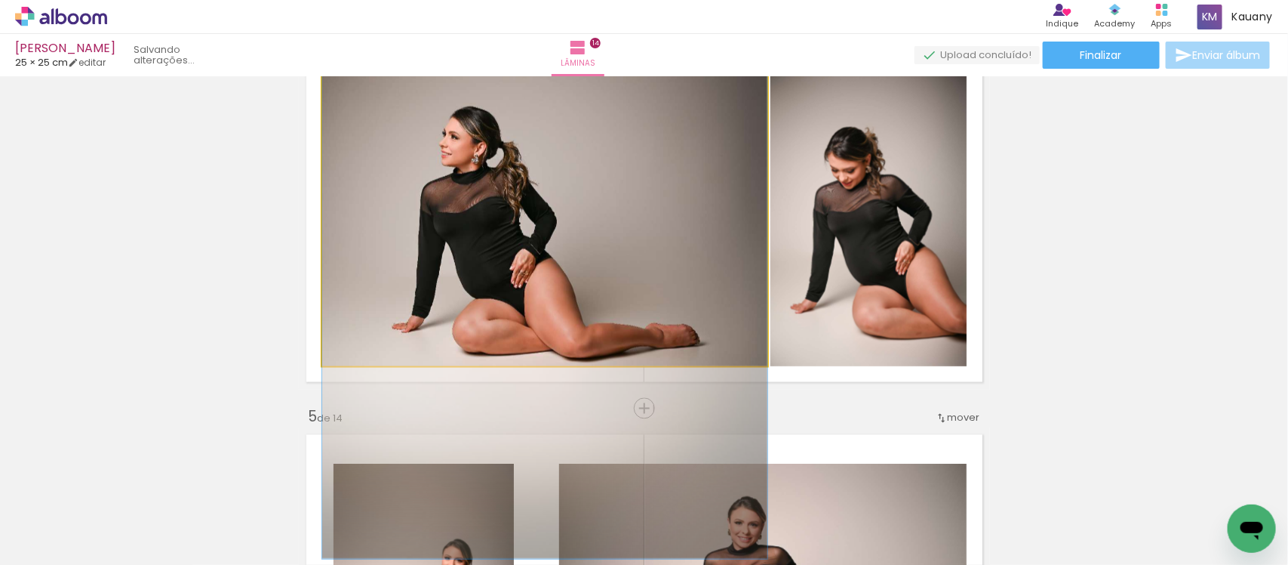
drag, startPoint x: 605, startPoint y: 194, endPoint x: 605, endPoint y: 214, distance: 19.6
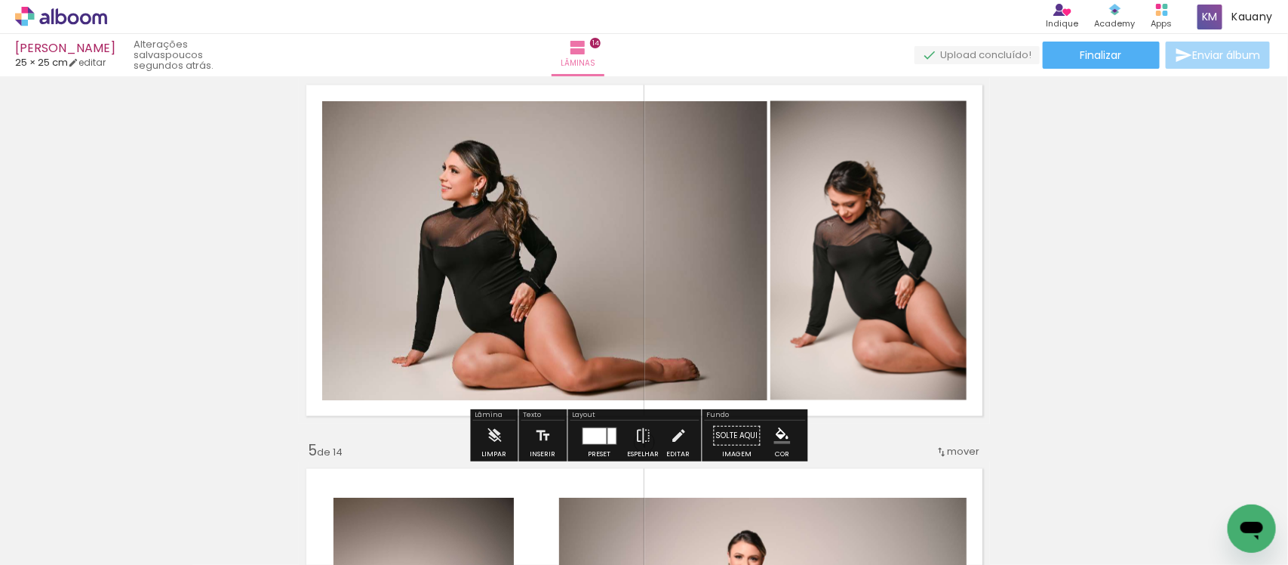
scroll to position [1132, 0]
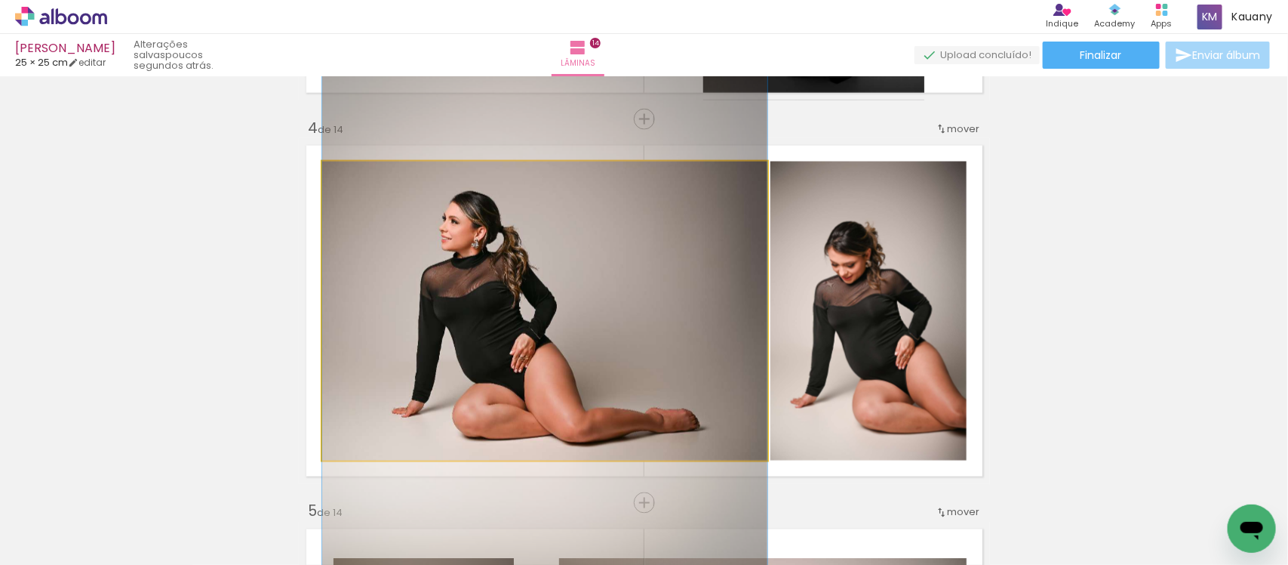
drag, startPoint x: 691, startPoint y: 332, endPoint x: 689, endPoint y: 322, distance: 10.1
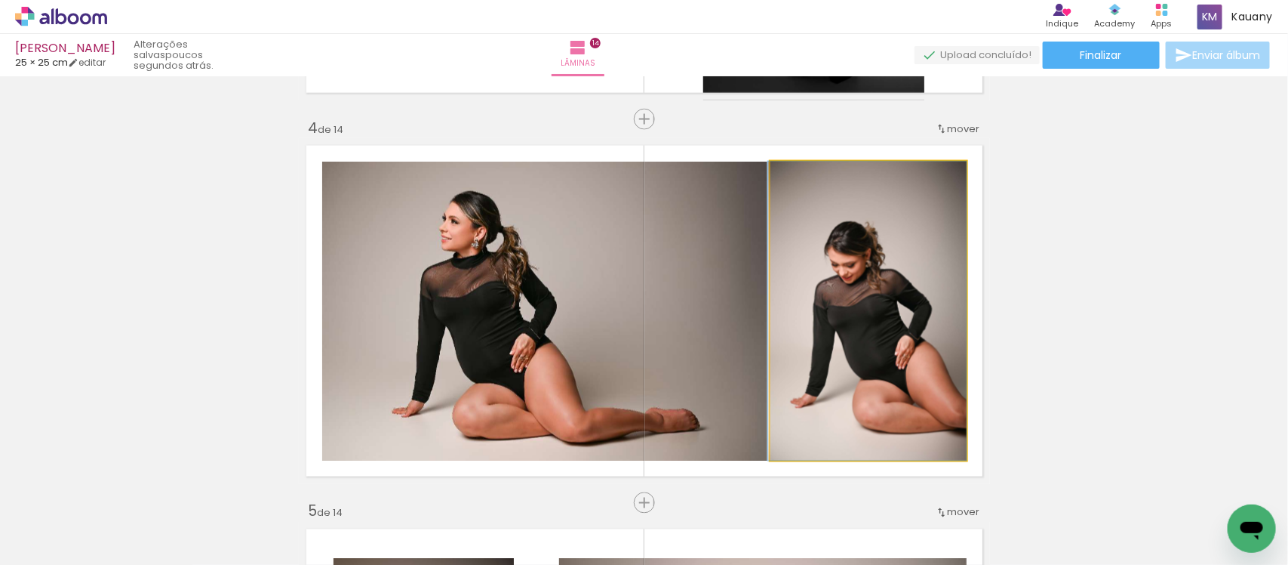
drag, startPoint x: 915, startPoint y: 269, endPoint x: 910, endPoint y: 260, distance: 9.5
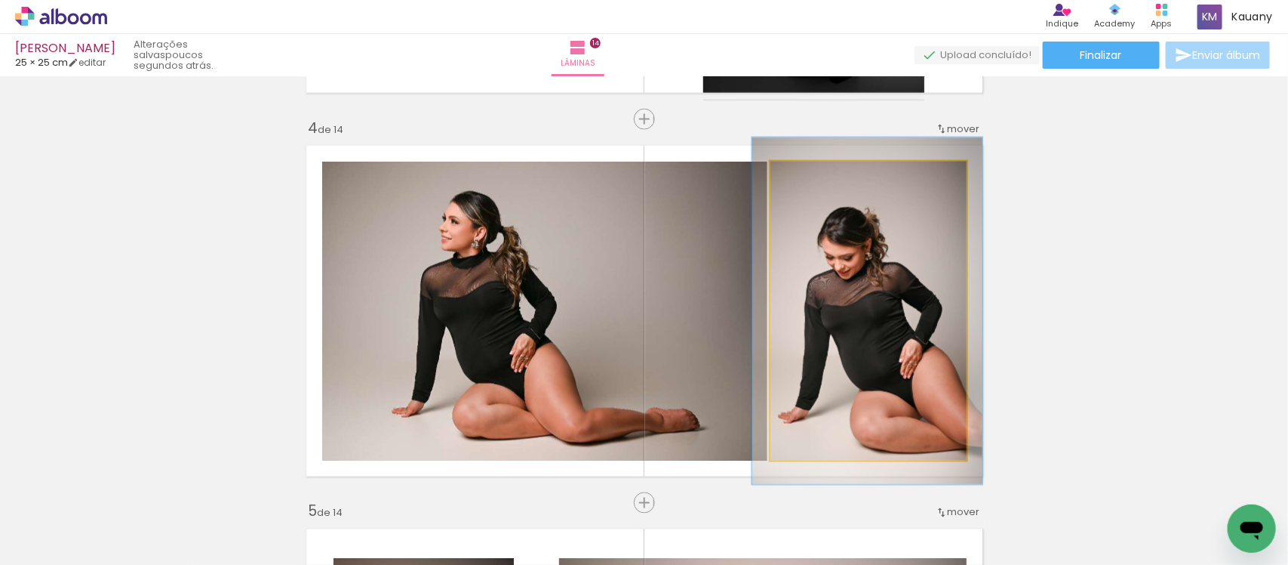
drag, startPoint x: 808, startPoint y: 174, endPoint x: 816, endPoint y: 174, distance: 8.3
type paper-slider "116"
click at [816, 174] on div at bounding box center [814, 177] width 24 height 24
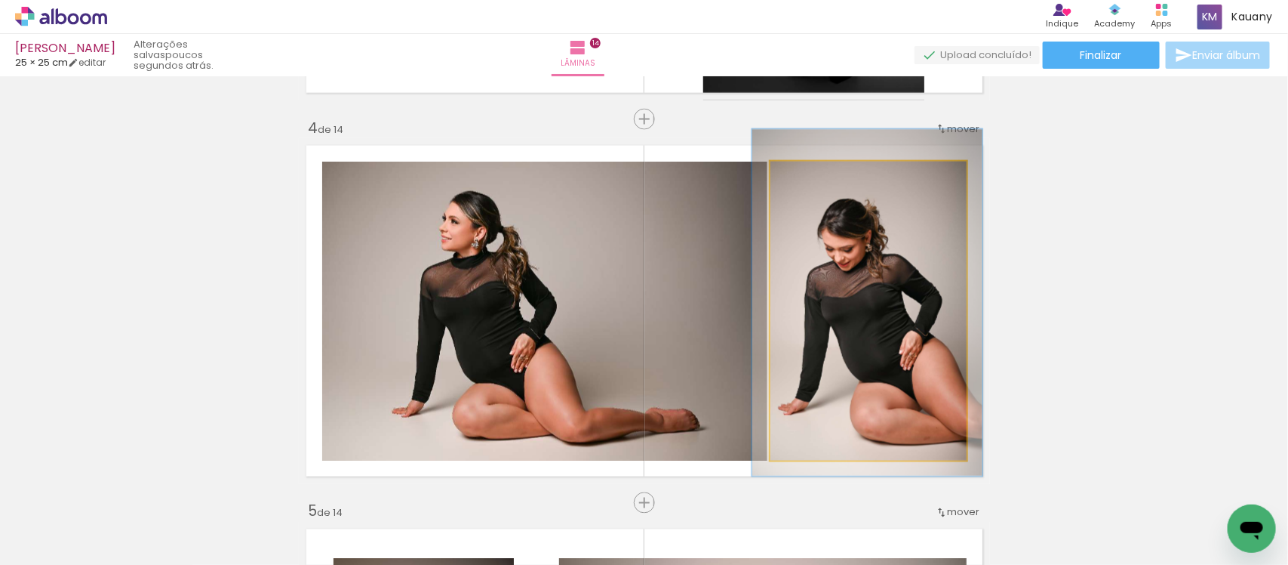
drag, startPoint x: 858, startPoint y: 277, endPoint x: 858, endPoint y: 269, distance: 8.3
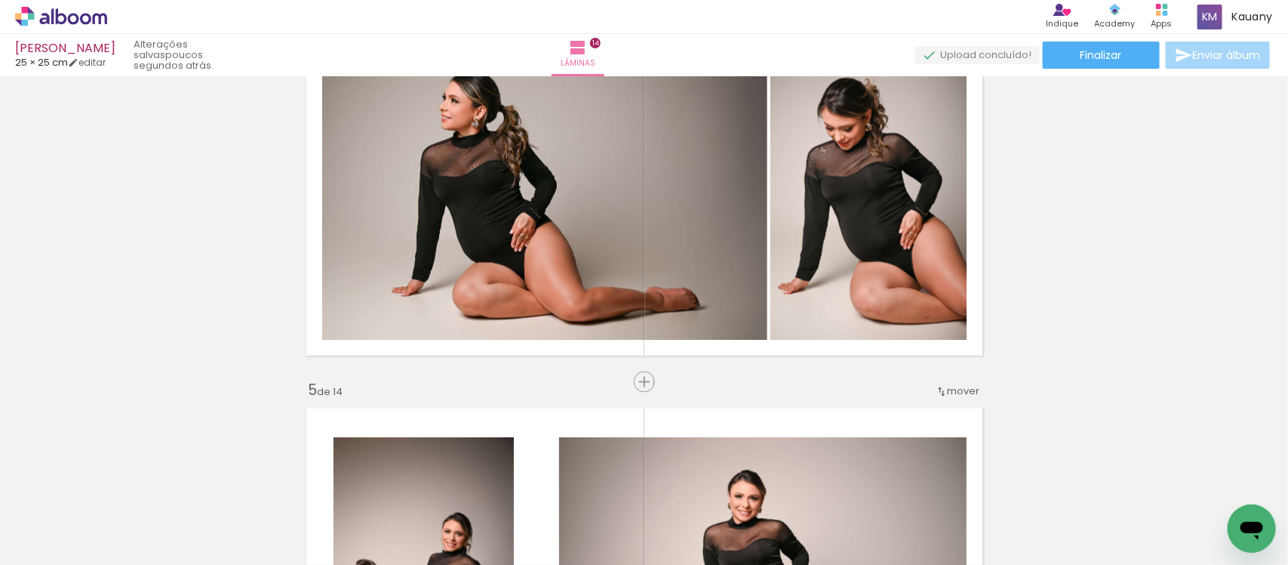
scroll to position [1226, 0]
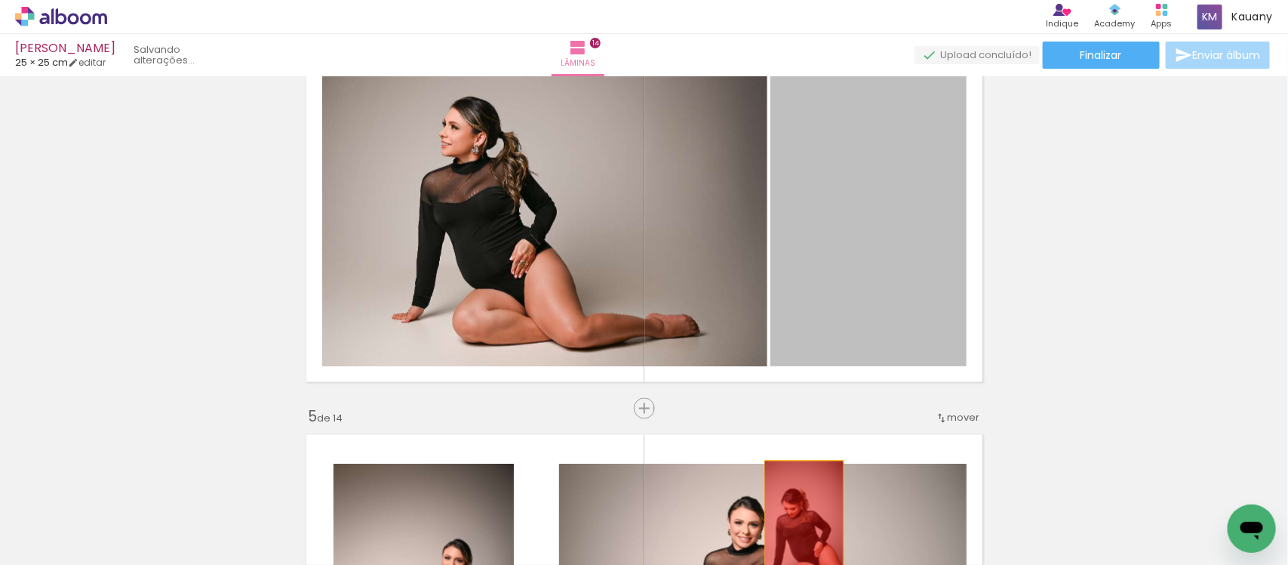
drag, startPoint x: 838, startPoint y: 254, endPoint x: 797, endPoint y: 521, distance: 270.3
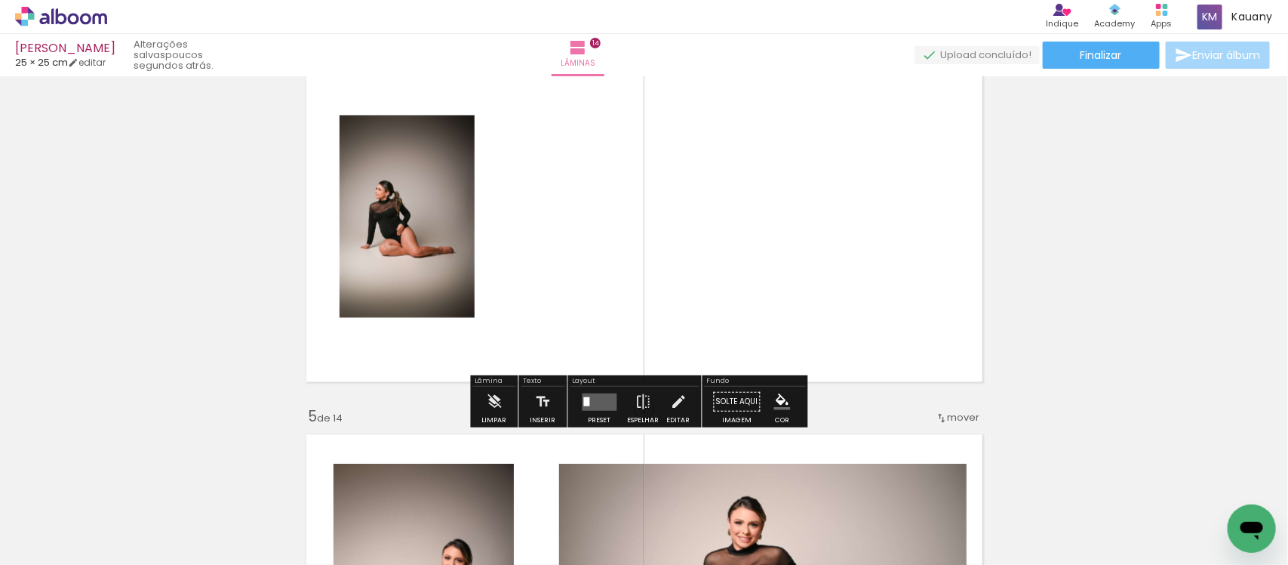
click at [601, 398] on quentale-layouter at bounding box center [600, 401] width 35 height 17
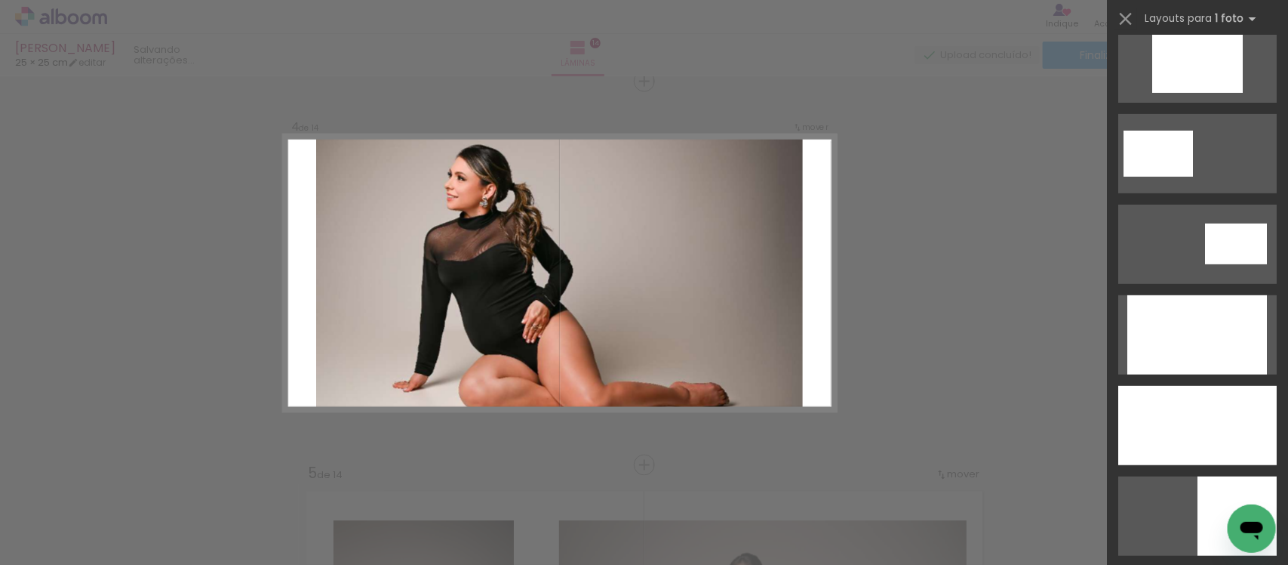
scroll to position [2925, 0]
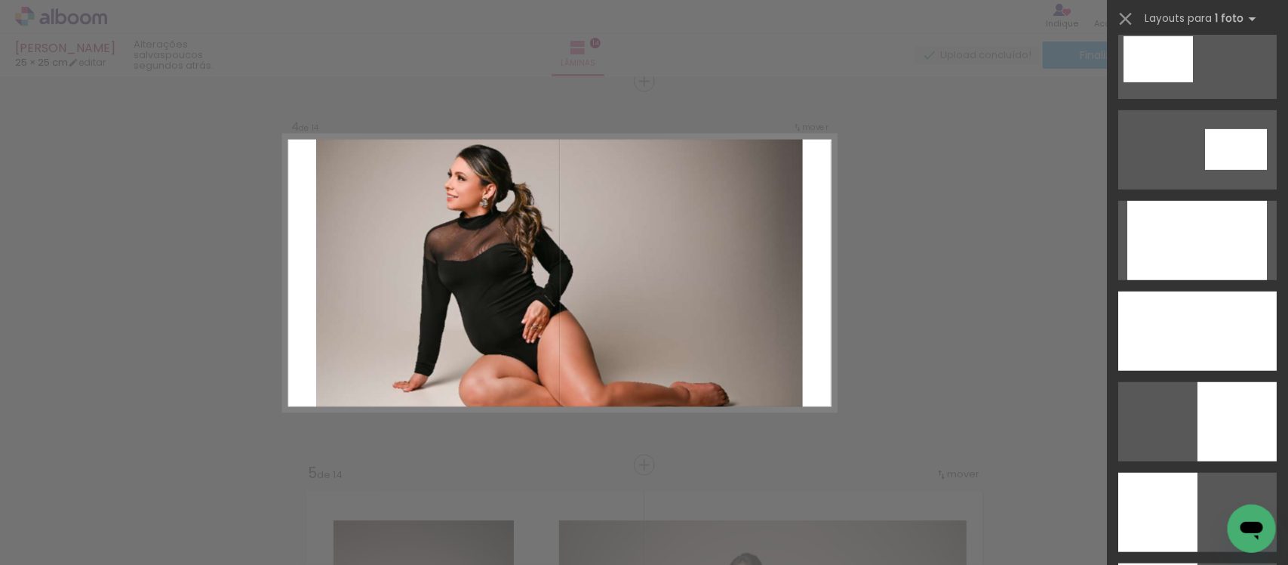
click at [1227, 291] on div at bounding box center [1198, 330] width 158 height 79
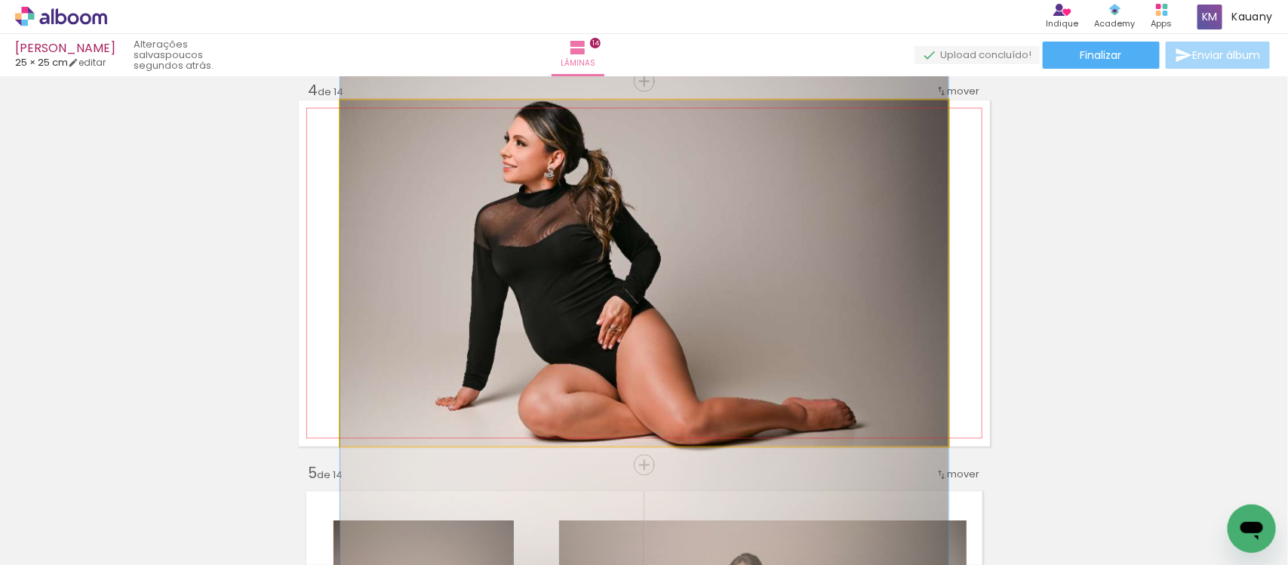
drag, startPoint x: 728, startPoint y: 291, endPoint x: 727, endPoint y: 279, distance: 11.4
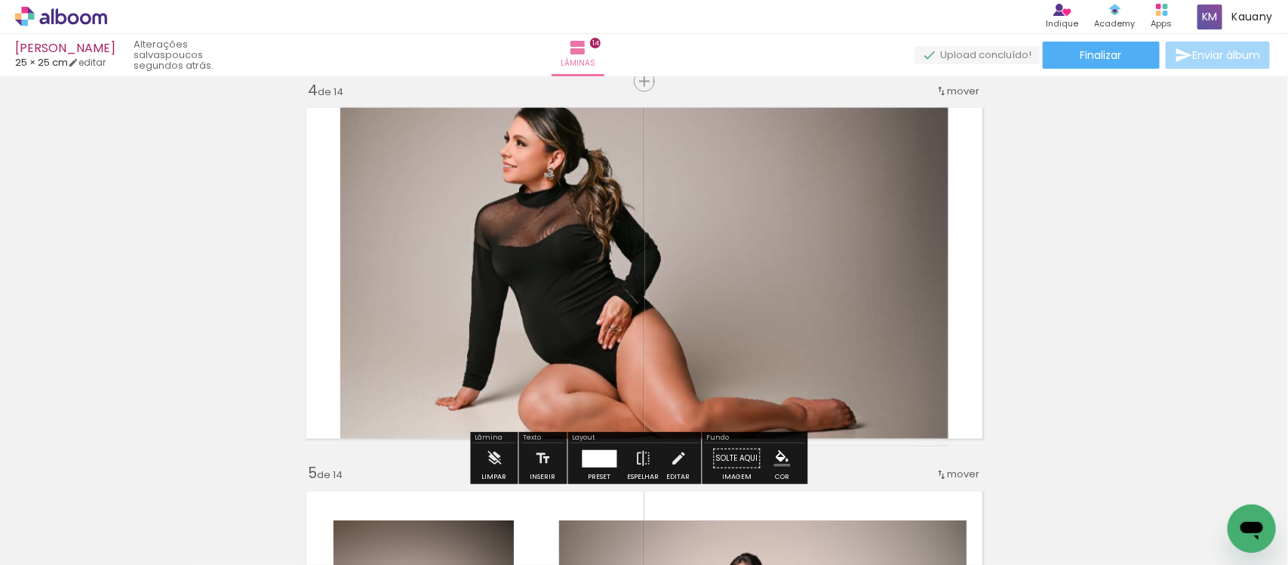
scroll to position [1264, 0]
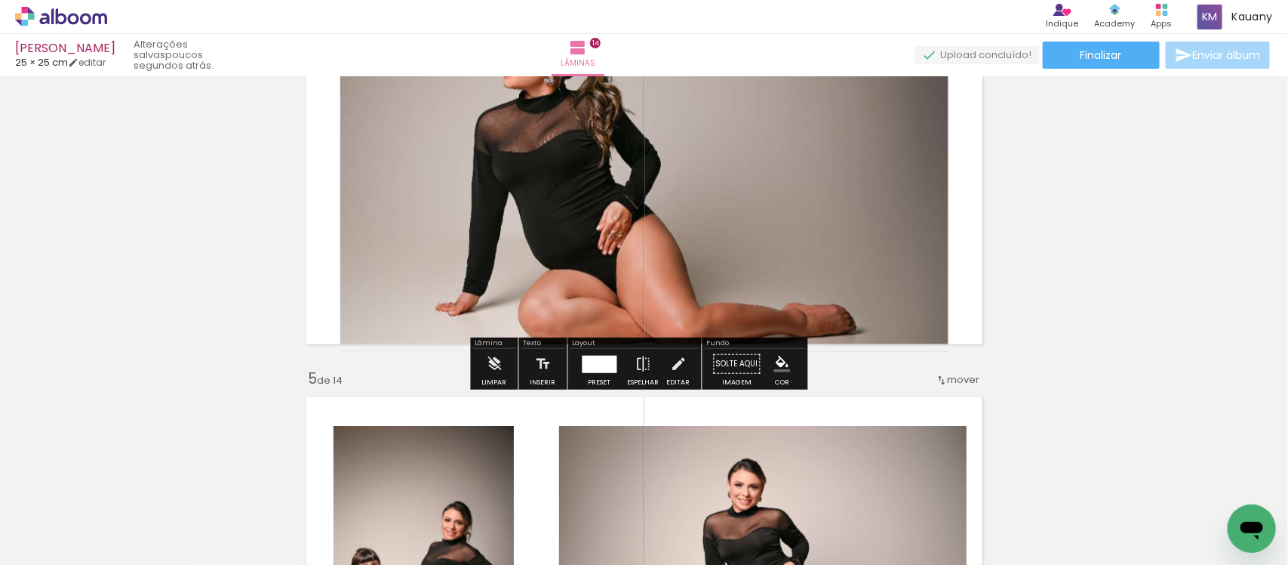
click at [602, 366] on div at bounding box center [600, 363] width 35 height 17
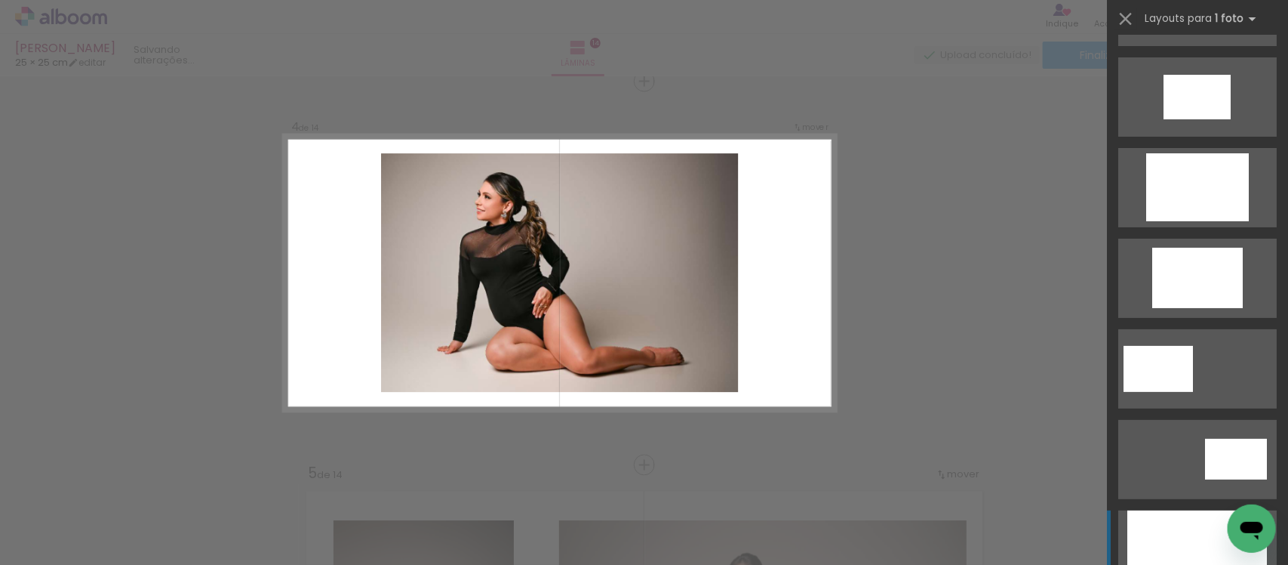
scroll to position [2608, 0]
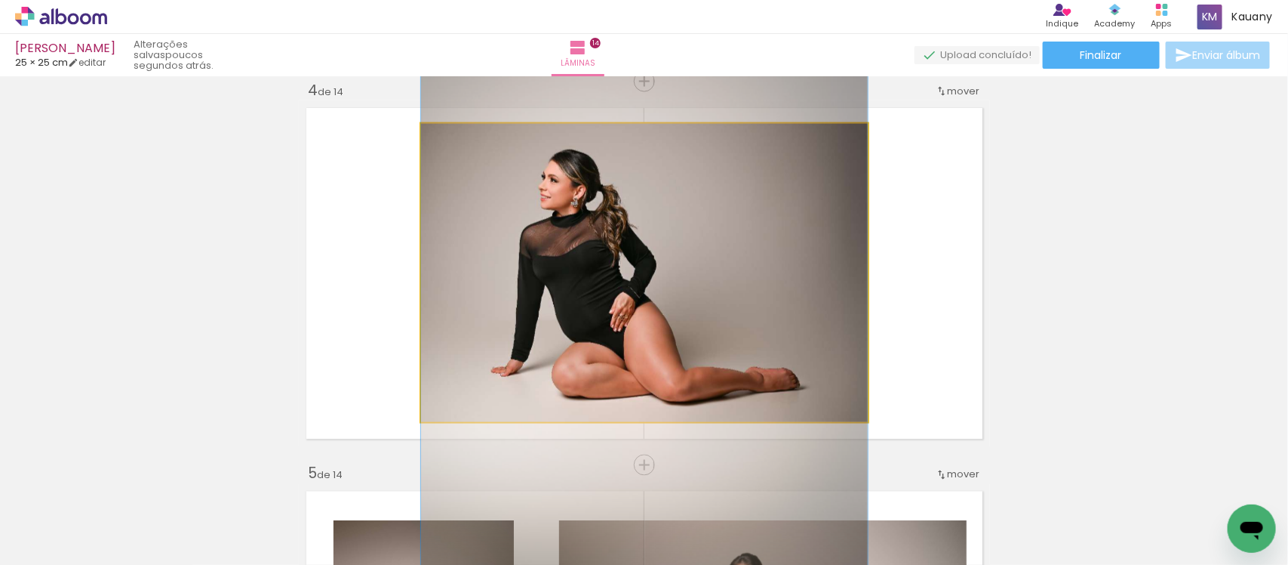
drag, startPoint x: 688, startPoint y: 315, endPoint x: 674, endPoint y: 317, distance: 13.8
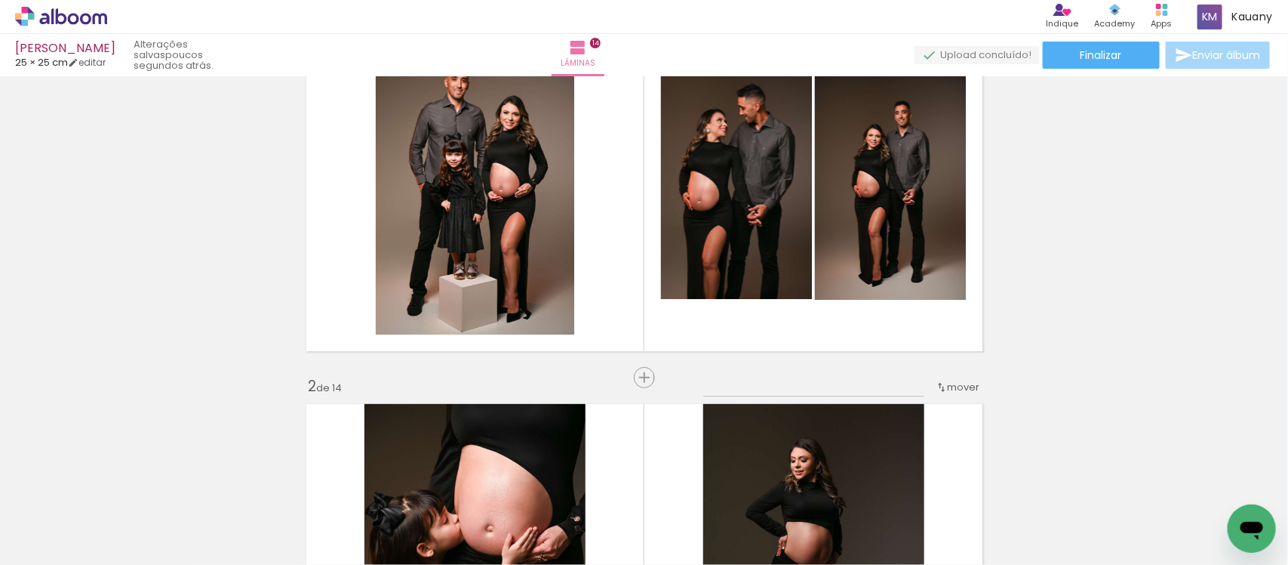
scroll to position [0, 0]
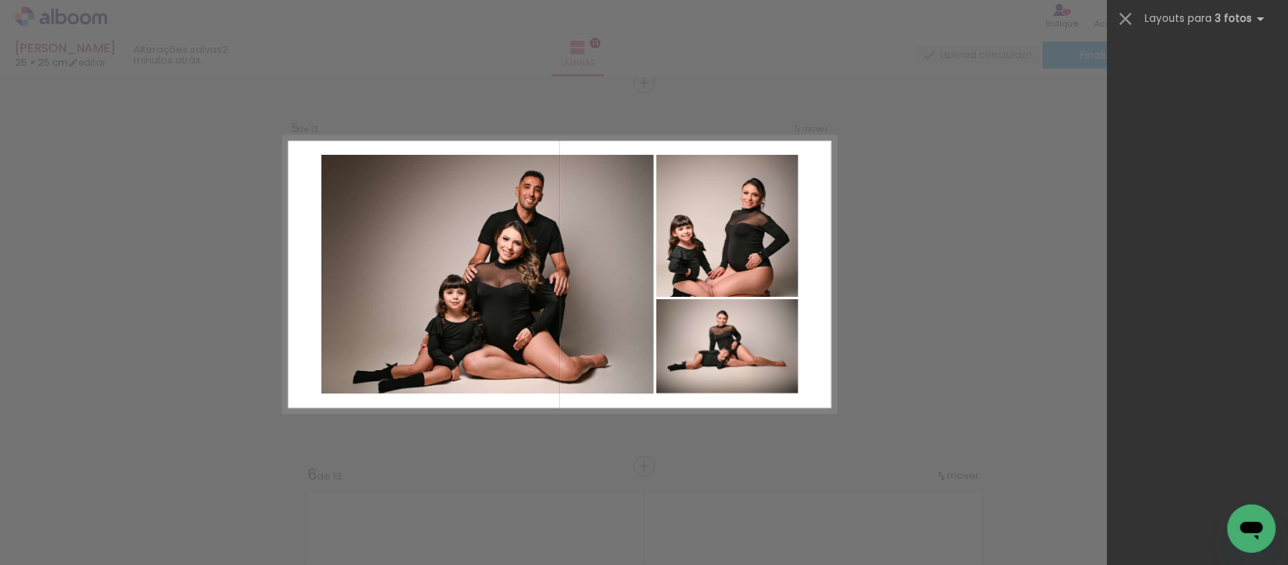
scroll to position [0, 146]
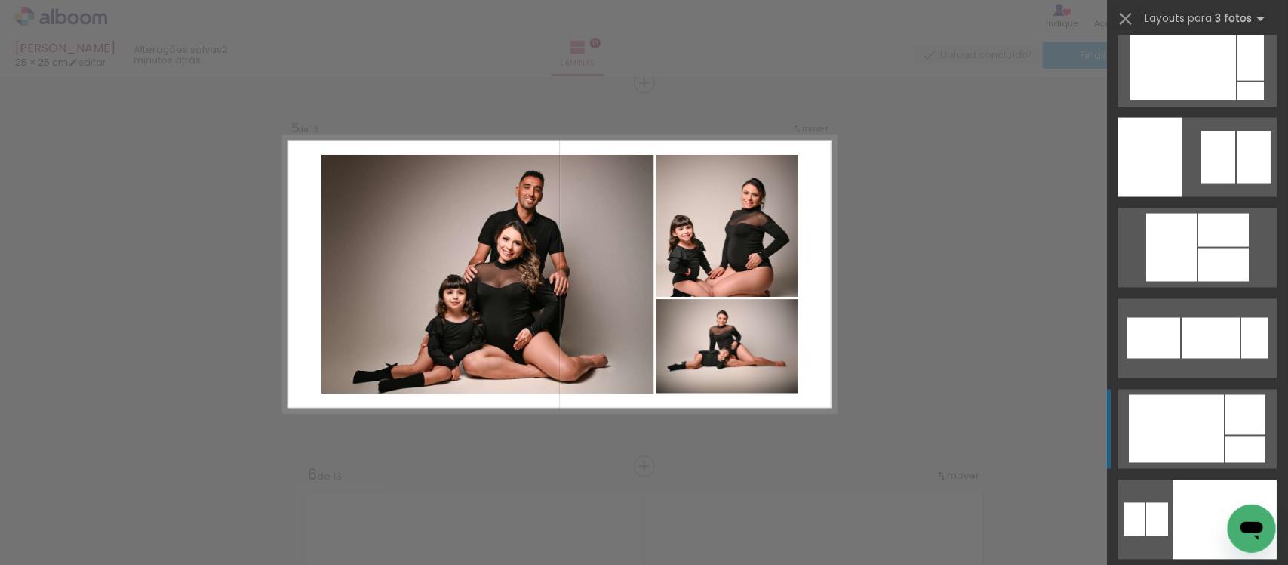
click at [1182, 414] on div at bounding box center [1176, 429] width 95 height 68
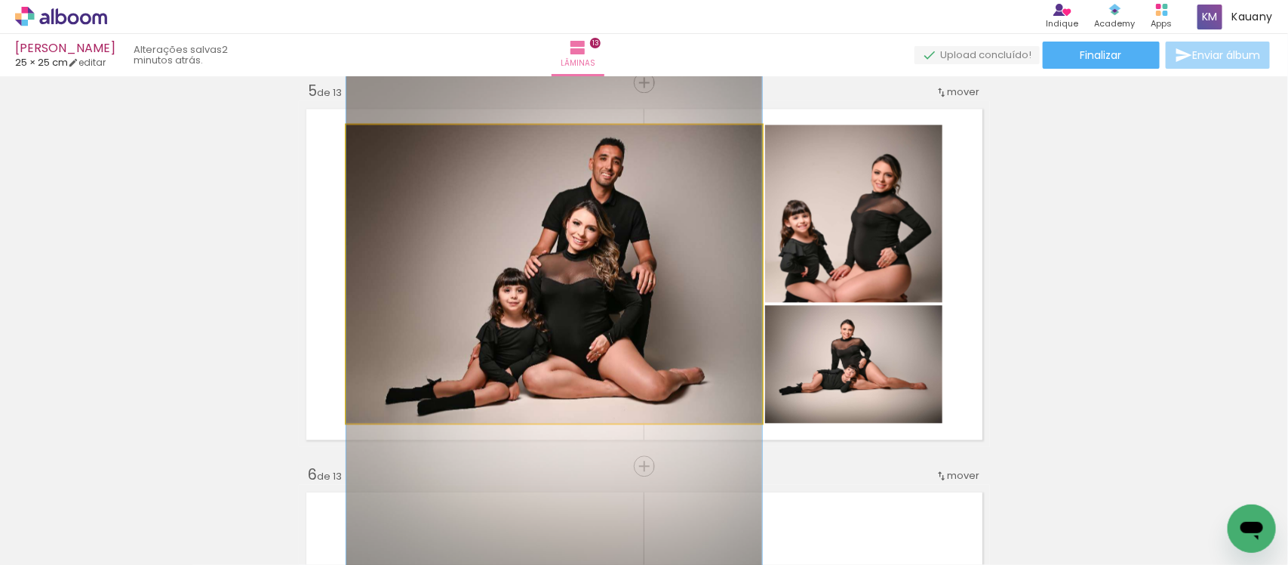
drag, startPoint x: 631, startPoint y: 340, endPoint x: 608, endPoint y: 333, distance: 23.6
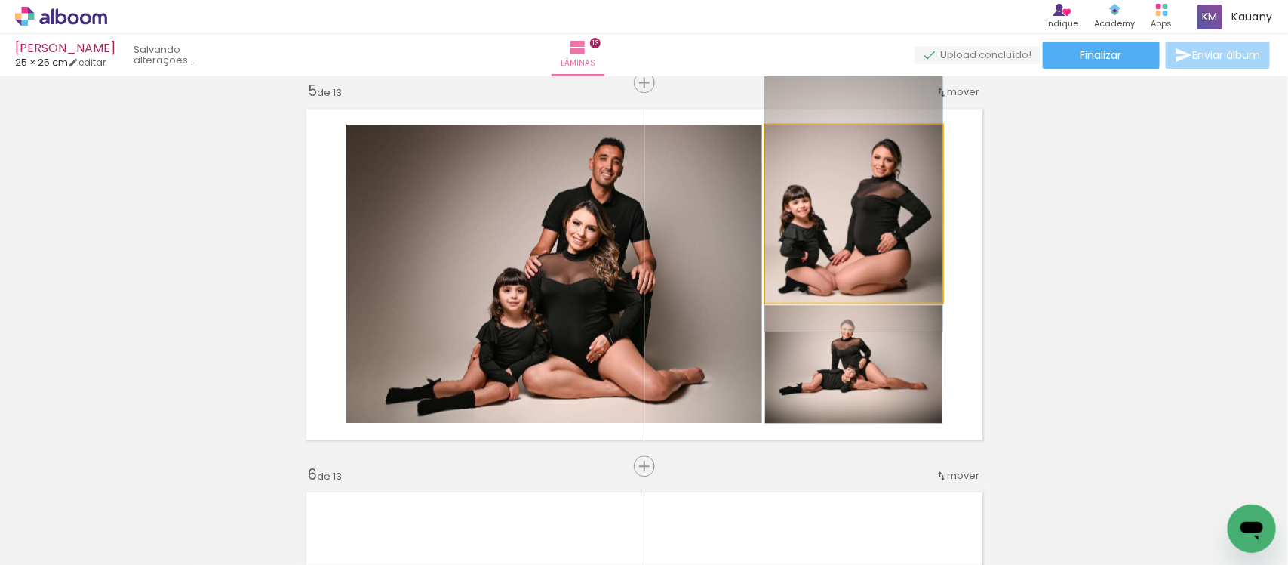
drag, startPoint x: 866, startPoint y: 254, endPoint x: 864, endPoint y: 239, distance: 15.2
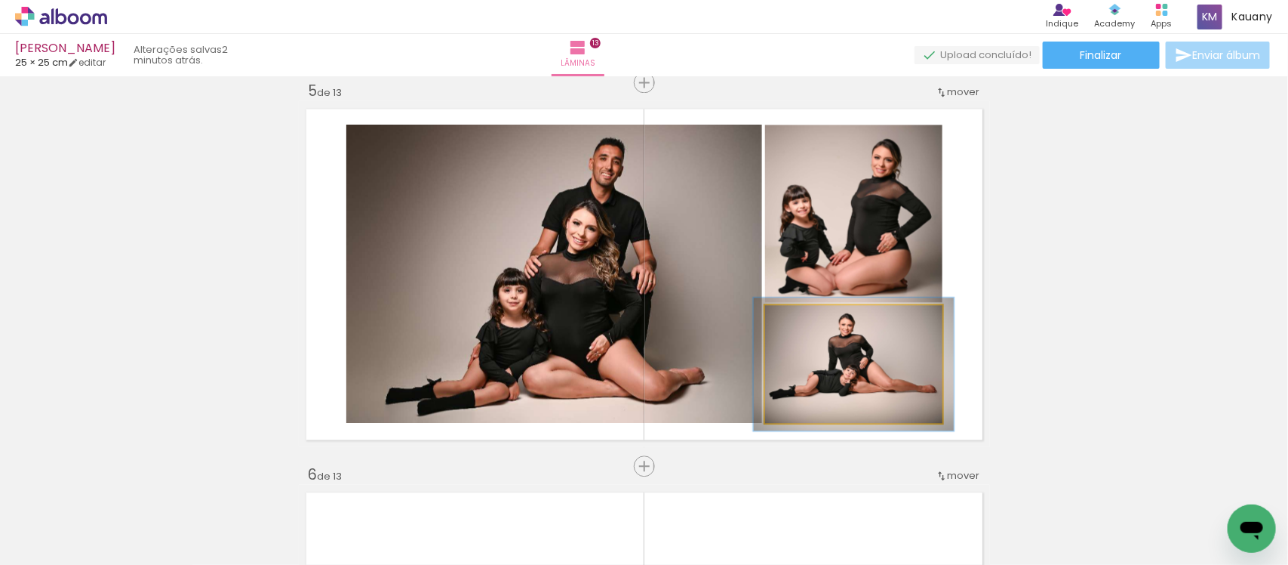
type paper-slider "113"
click at [805, 322] on div at bounding box center [807, 321] width 24 height 24
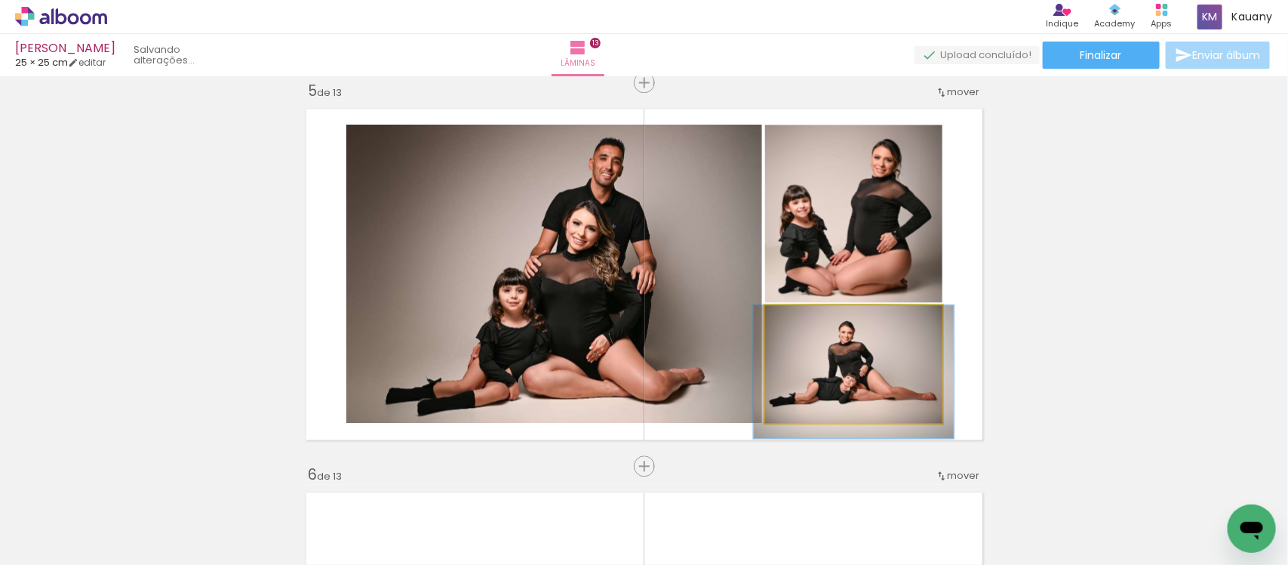
drag, startPoint x: 830, startPoint y: 368, endPoint x: 830, endPoint y: 376, distance: 8.3
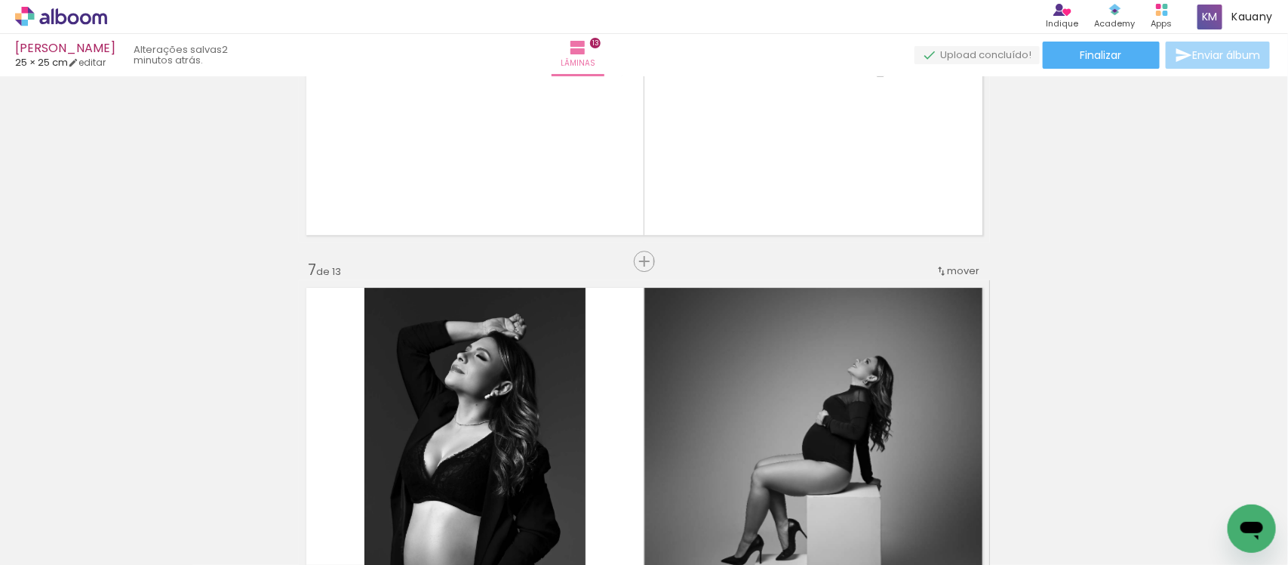
scroll to position [2119, 0]
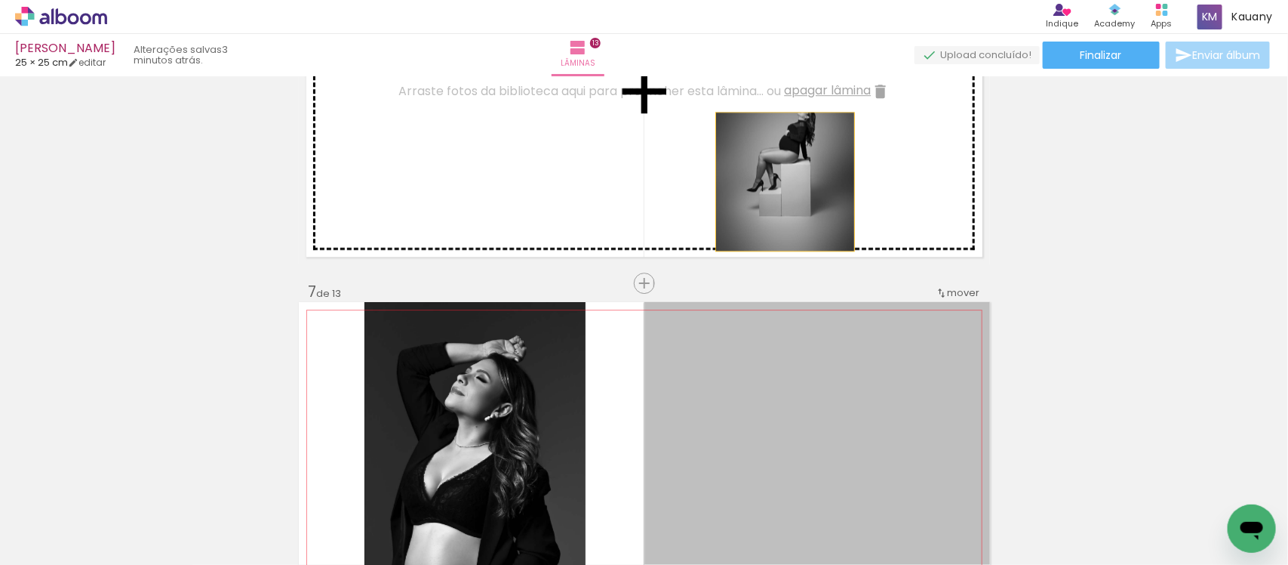
drag, startPoint x: 876, startPoint y: 413, endPoint x: 777, endPoint y: 171, distance: 261.0
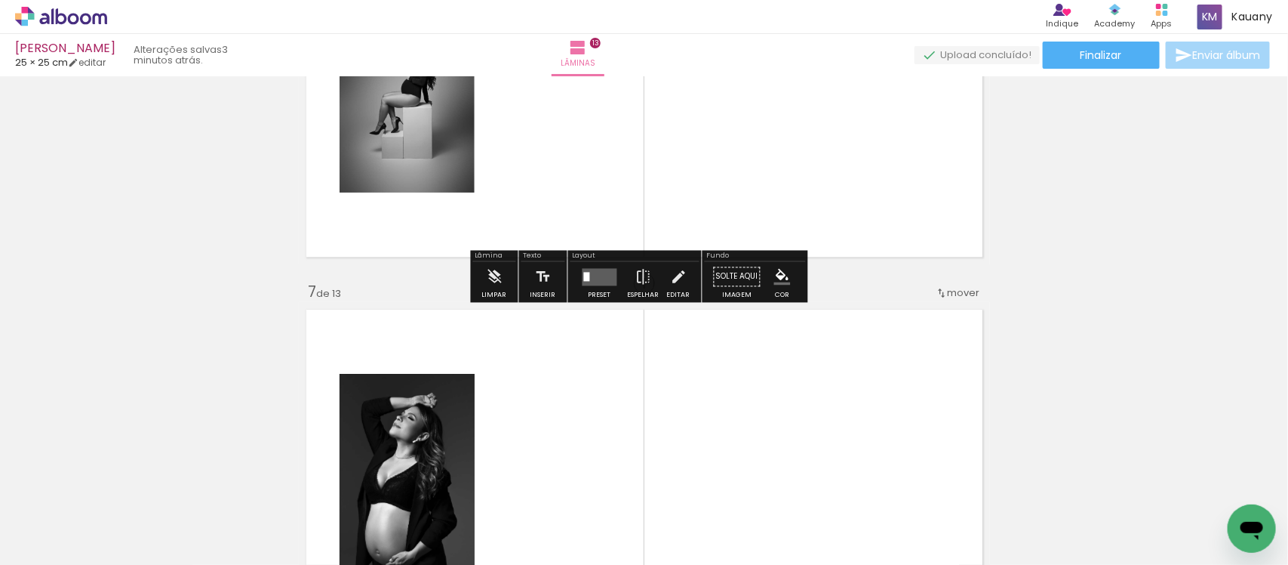
click at [589, 273] on quentale-layouter at bounding box center [600, 276] width 35 height 17
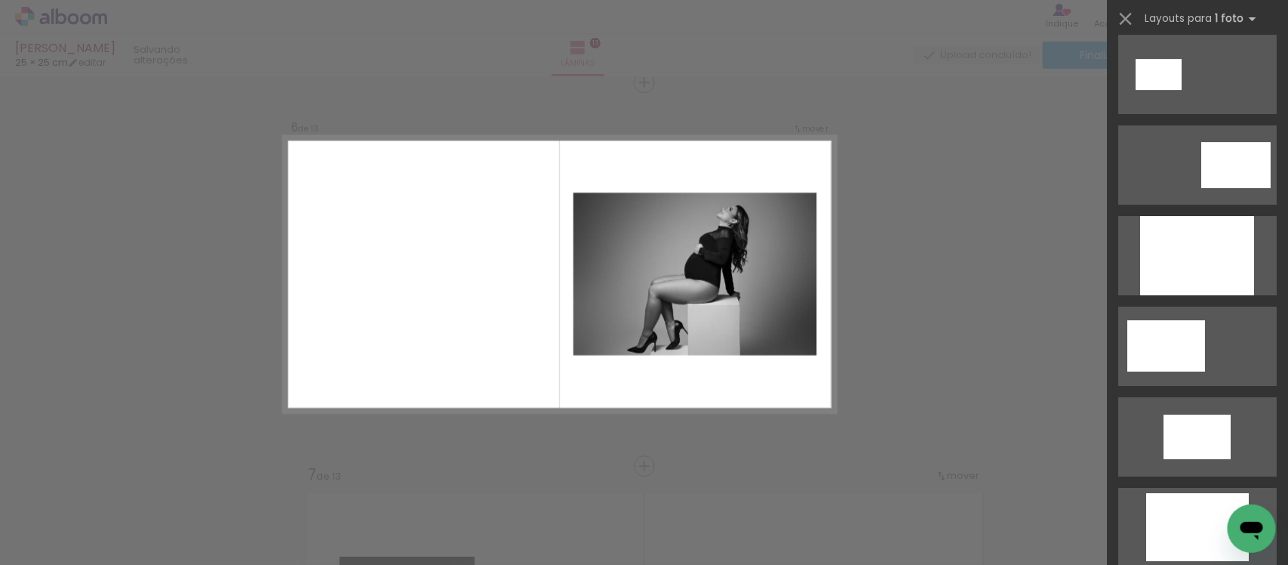
scroll to position [2359, 0]
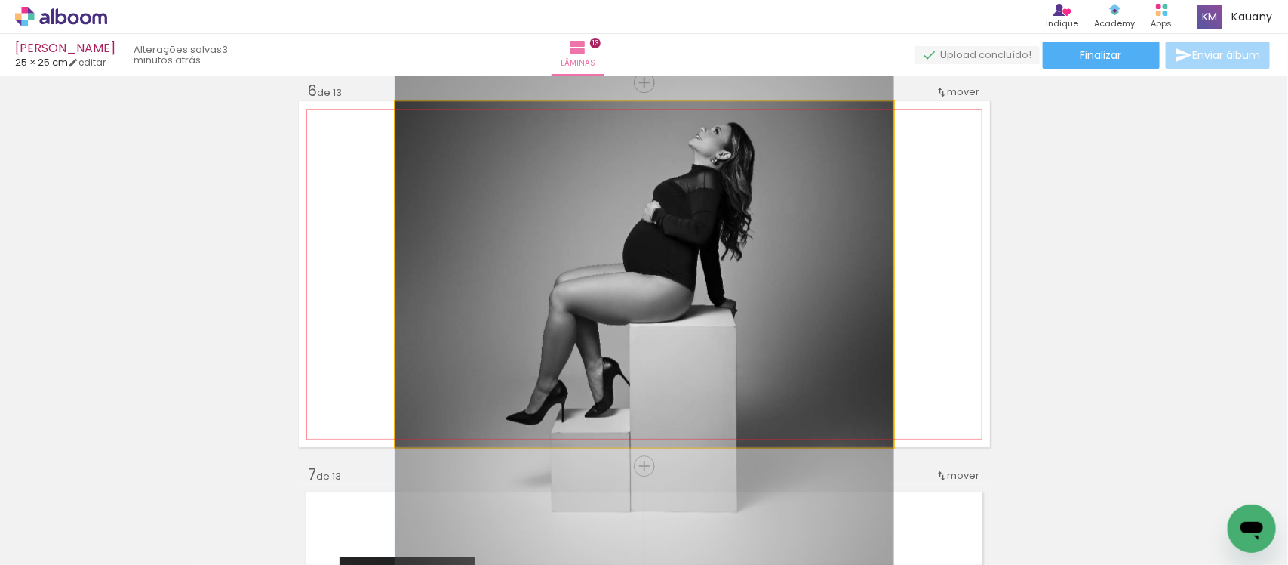
drag, startPoint x: 768, startPoint y: 284, endPoint x: 762, endPoint y: 272, distance: 12.8
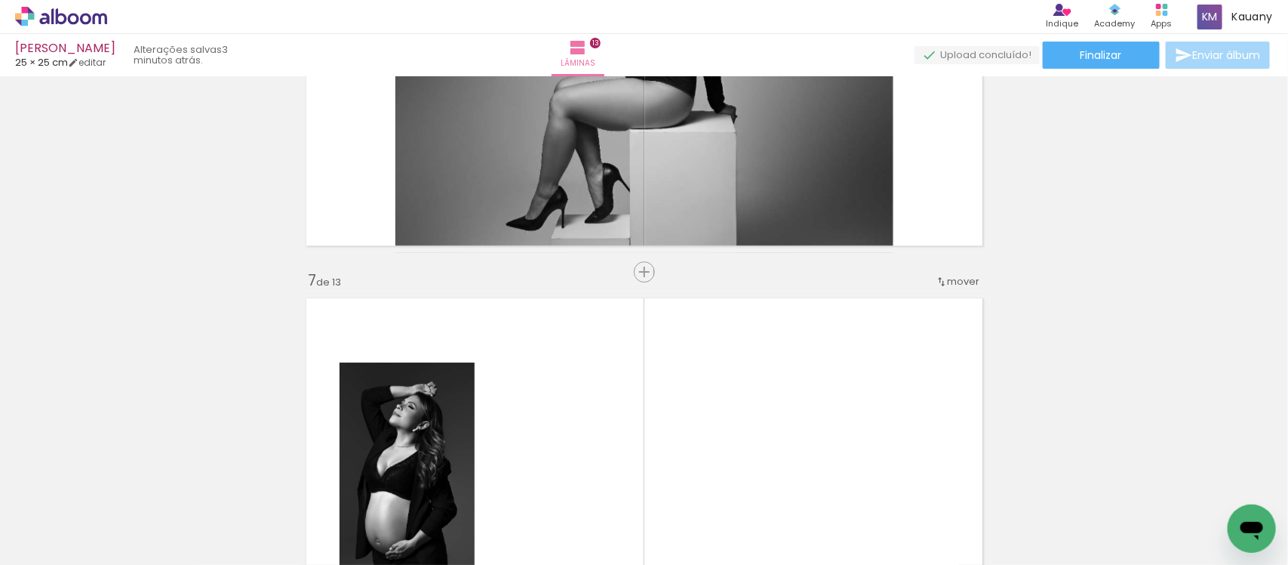
scroll to position [2125, 0]
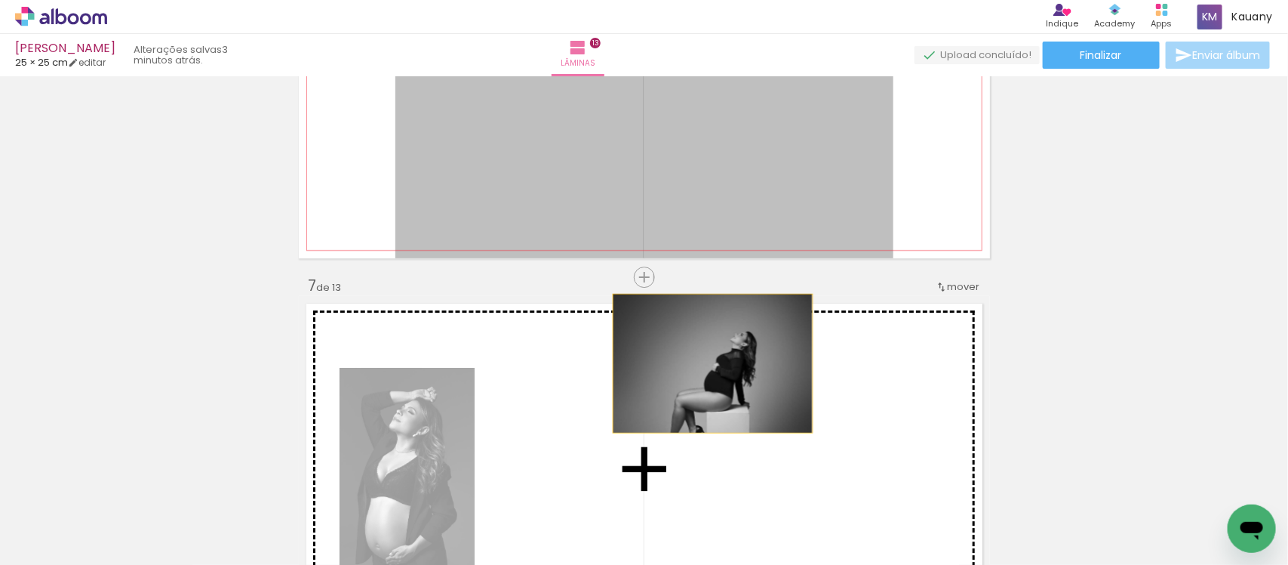
drag, startPoint x: 624, startPoint y: 186, endPoint x: 706, endPoint y: 363, distance: 195.2
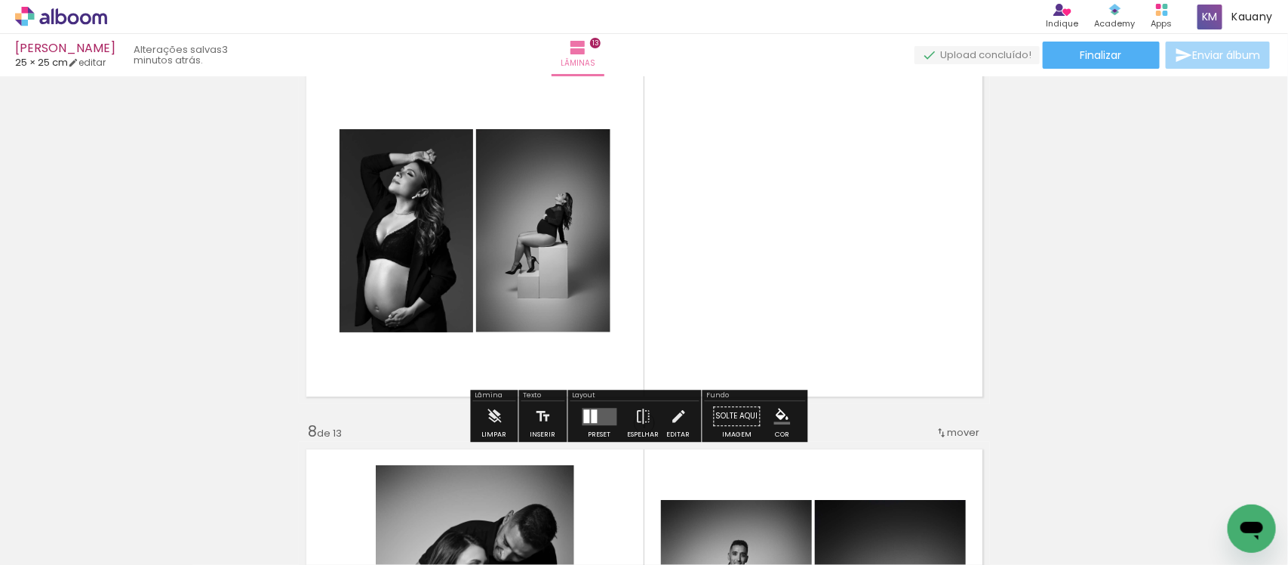
scroll to position [2408, 0]
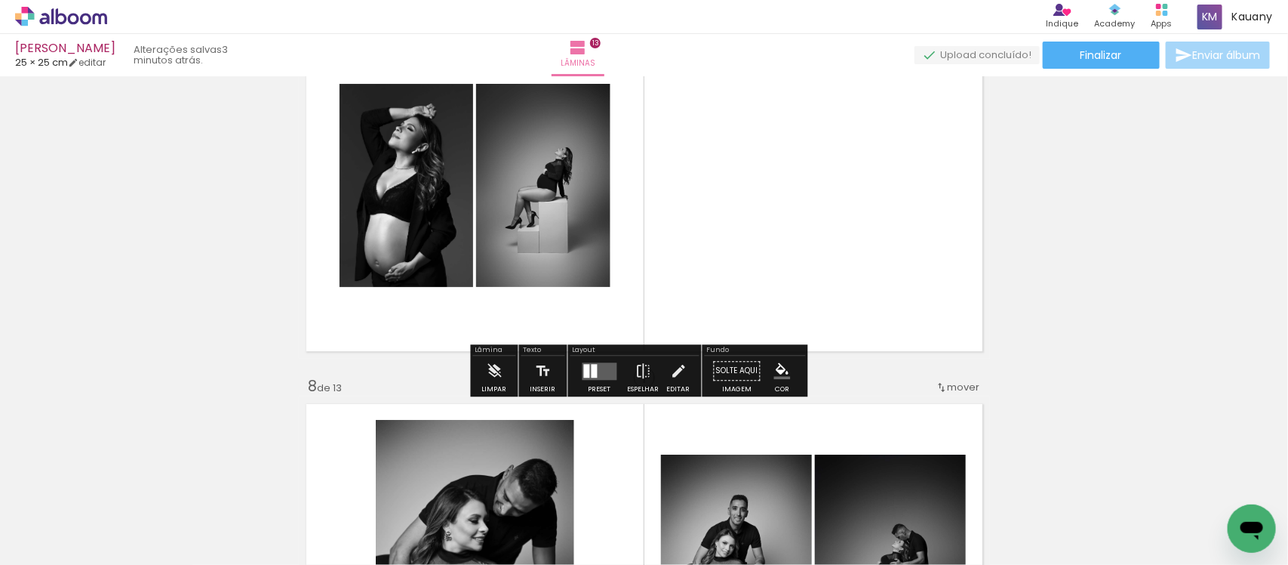
click at [592, 370] on div at bounding box center [595, 371] width 6 height 14
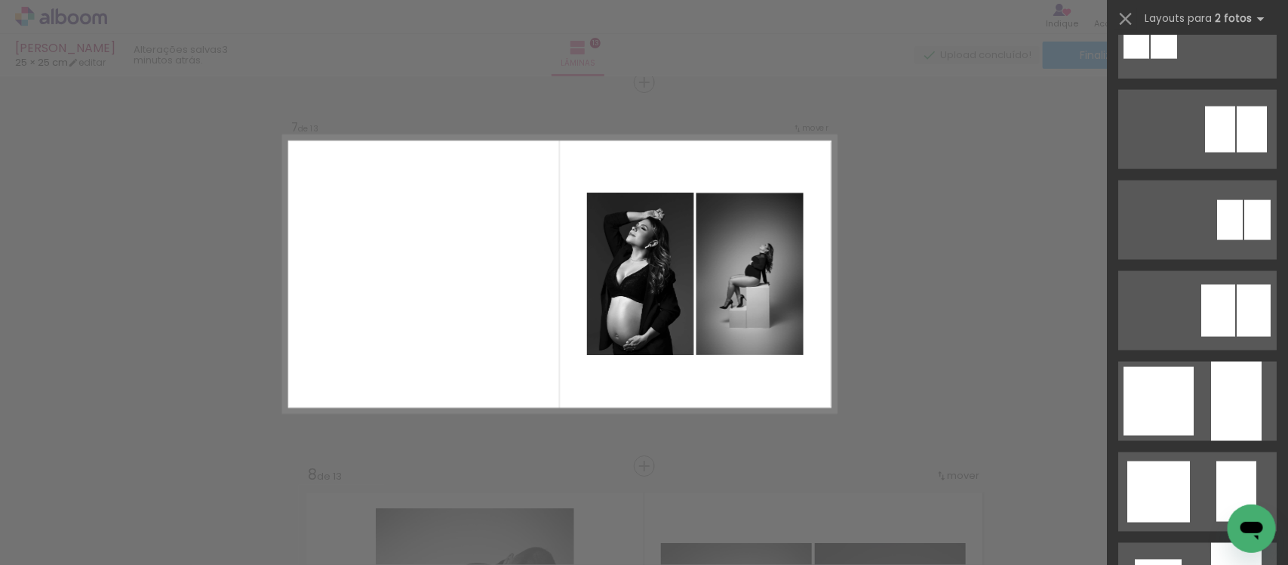
scroll to position [1038, 0]
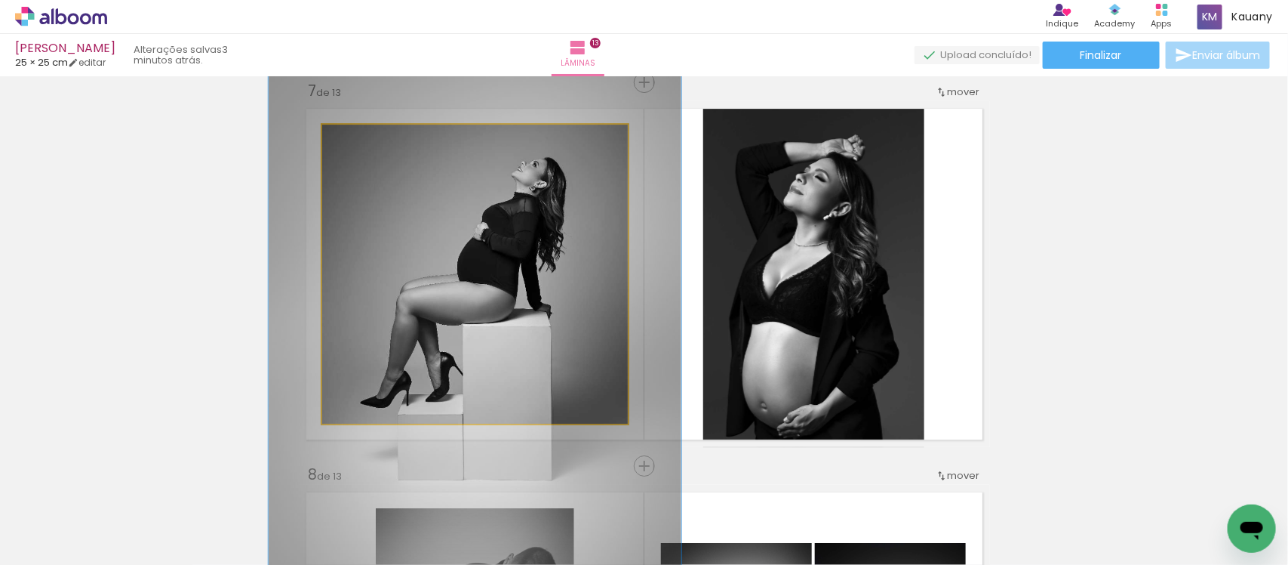
drag, startPoint x: 357, startPoint y: 140, endPoint x: 375, endPoint y: 137, distance: 18.5
type paper-slider "135"
click at [375, 137] on div at bounding box center [376, 140] width 24 height 24
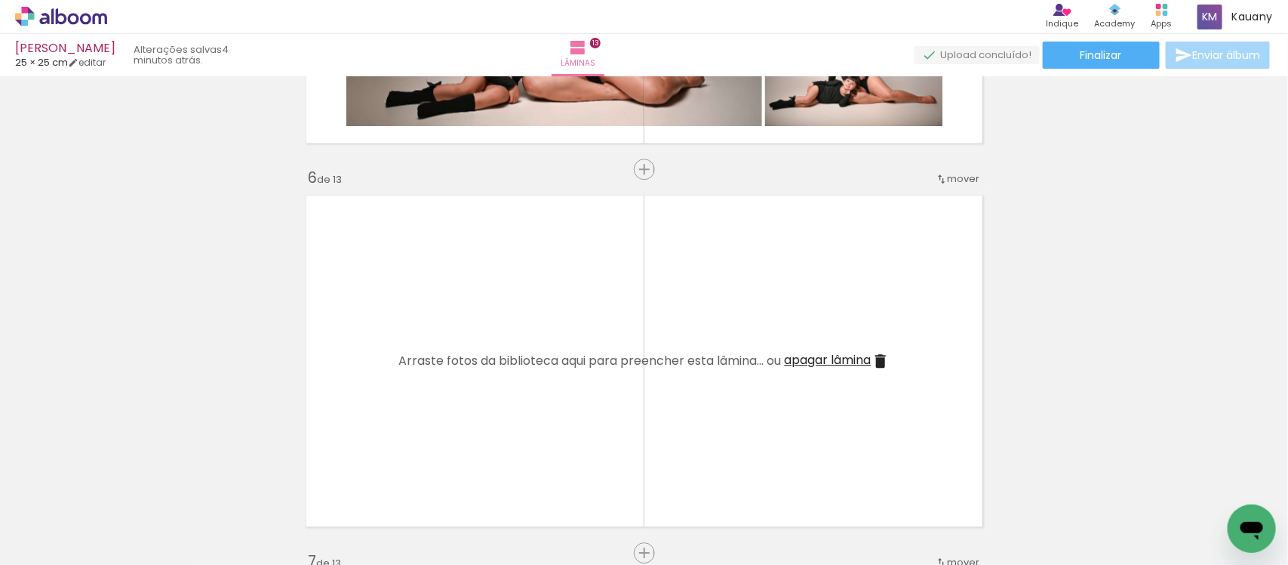
scroll to position [1848, 0]
click at [842, 361] on span "apagar lâmina" at bounding box center [828, 360] width 87 height 17
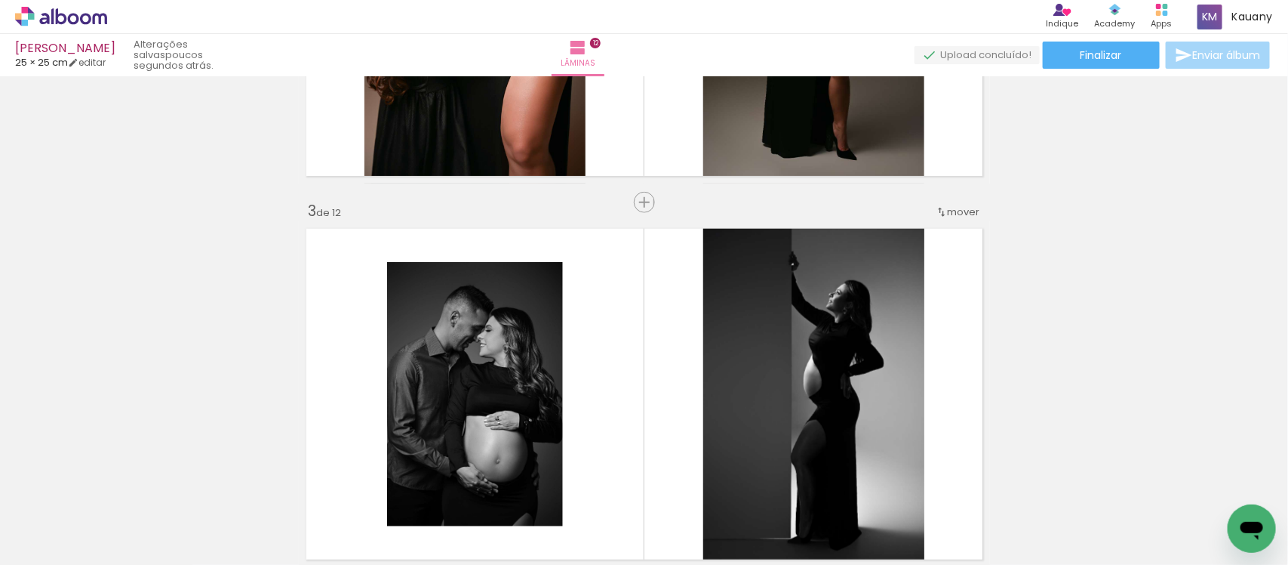
scroll to position [755, 0]
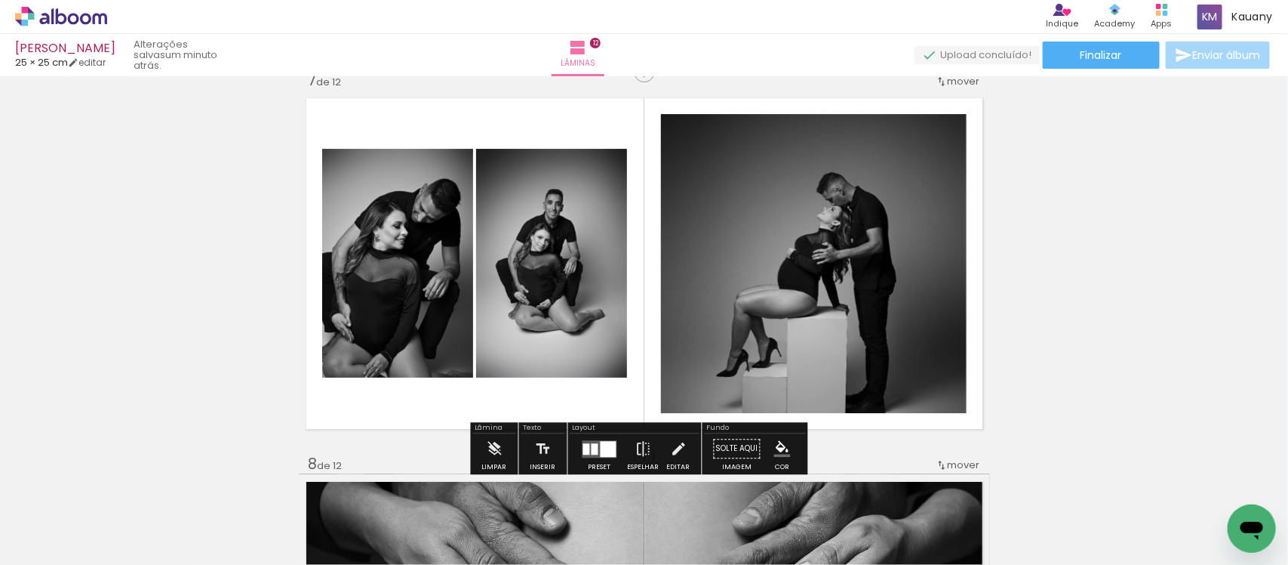
scroll to position [2359, 0]
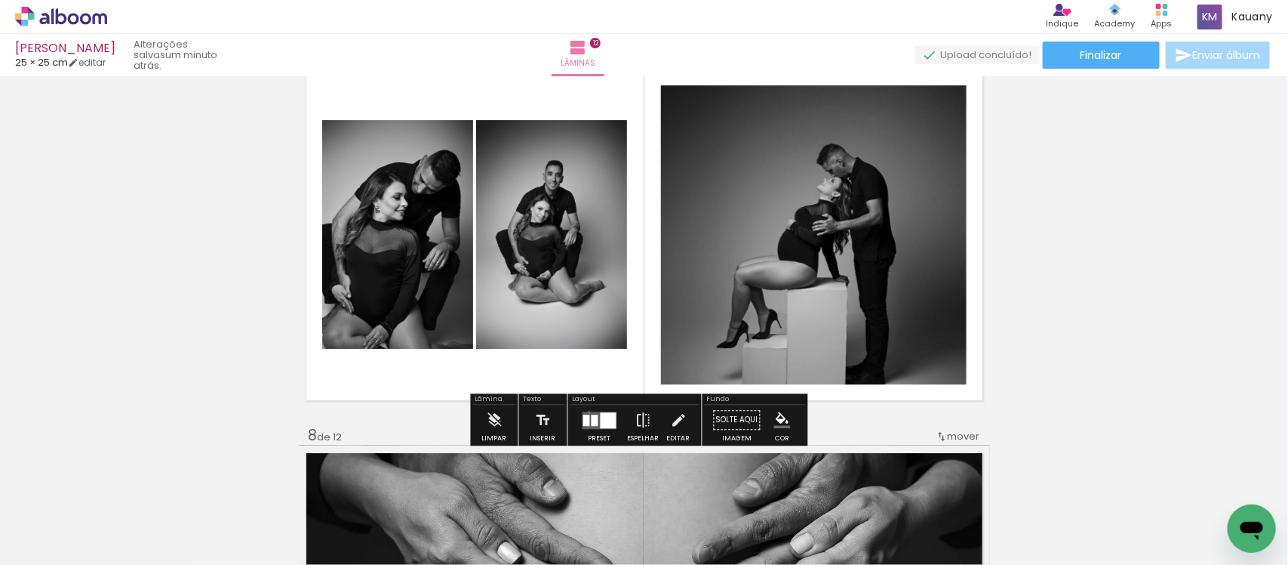
click at [586, 411] on quentale-layouter at bounding box center [600, 419] width 35 height 17
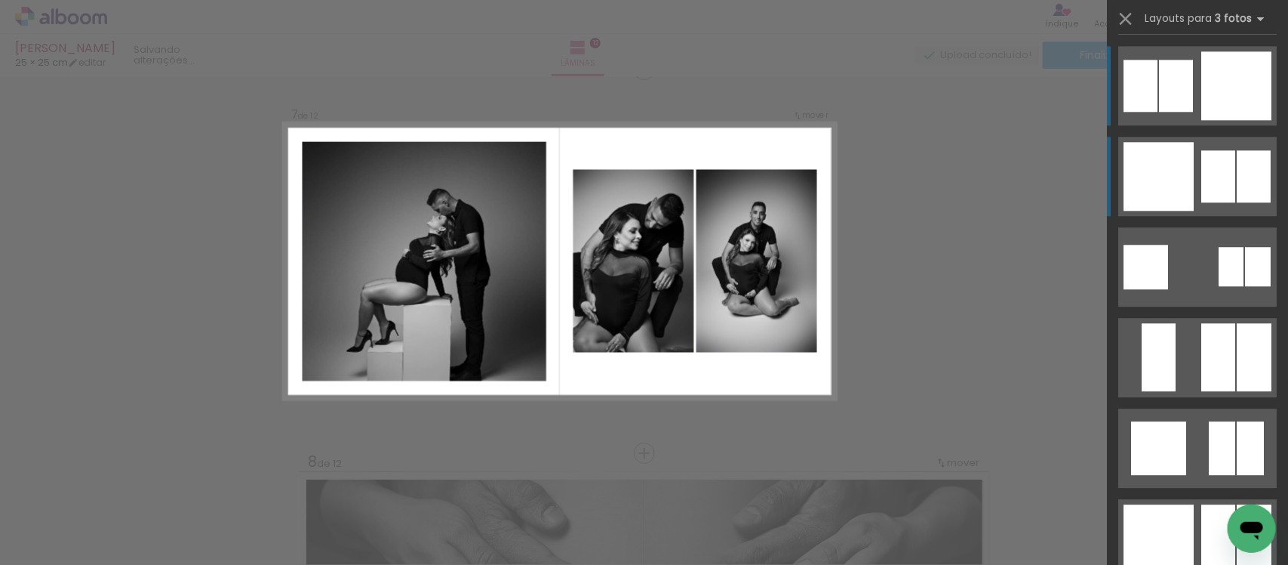
scroll to position [2319, 0]
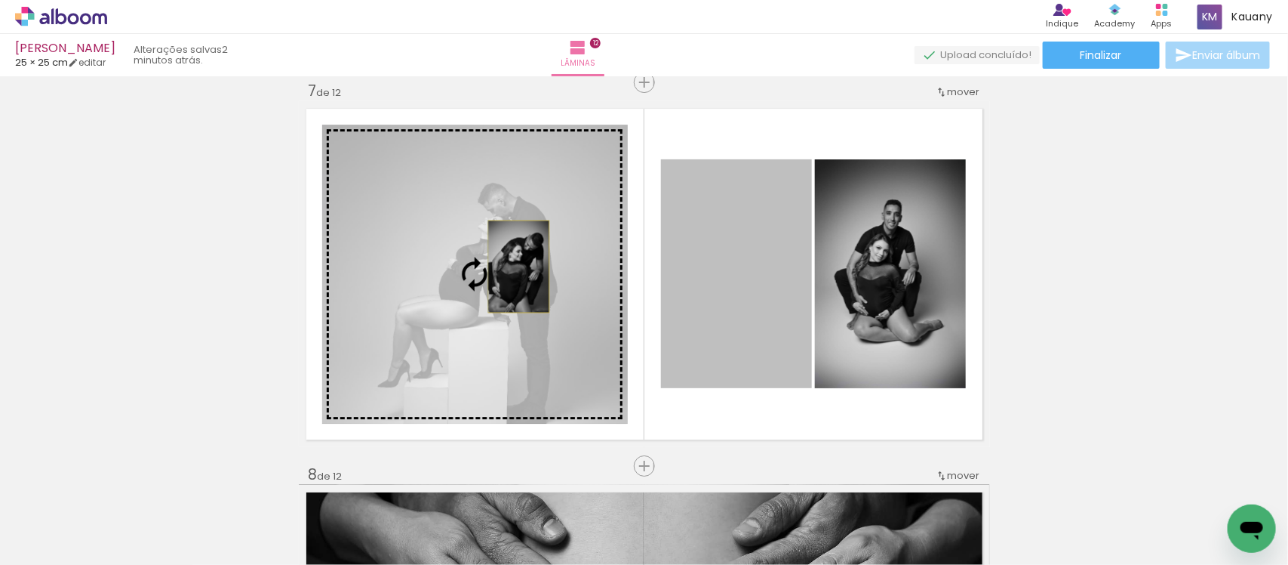
drag, startPoint x: 733, startPoint y: 263, endPoint x: 512, endPoint y: 266, distance: 221.2
click at [0, 0] on slot at bounding box center [0, 0] width 0 height 0
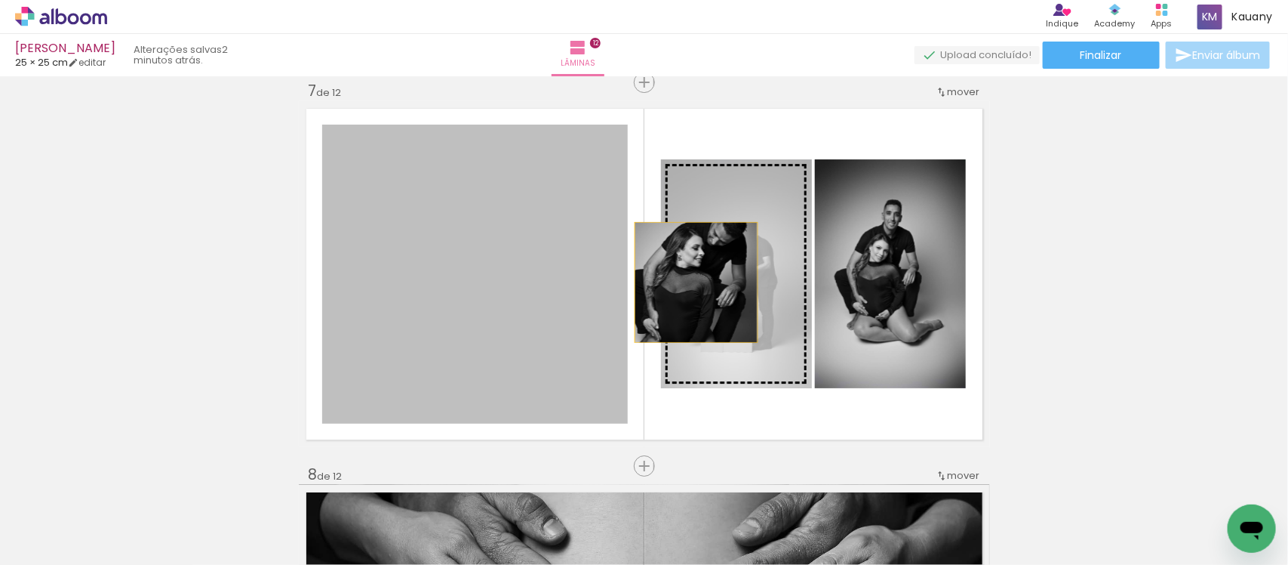
drag, startPoint x: 485, startPoint y: 292, endPoint x: 741, endPoint y: 282, distance: 256.1
click at [0, 0] on slot at bounding box center [0, 0] width 0 height 0
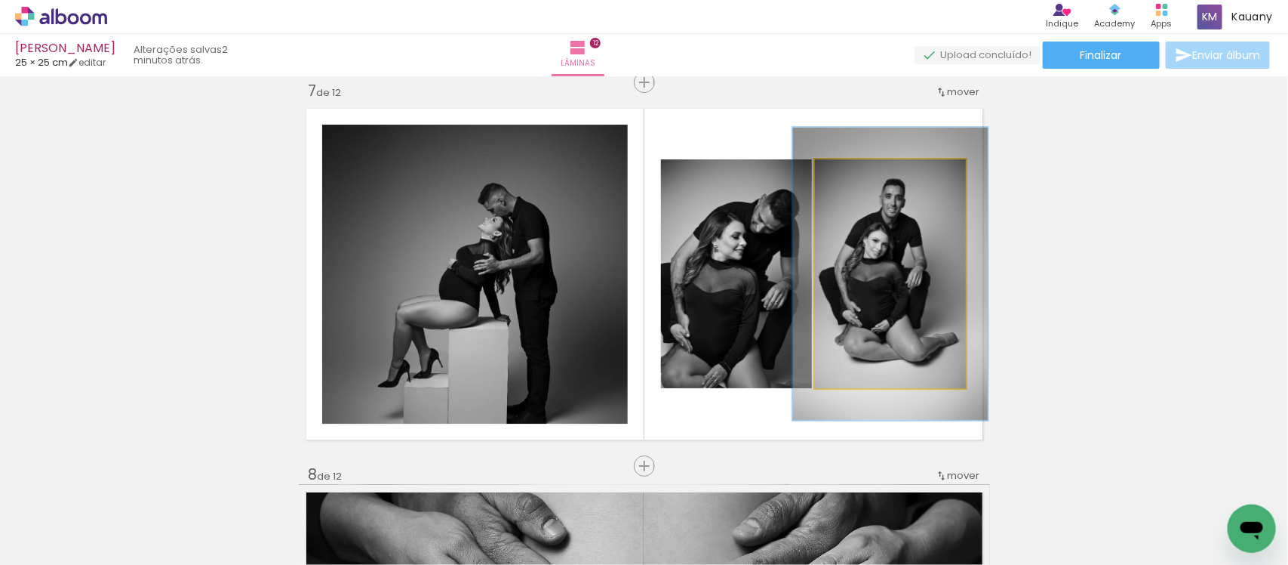
drag, startPoint x: 851, startPoint y: 175, endPoint x: 866, endPoint y: 175, distance: 14.3
type paper-slider "128"
click at [866, 175] on div at bounding box center [865, 175] width 24 height 24
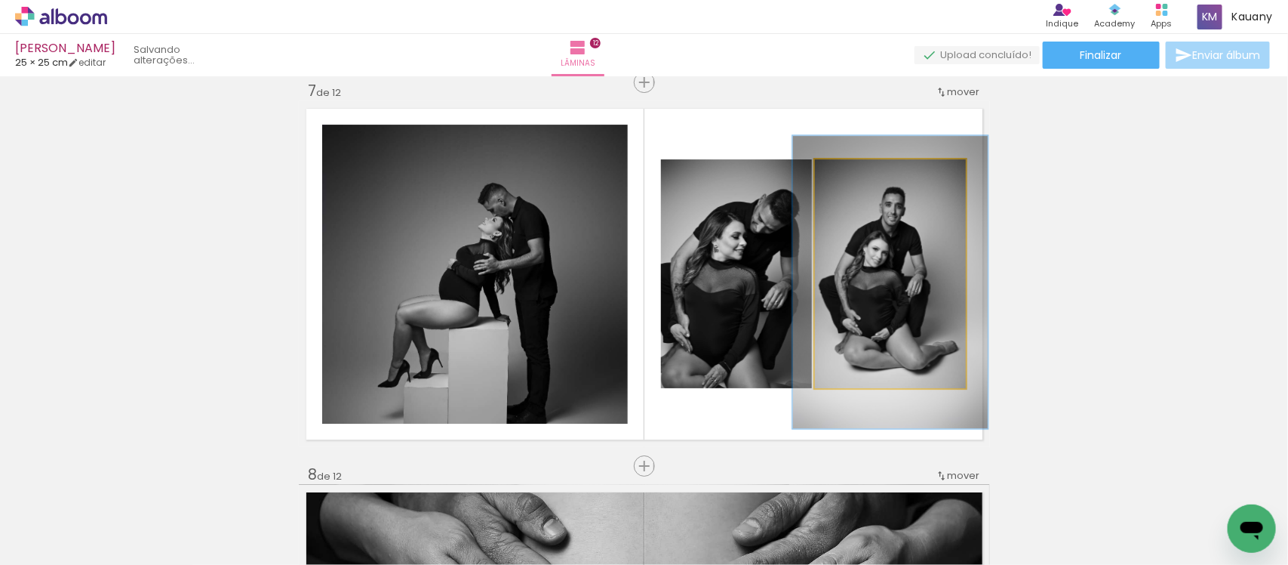
drag, startPoint x: 882, startPoint y: 235, endPoint x: 882, endPoint y: 243, distance: 8.3
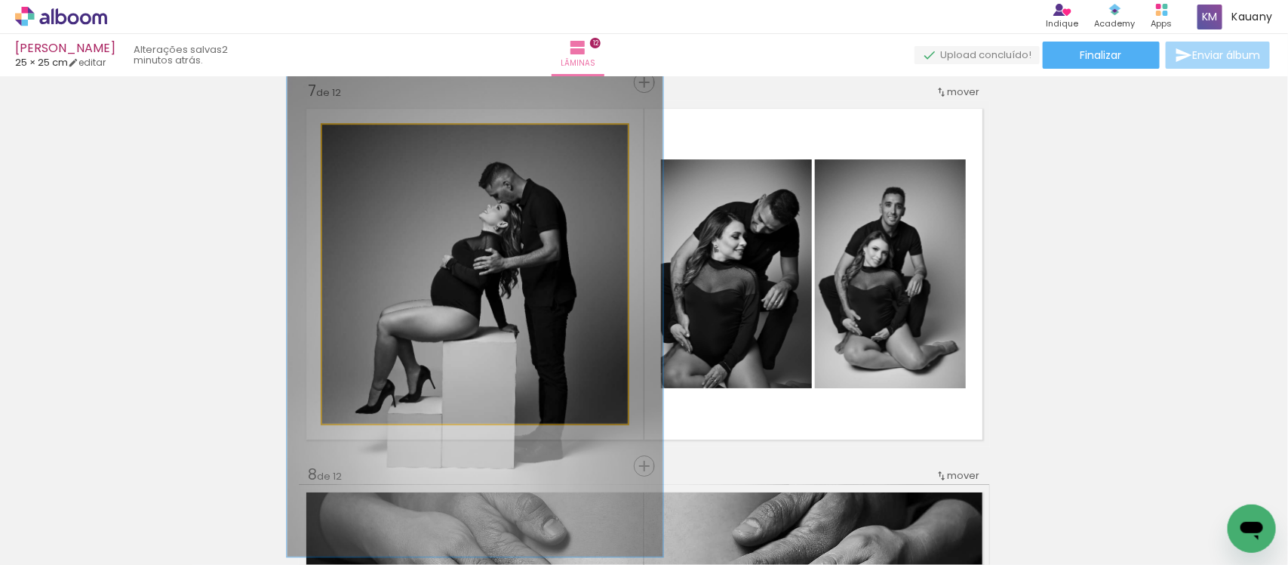
drag, startPoint x: 348, startPoint y: 140, endPoint x: 360, endPoint y: 140, distance: 12.1
type paper-slider "123"
click at [362, 140] on div at bounding box center [369, 141] width 14 height 14
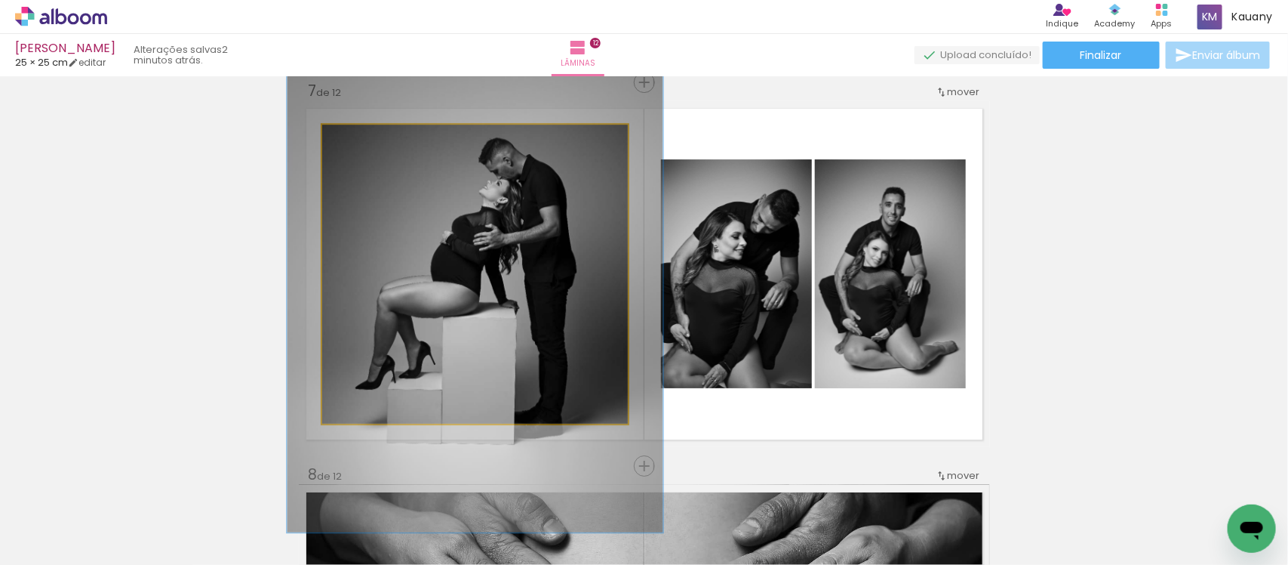
drag, startPoint x: 462, startPoint y: 297, endPoint x: 462, endPoint y: 272, distance: 24.2
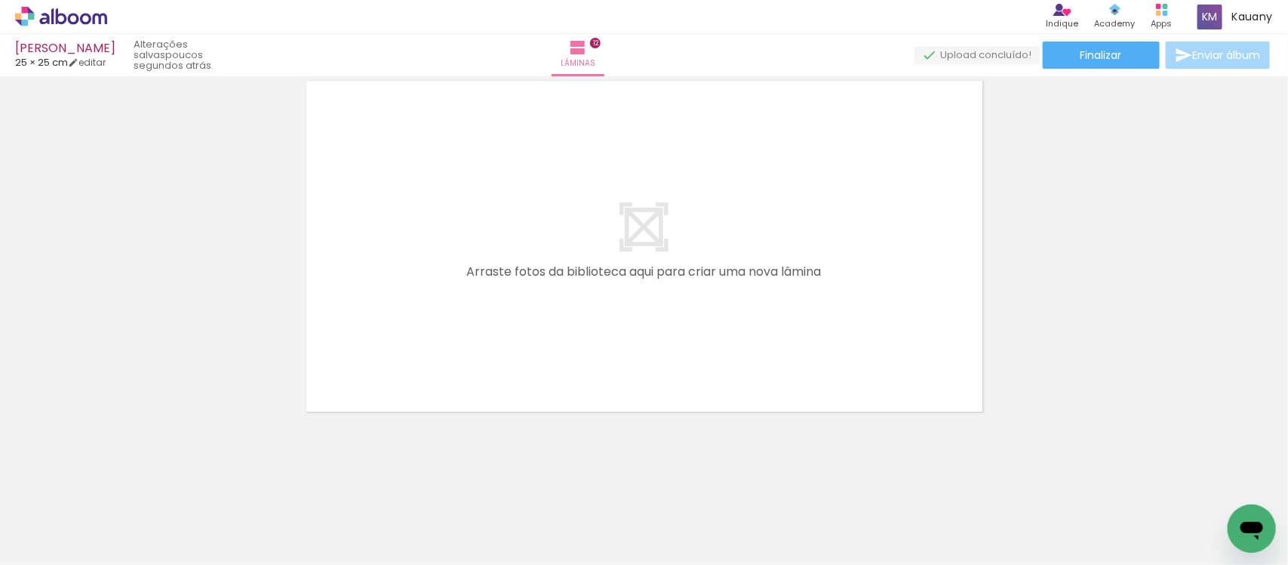
scroll to position [0, 1206]
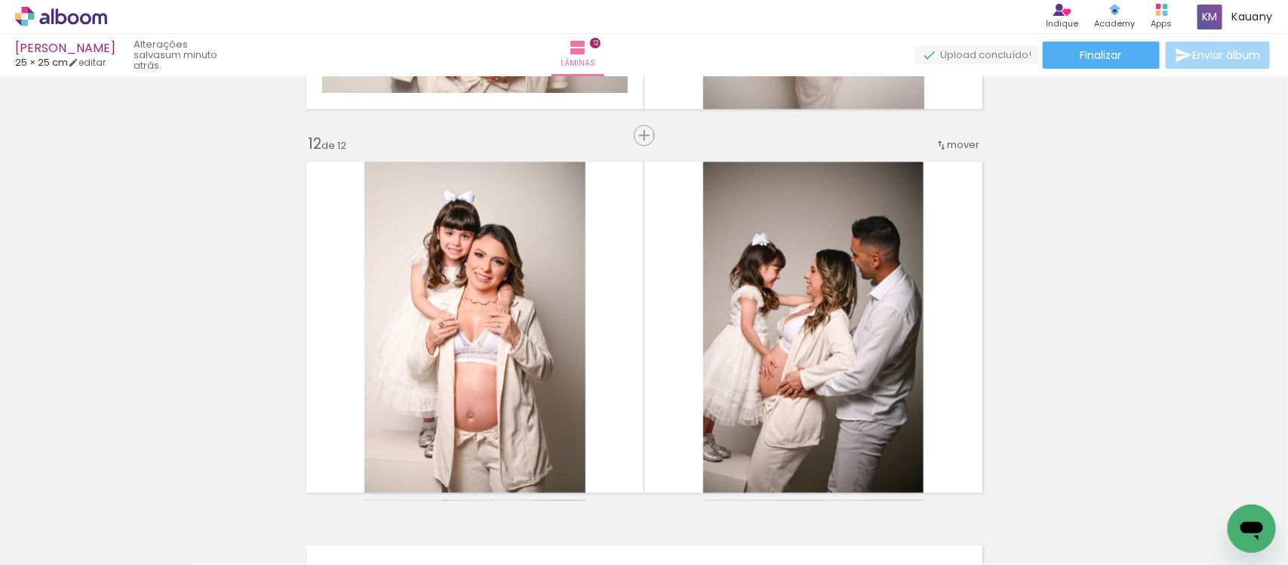
scroll to position [4176, 0]
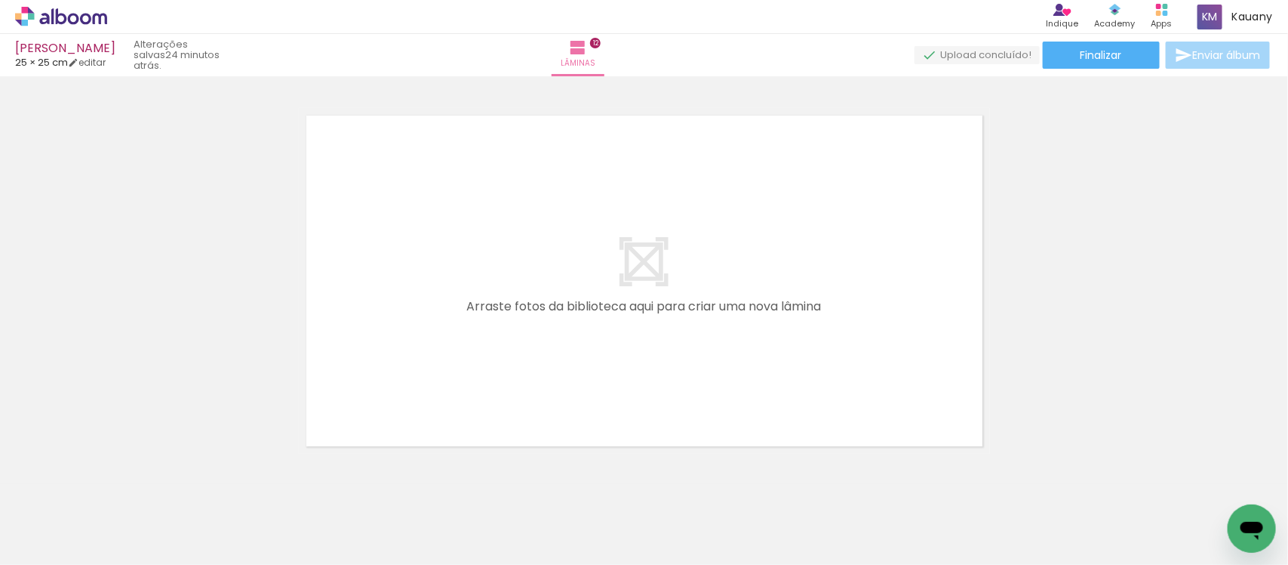
scroll to position [4648, 0]
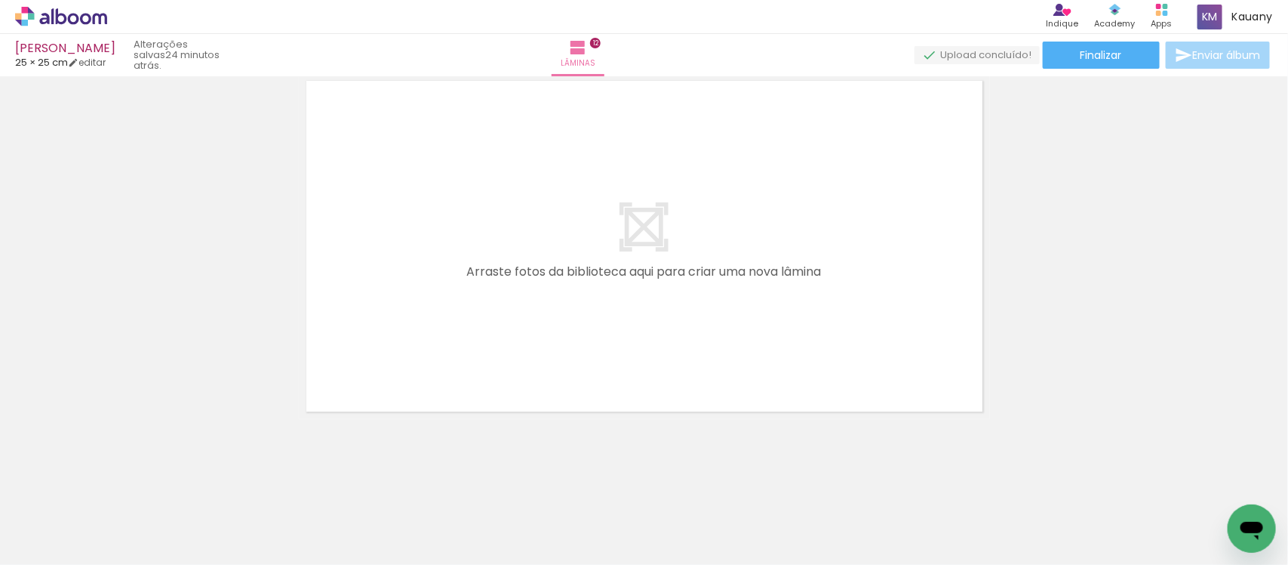
scroll to position [0, 1206]
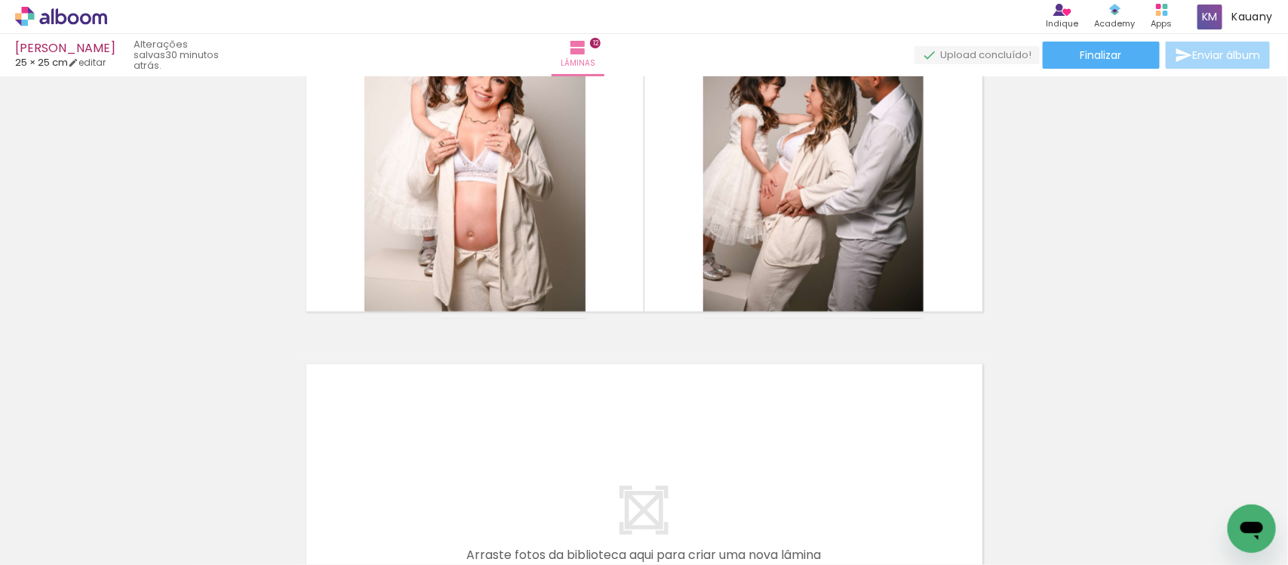
scroll to position [4176, 0]
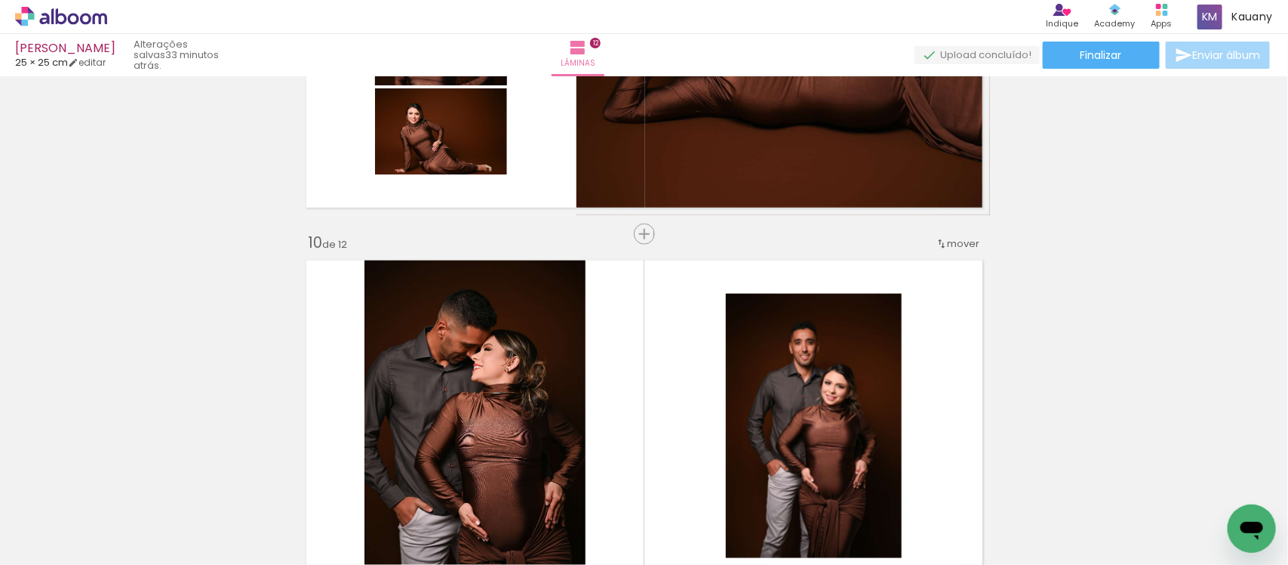
scroll to position [3138, 0]
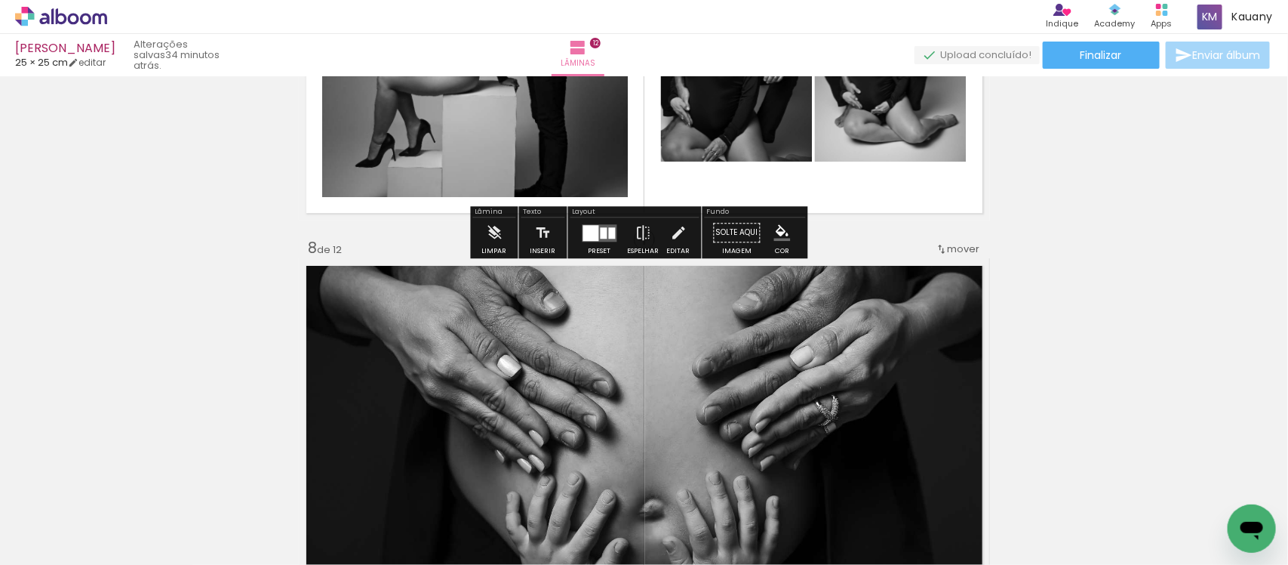
scroll to position [2572, 0]
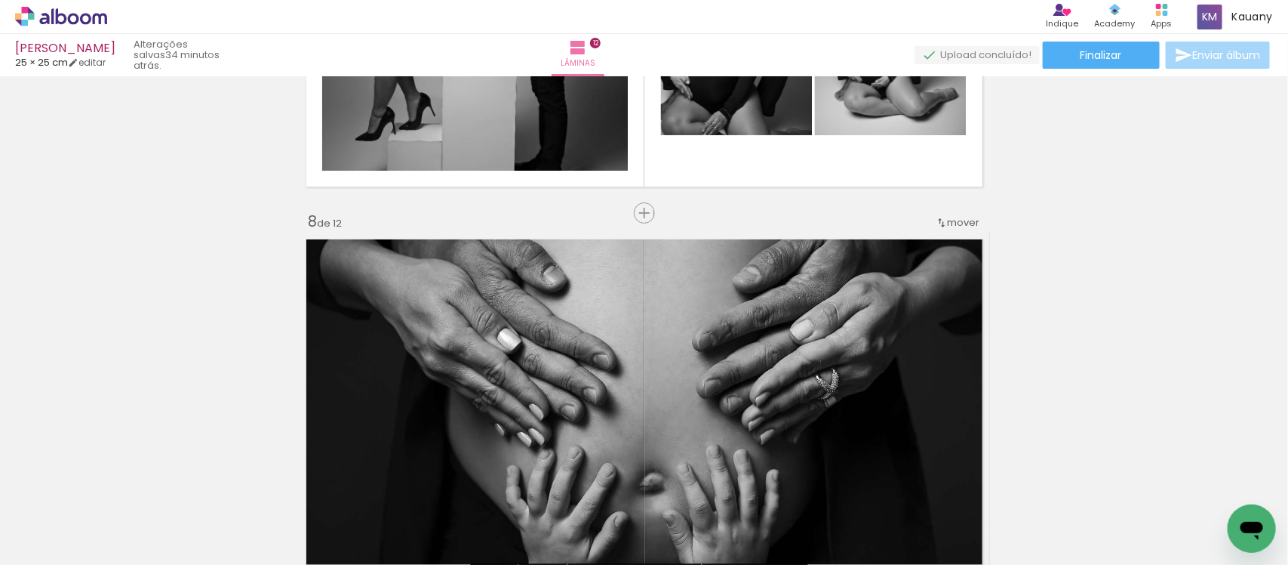
click at [955, 228] on div "mover" at bounding box center [958, 222] width 45 height 25
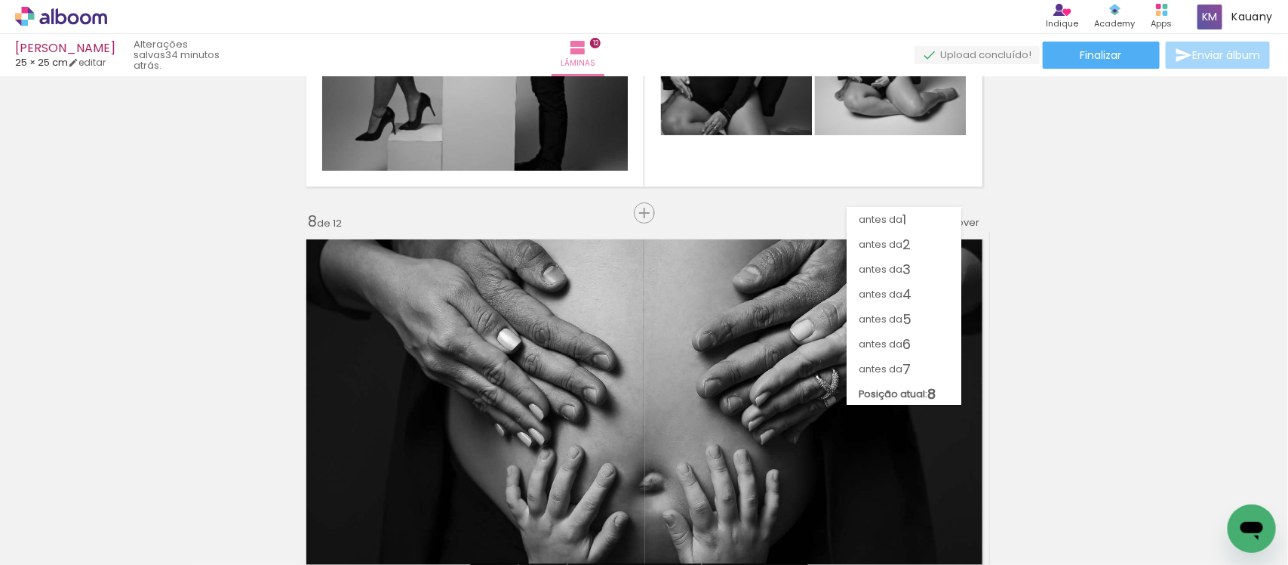
scroll to position [16, 0]
click at [891, 332] on span "antes da" at bounding box center [881, 327] width 44 height 25
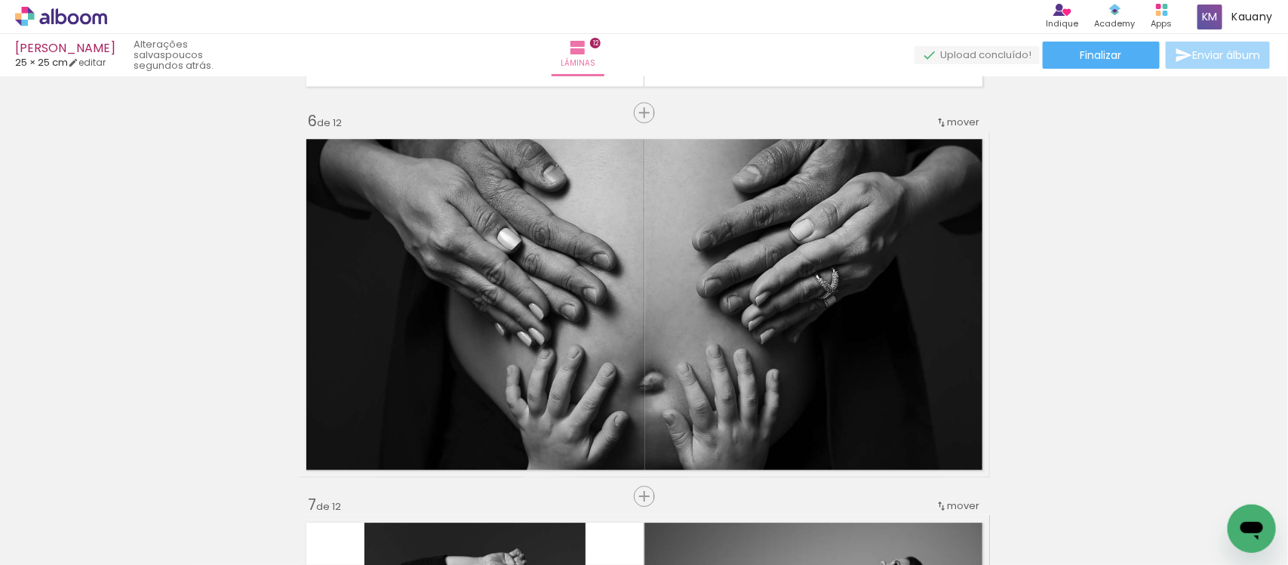
scroll to position [1842, 0]
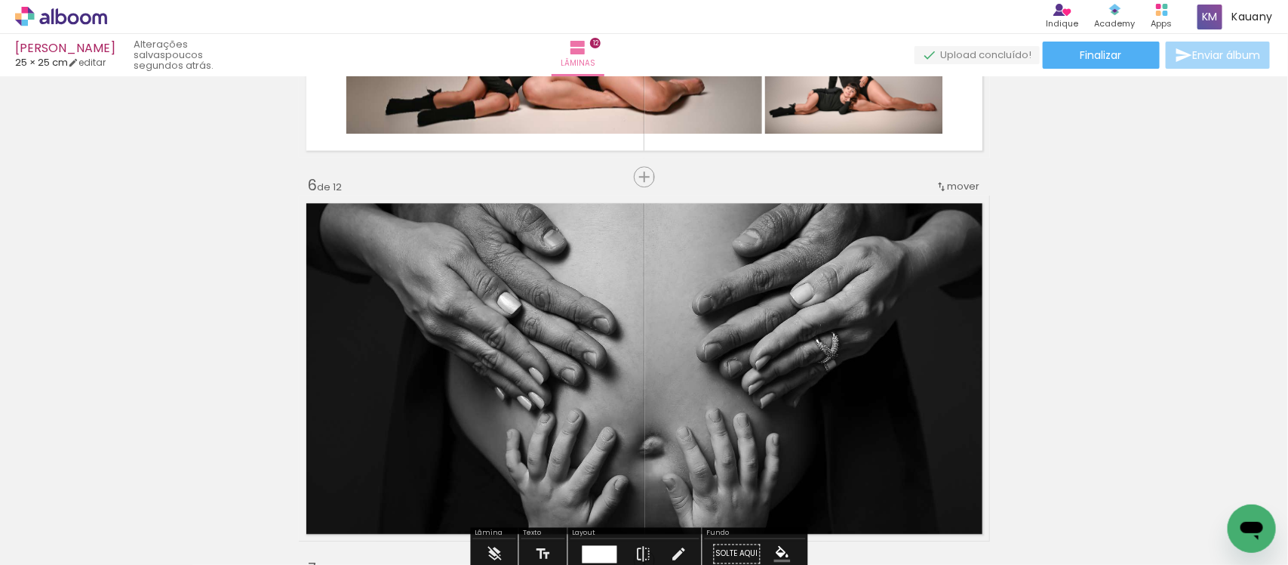
click at [953, 185] on span "mover" at bounding box center [964, 186] width 32 height 14
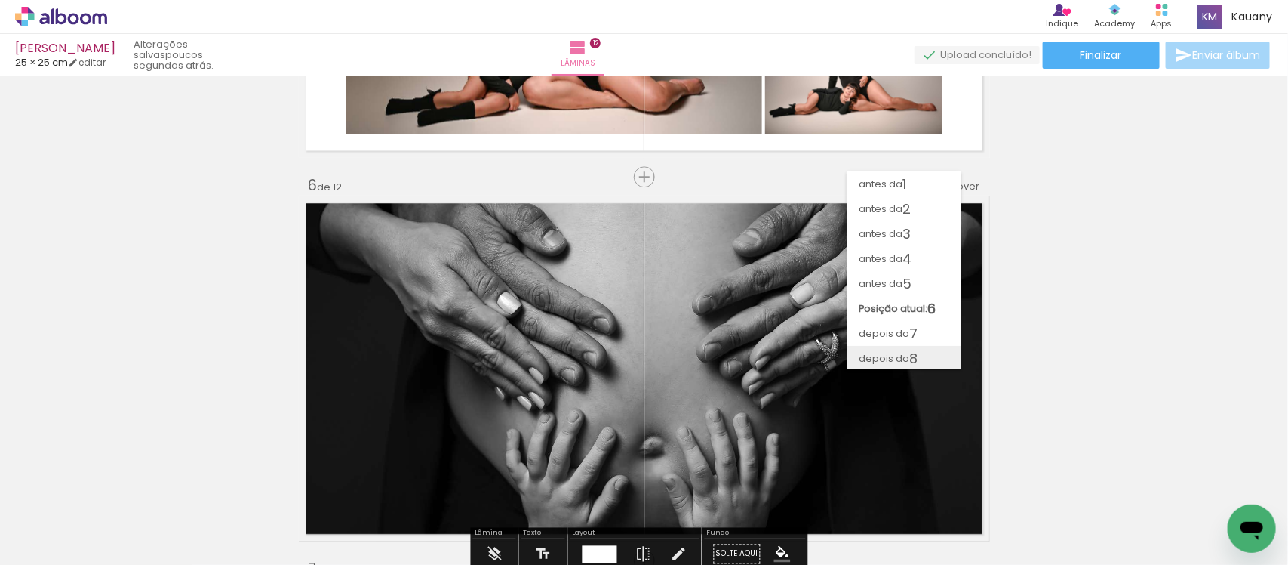
click at [889, 349] on span "depois da" at bounding box center [884, 358] width 51 height 25
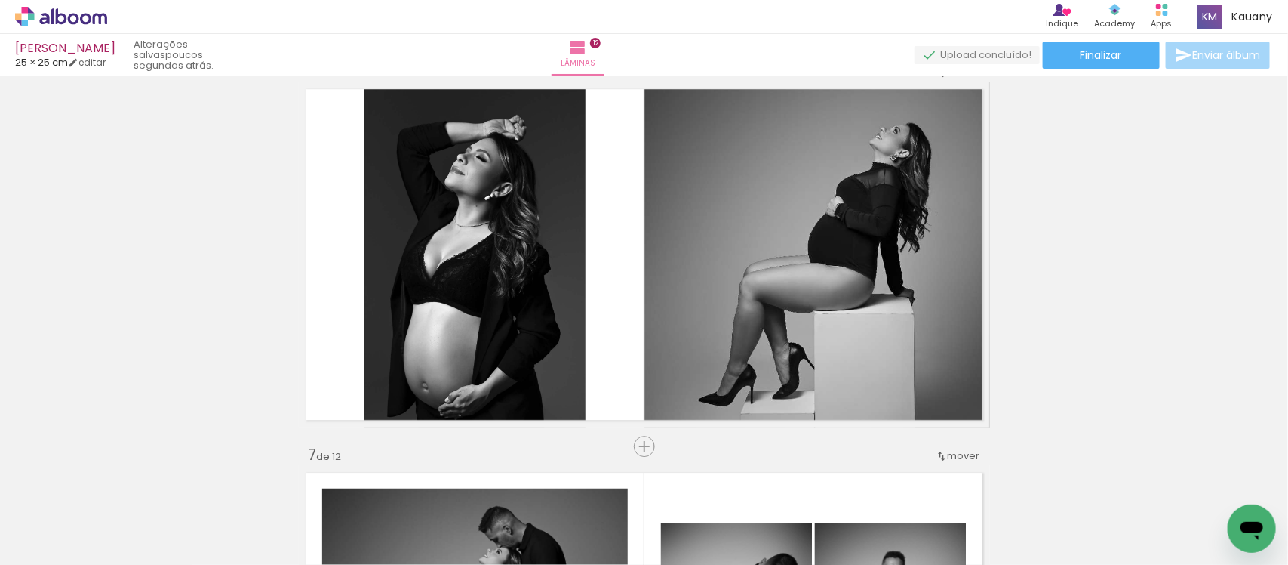
scroll to position [1854, 0]
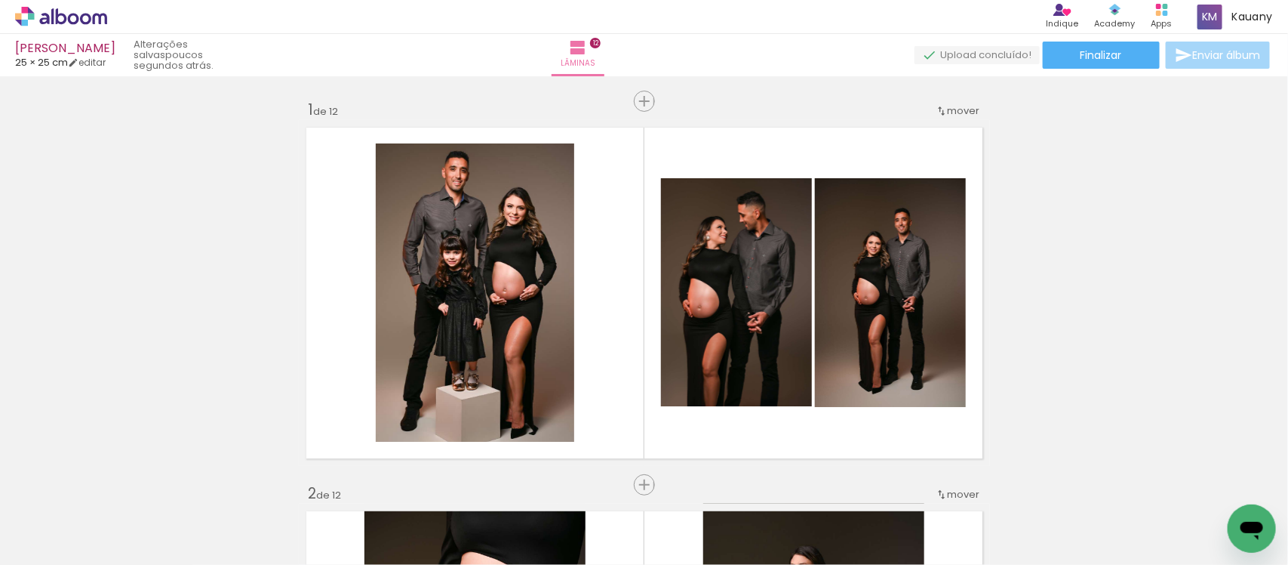
scroll to position [0, 1206]
